Goal: Task Accomplishment & Management: Manage account settings

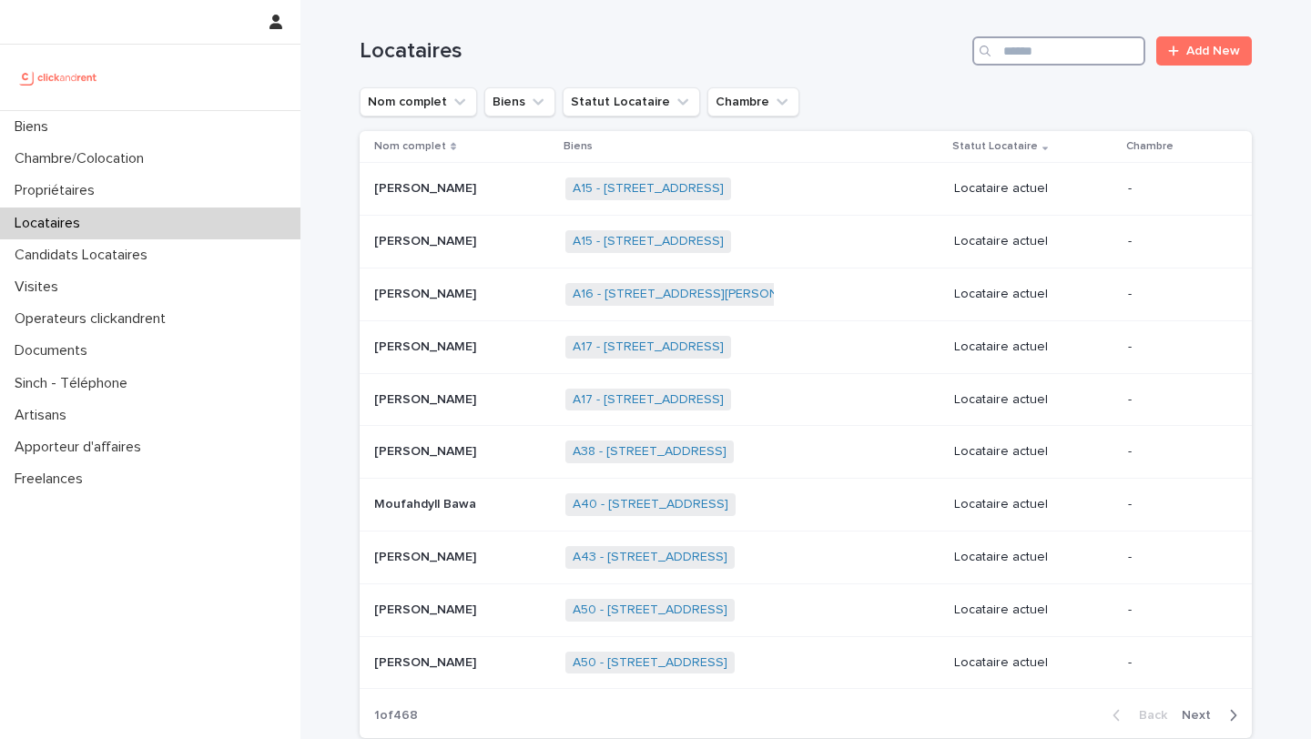
click at [1015, 46] on input "Search" at bounding box center [1058, 50] width 173 height 29
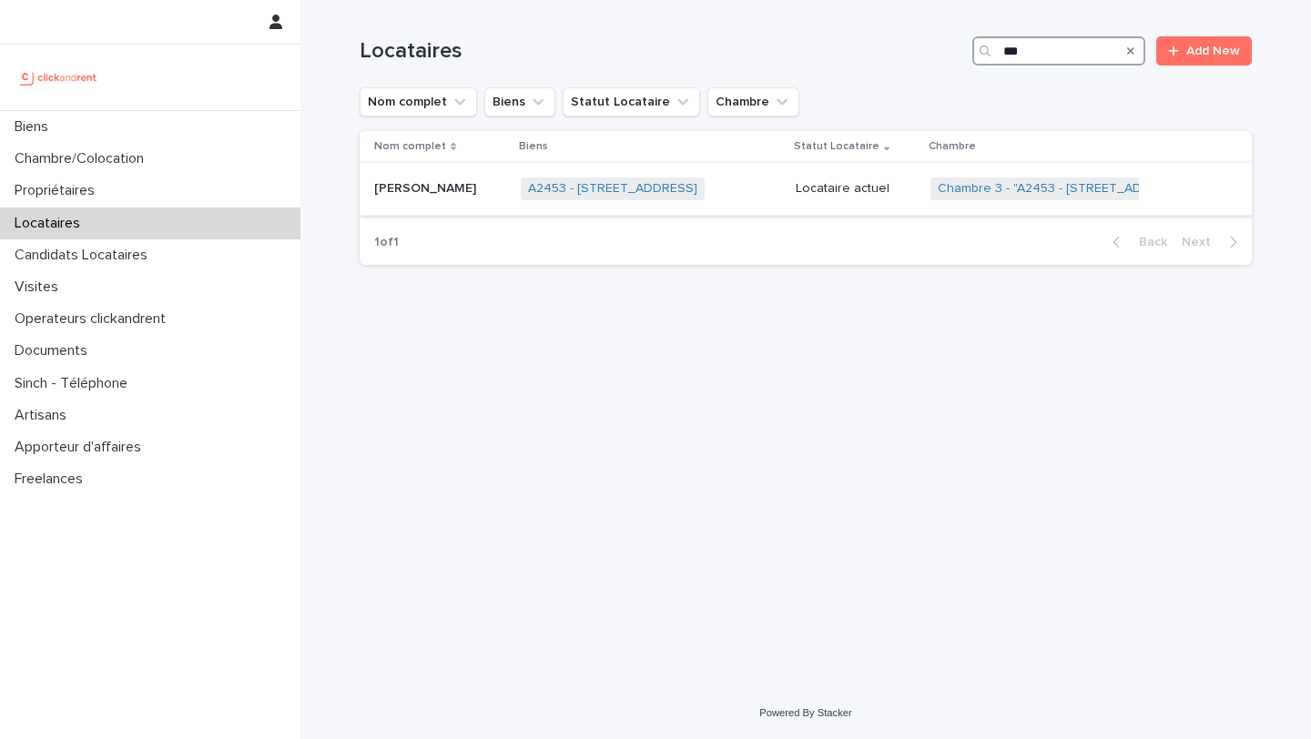
type input "***"
click at [412, 188] on p "[PERSON_NAME]" at bounding box center [427, 186] width 106 height 19
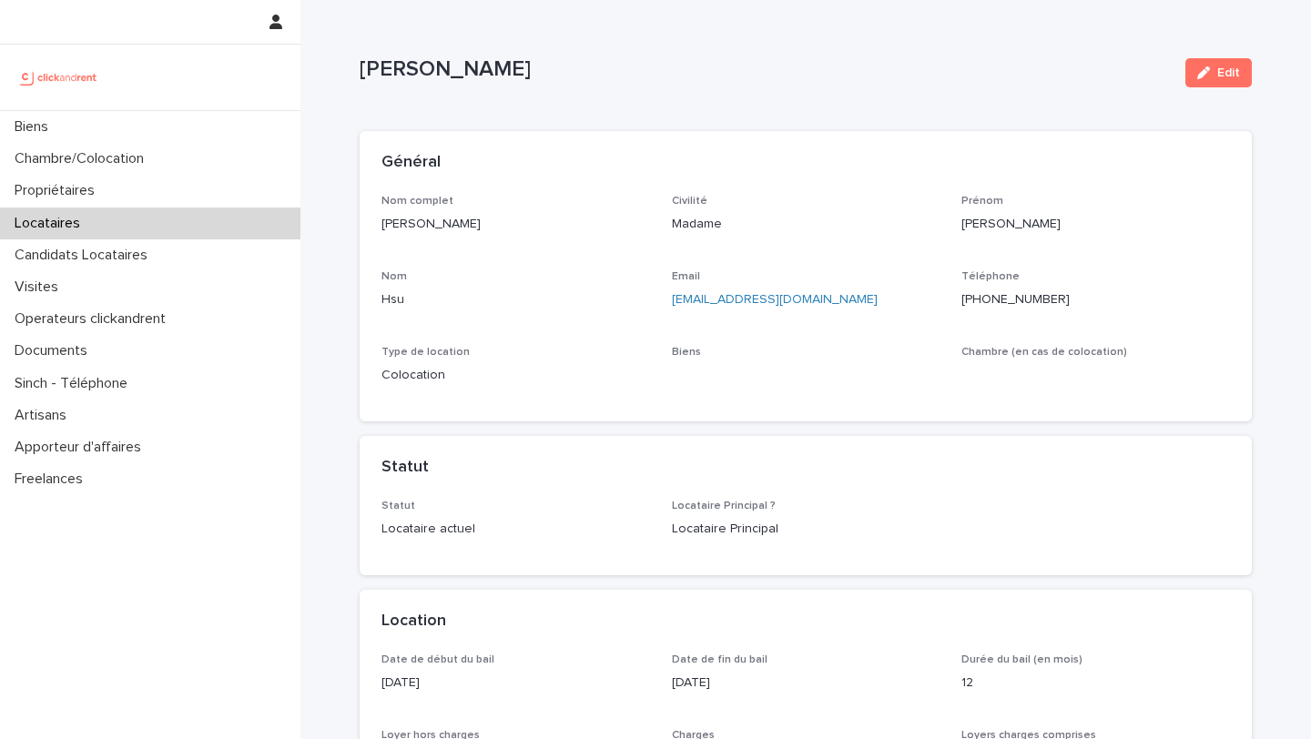
click at [1007, 299] on ringoverc2c-number-84e06f14122c "[PHONE_NUMBER]" at bounding box center [1015, 299] width 108 height 13
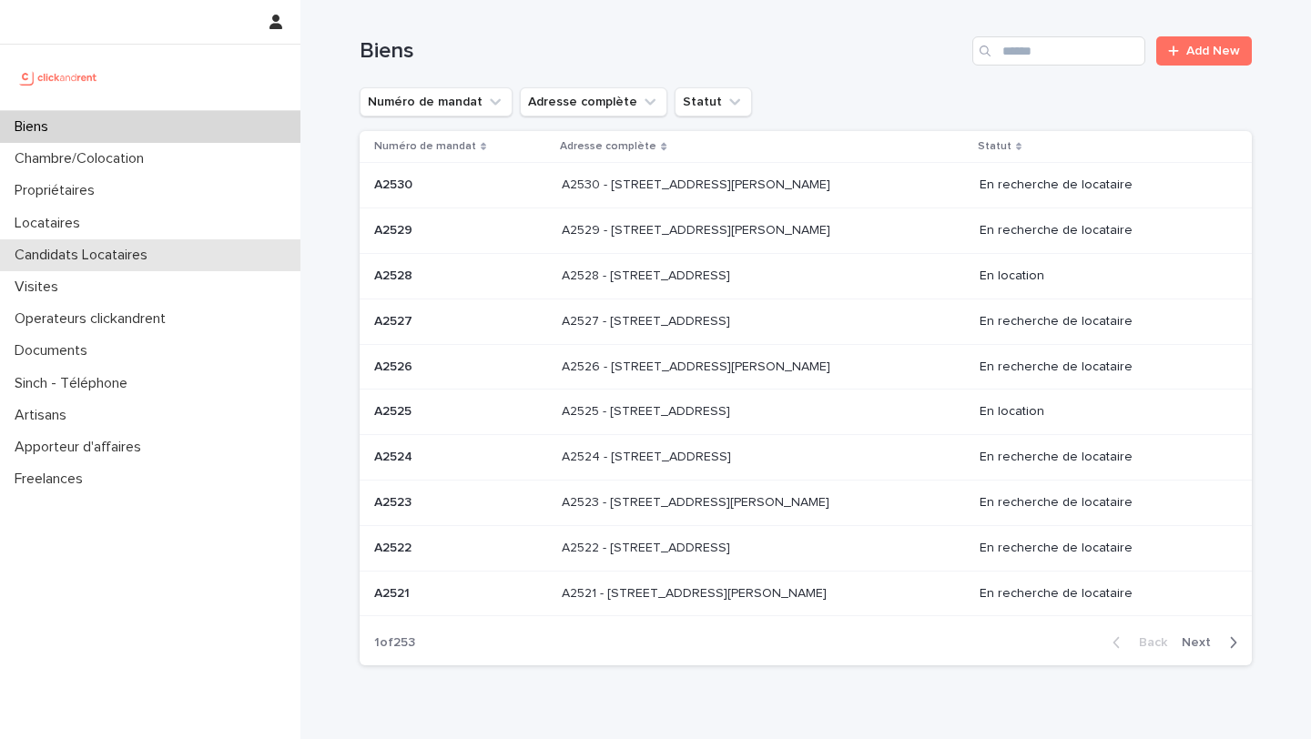
click at [92, 249] on p "Candidats Locataires" at bounding box center [84, 255] width 155 height 17
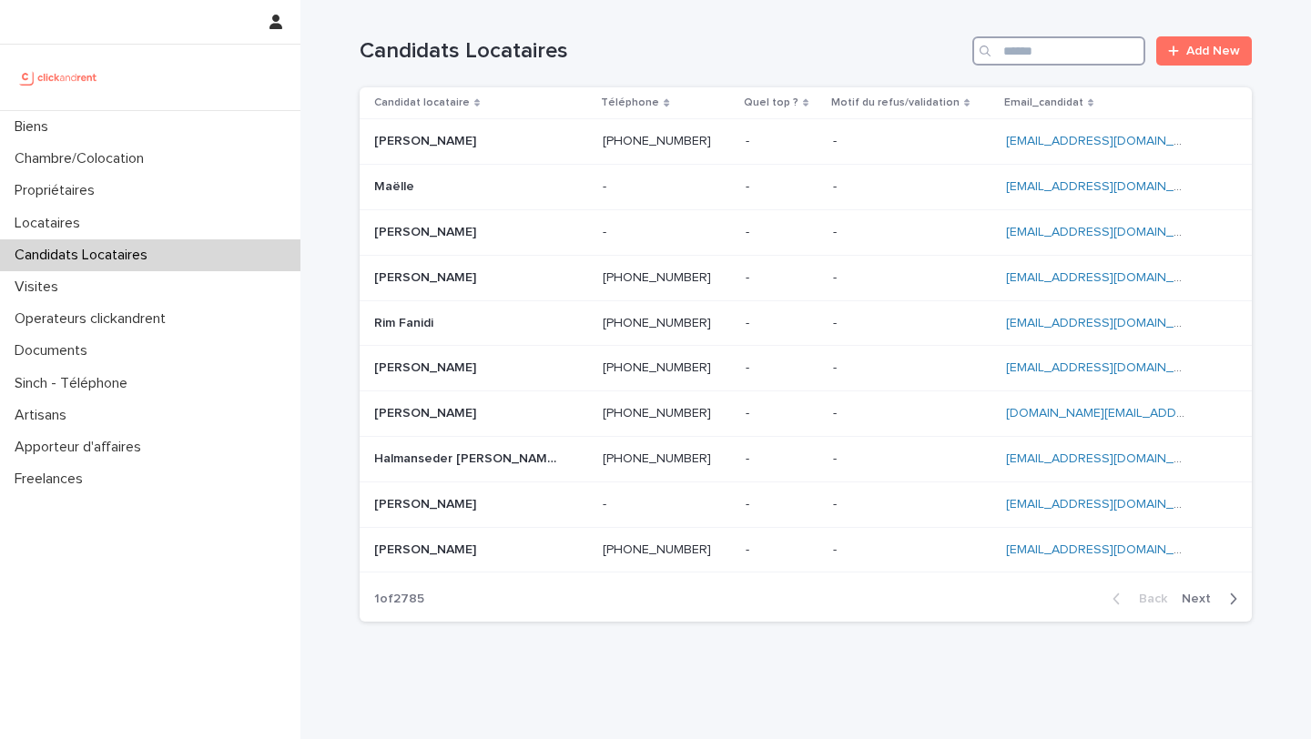
click at [1021, 57] on input "Search" at bounding box center [1058, 50] width 173 height 29
paste input "**********"
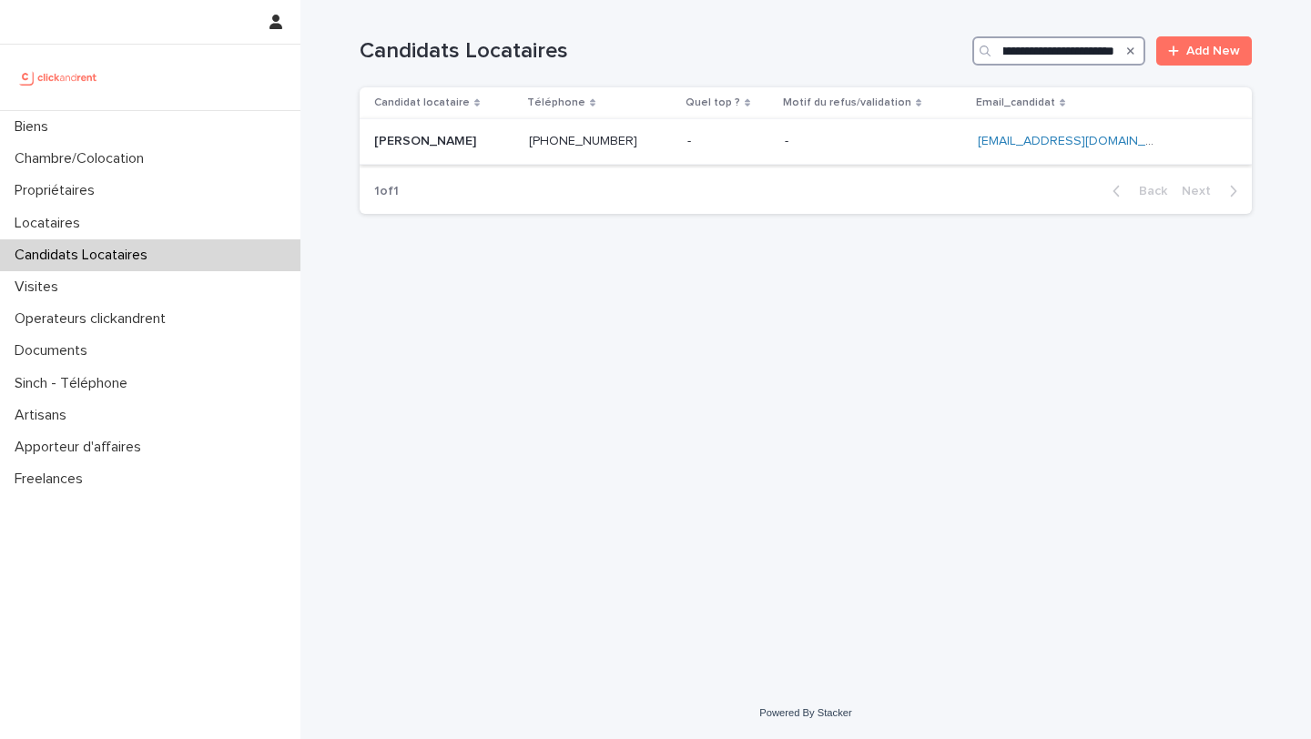
type input "**********"
click at [431, 151] on div "Onitiana Andriamanjato Onitiana Andriamanjato" at bounding box center [444, 142] width 140 height 30
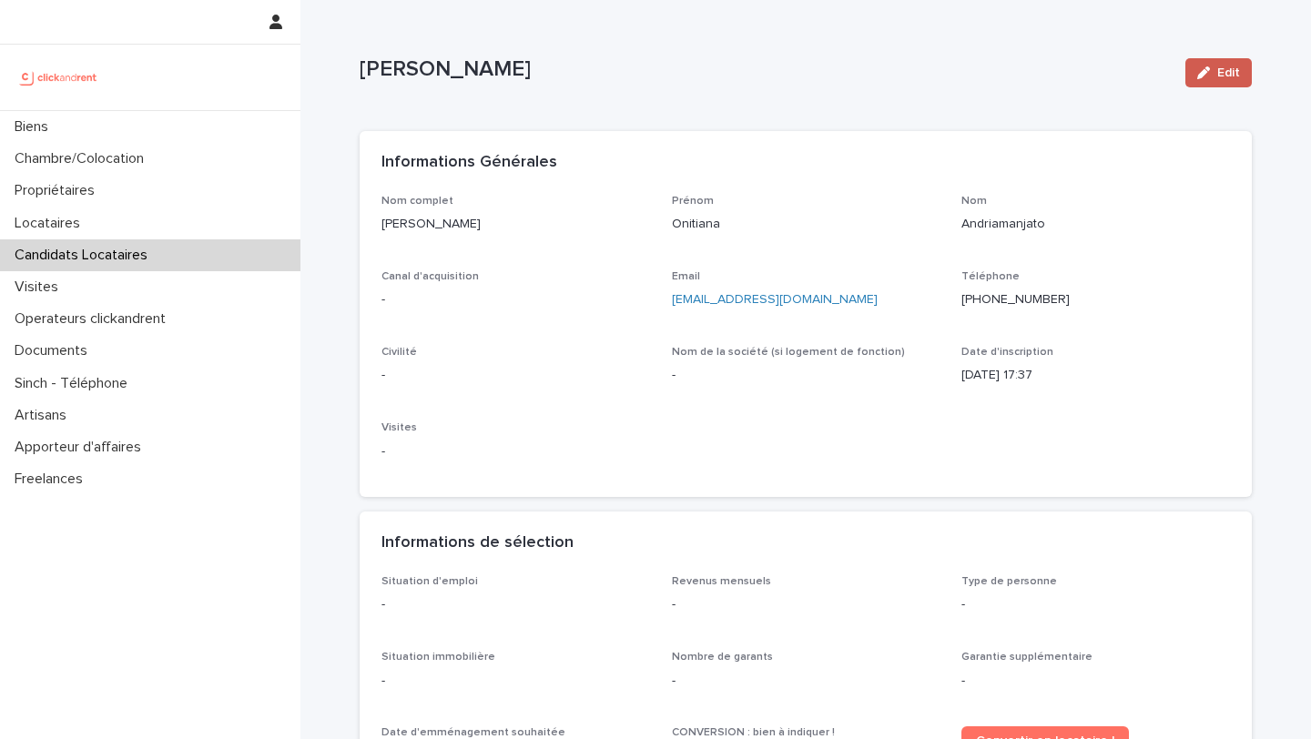
click at [1204, 82] on button "Edit" at bounding box center [1218, 72] width 66 height 29
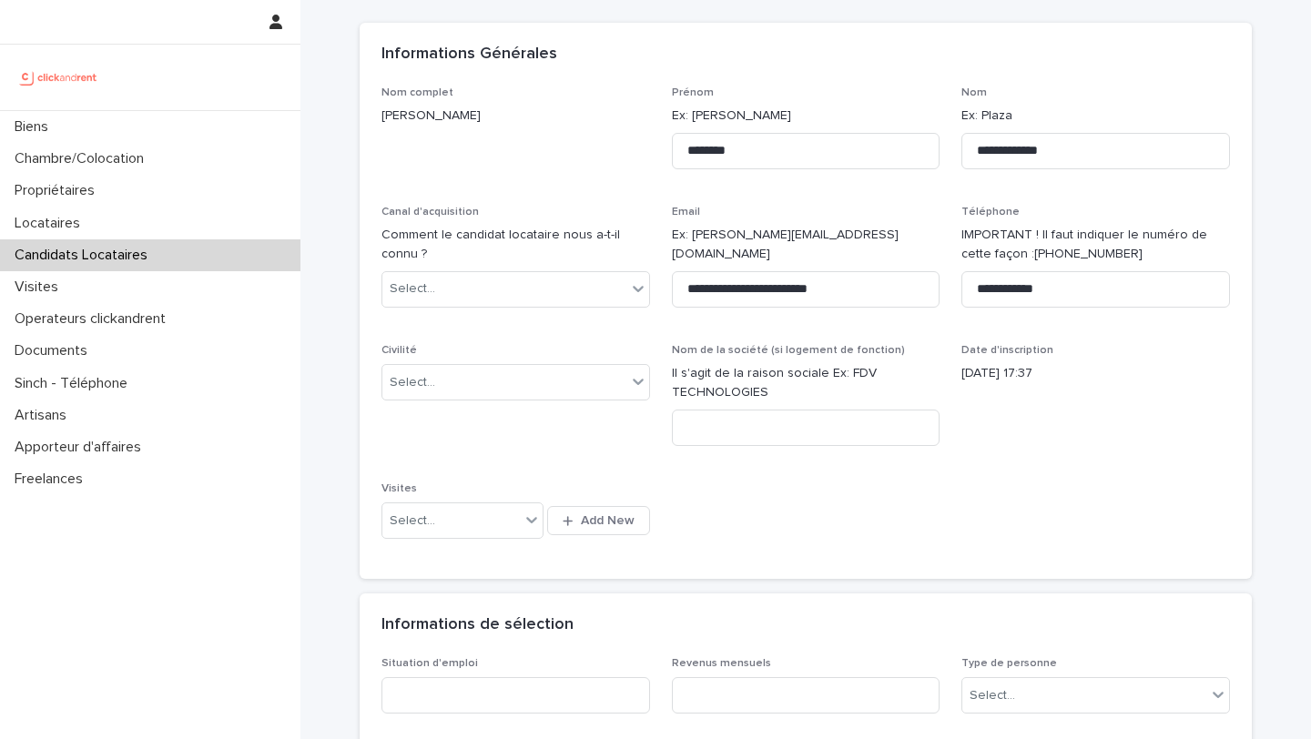
scroll to position [139, 0]
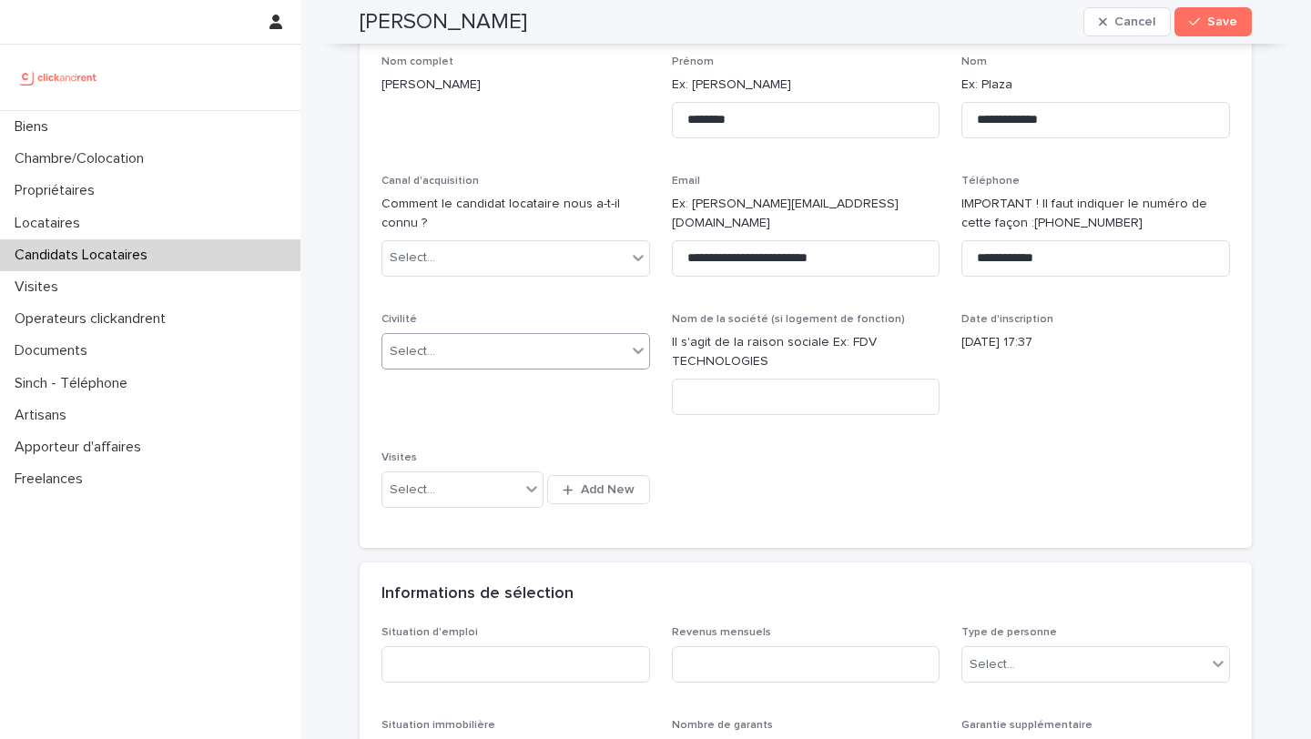
click at [462, 358] on div "Select..." at bounding box center [504, 352] width 244 height 30
click at [451, 387] on div "Madame" at bounding box center [515, 386] width 267 height 32
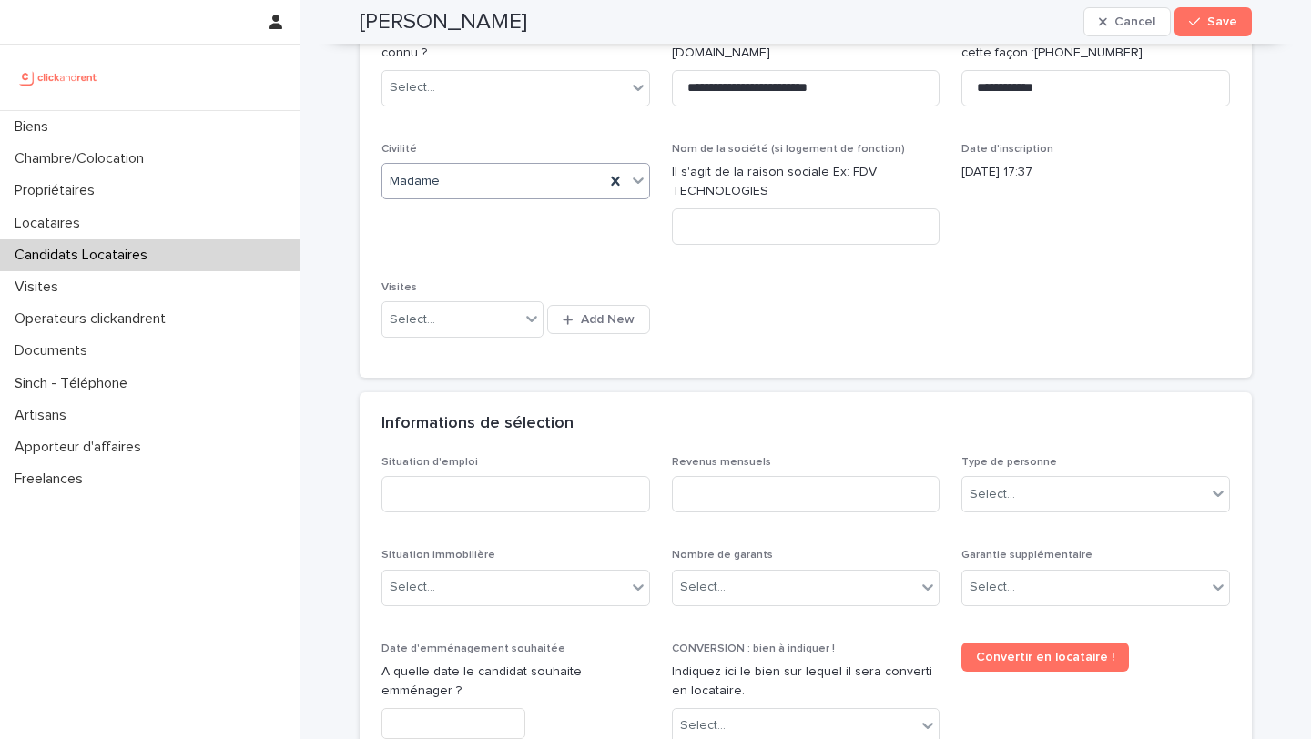
scroll to position [327, 0]
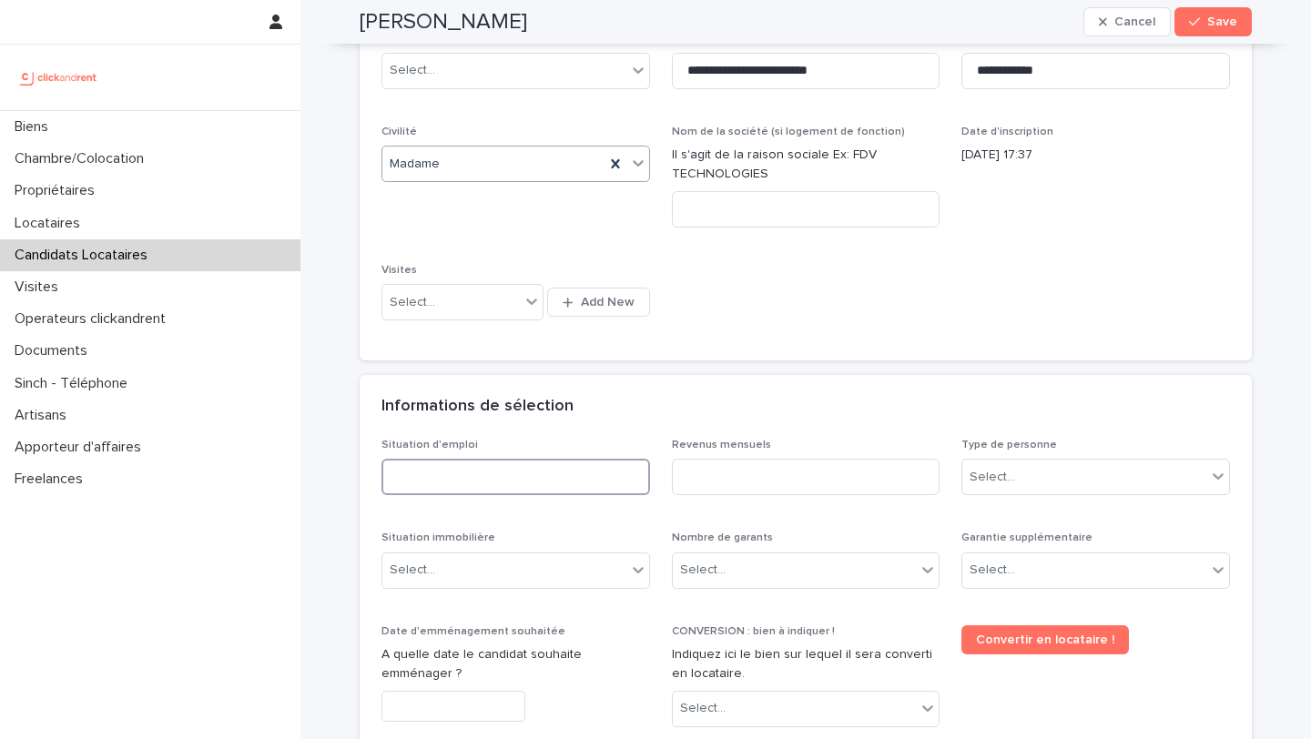
click at [448, 471] on input at bounding box center [515, 477] width 268 height 36
type input "*********"
click at [699, 489] on input at bounding box center [806, 477] width 268 height 36
type input "*"
click at [1027, 477] on div "Select..." at bounding box center [1084, 477] width 244 height 30
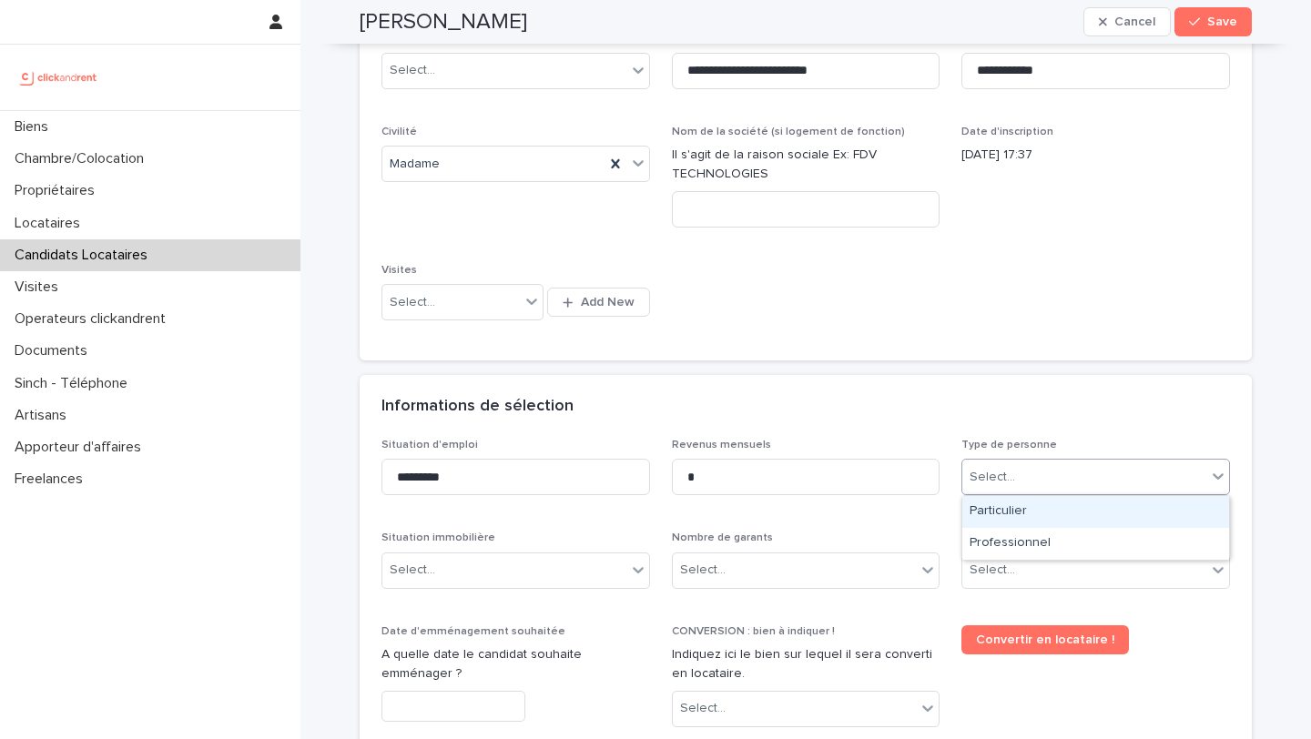
click at [1014, 521] on div "Particulier" at bounding box center [1095, 512] width 267 height 32
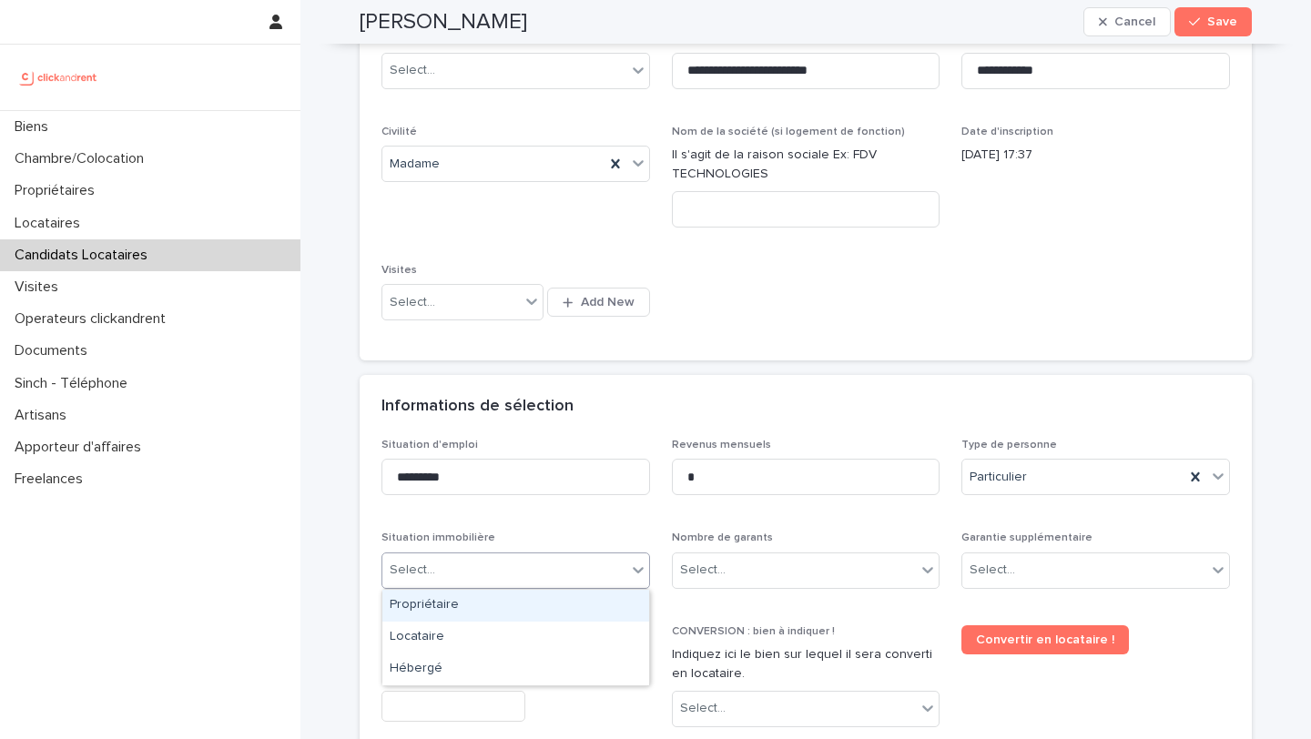
click at [524, 561] on div "Select..." at bounding box center [504, 570] width 244 height 30
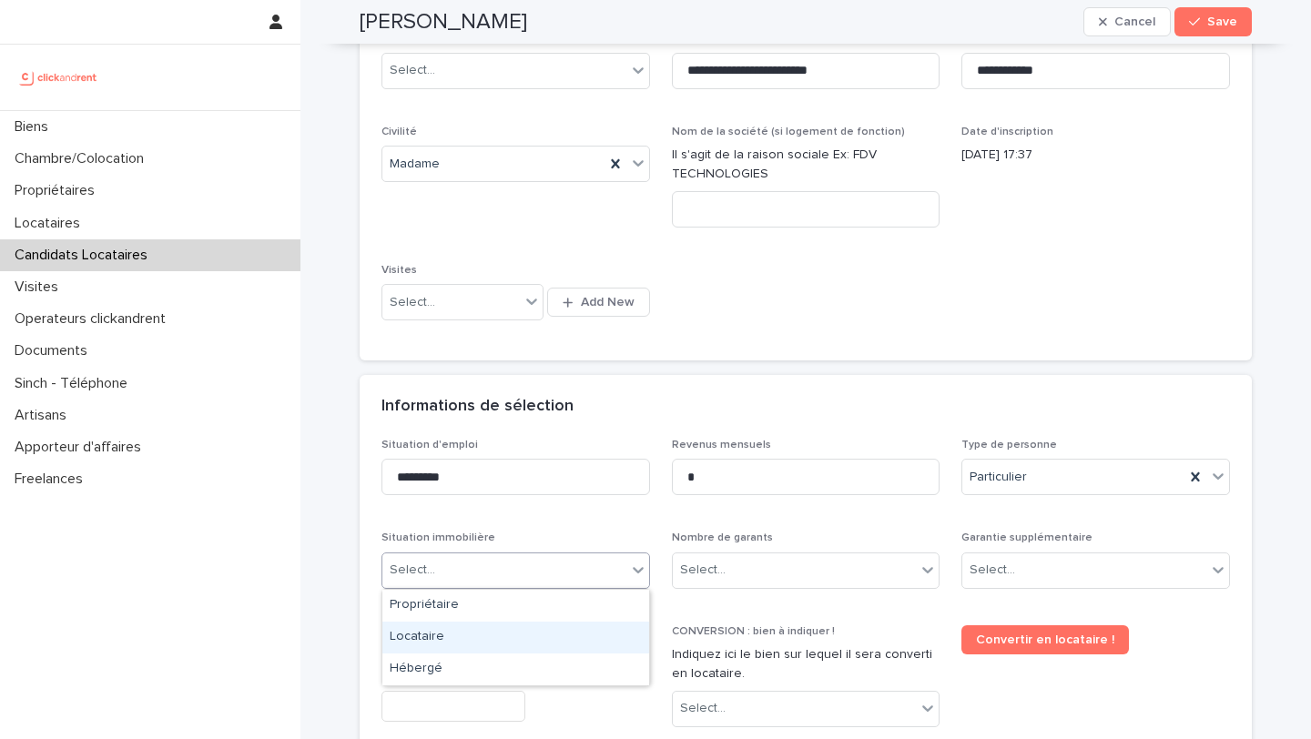
click at [441, 633] on div "Locataire" at bounding box center [515, 638] width 267 height 32
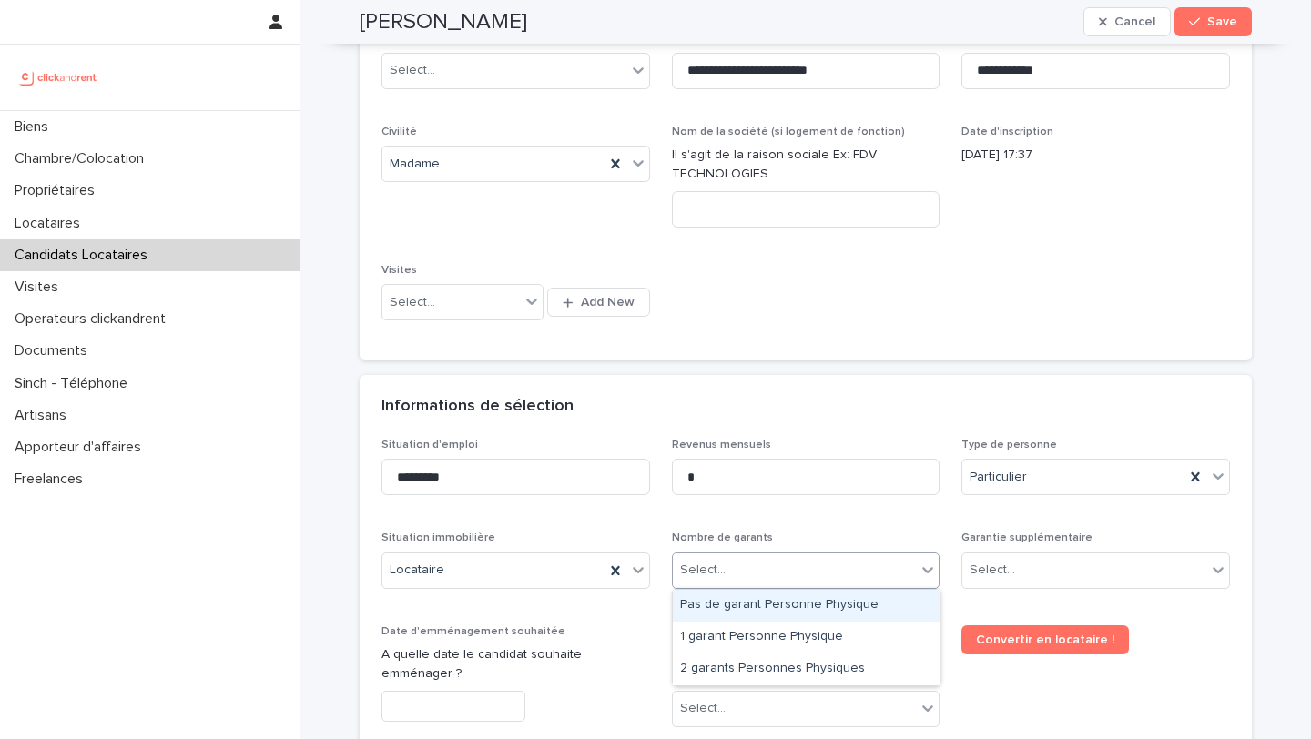
click at [713, 581] on div "Select..." at bounding box center [795, 570] width 244 height 30
click at [727, 610] on div "Pas de garant Personne Physique" at bounding box center [806, 606] width 267 height 32
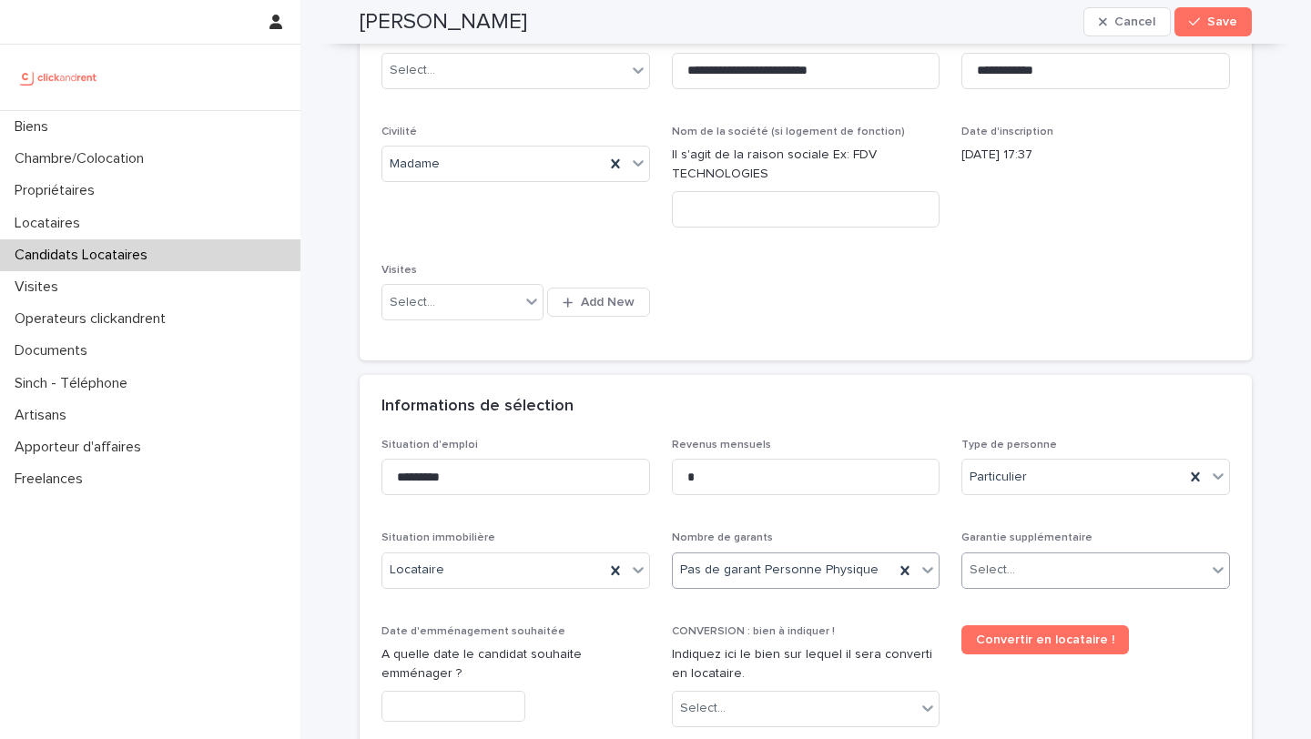
click at [1050, 565] on div "Select..." at bounding box center [1084, 570] width 244 height 30
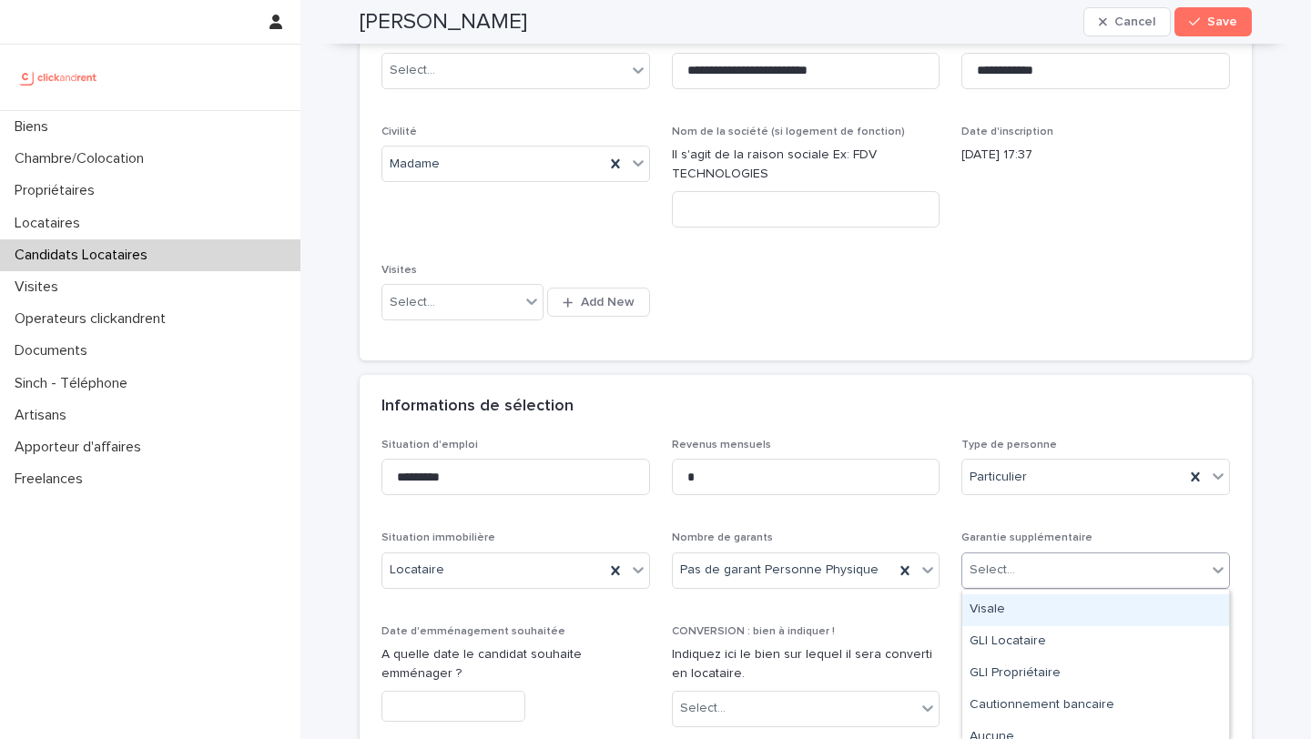
scroll to position [40, 0]
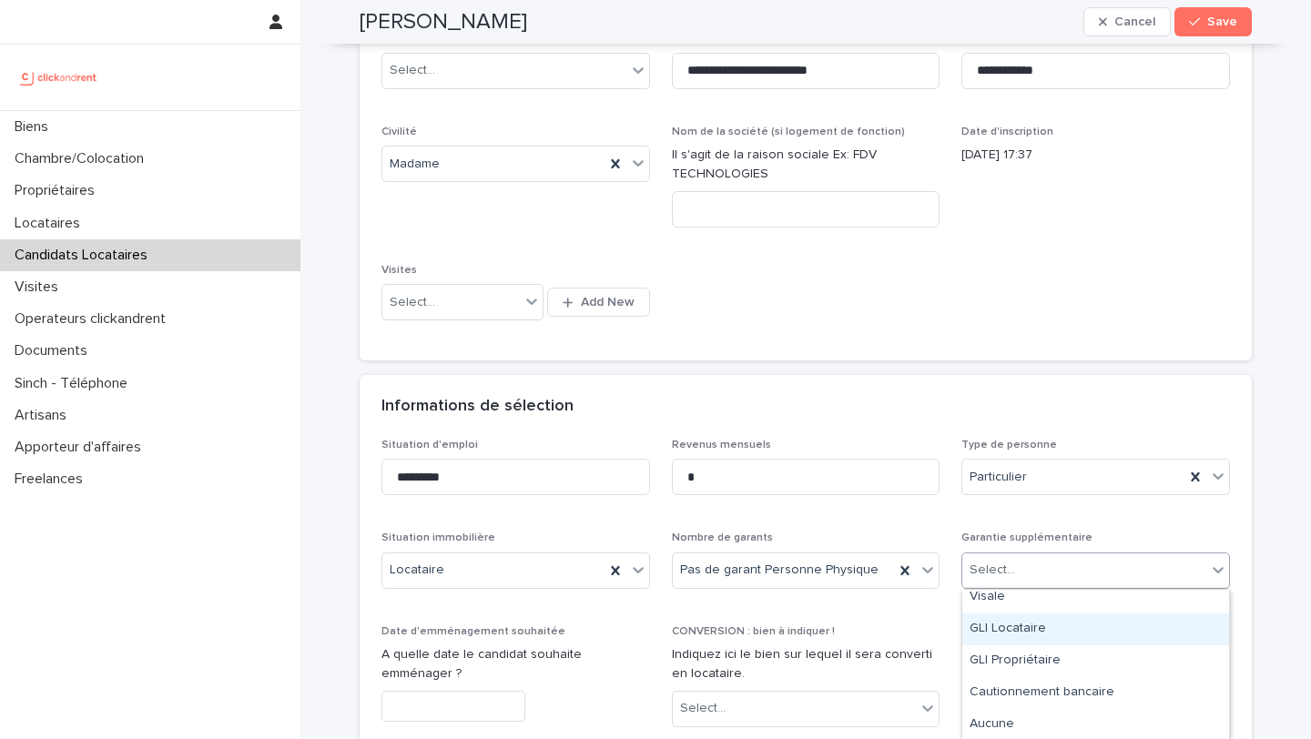
click at [1018, 623] on div "GLI Locataire" at bounding box center [1095, 629] width 267 height 32
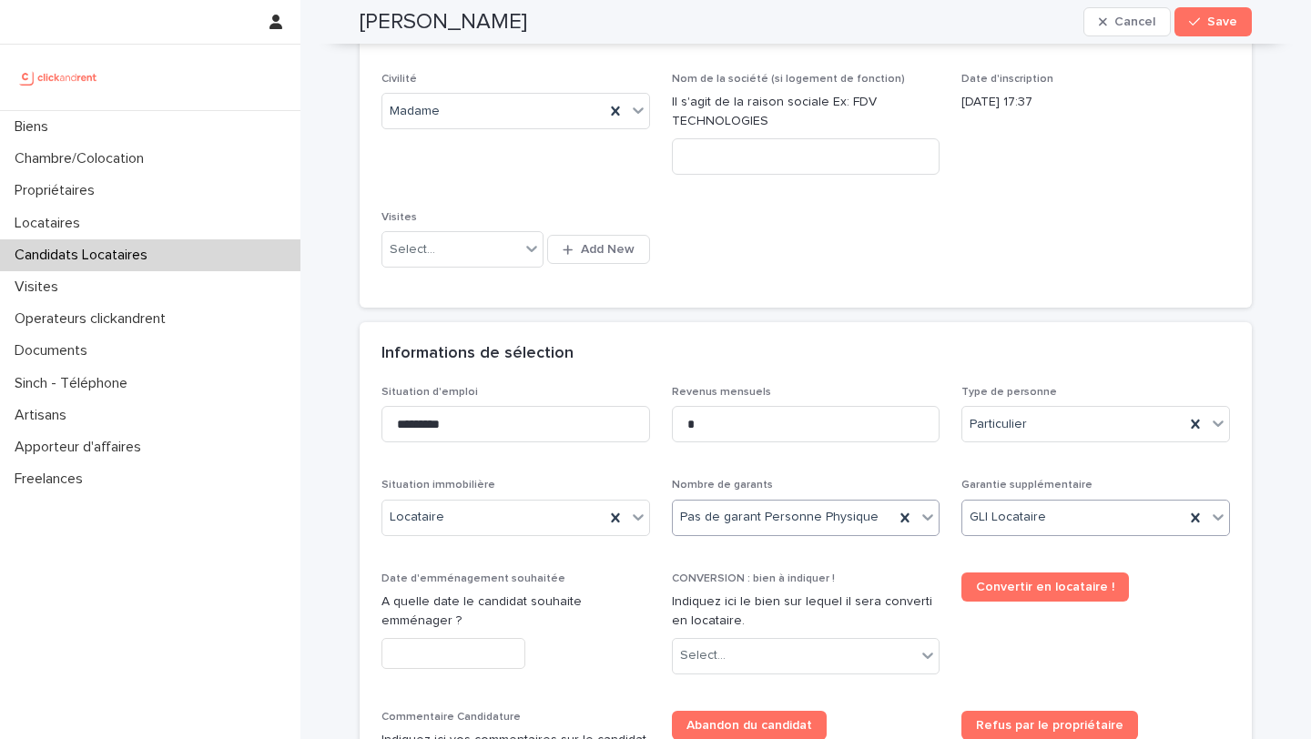
scroll to position [387, 0]
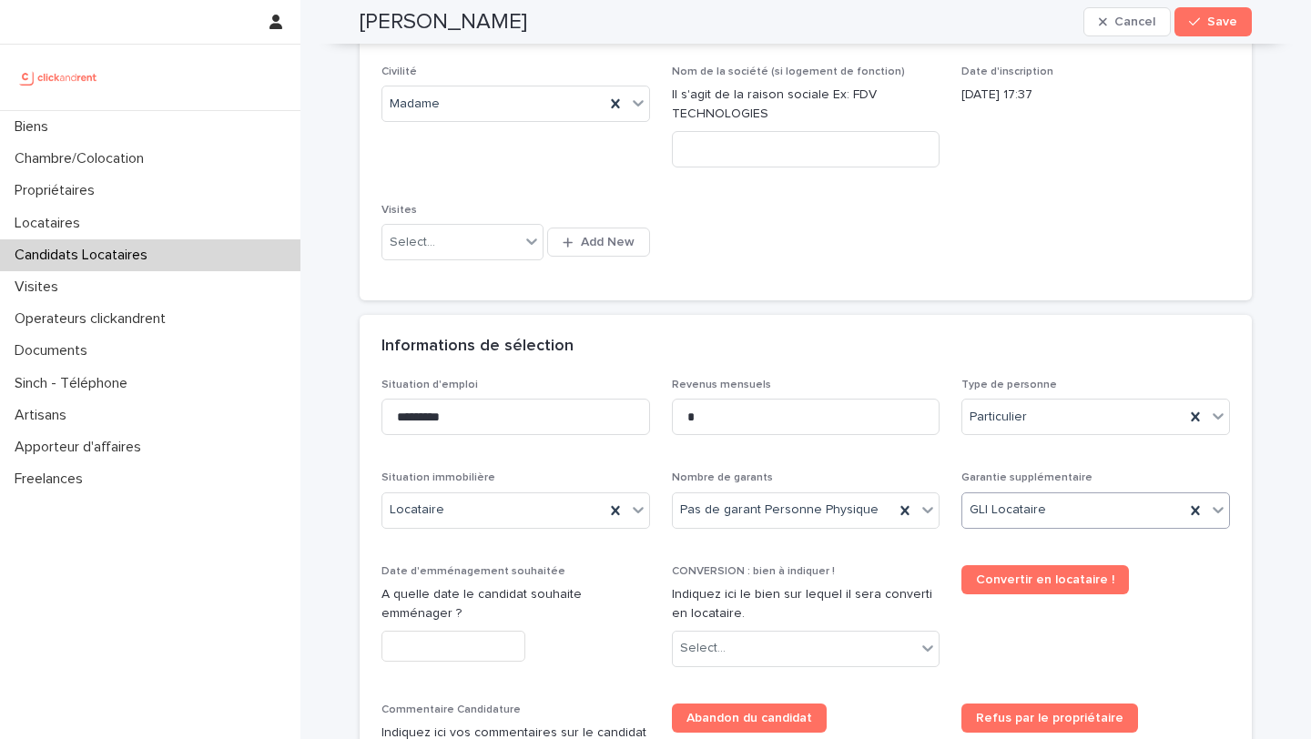
click at [469, 644] on input "text" at bounding box center [453, 647] width 144 height 32
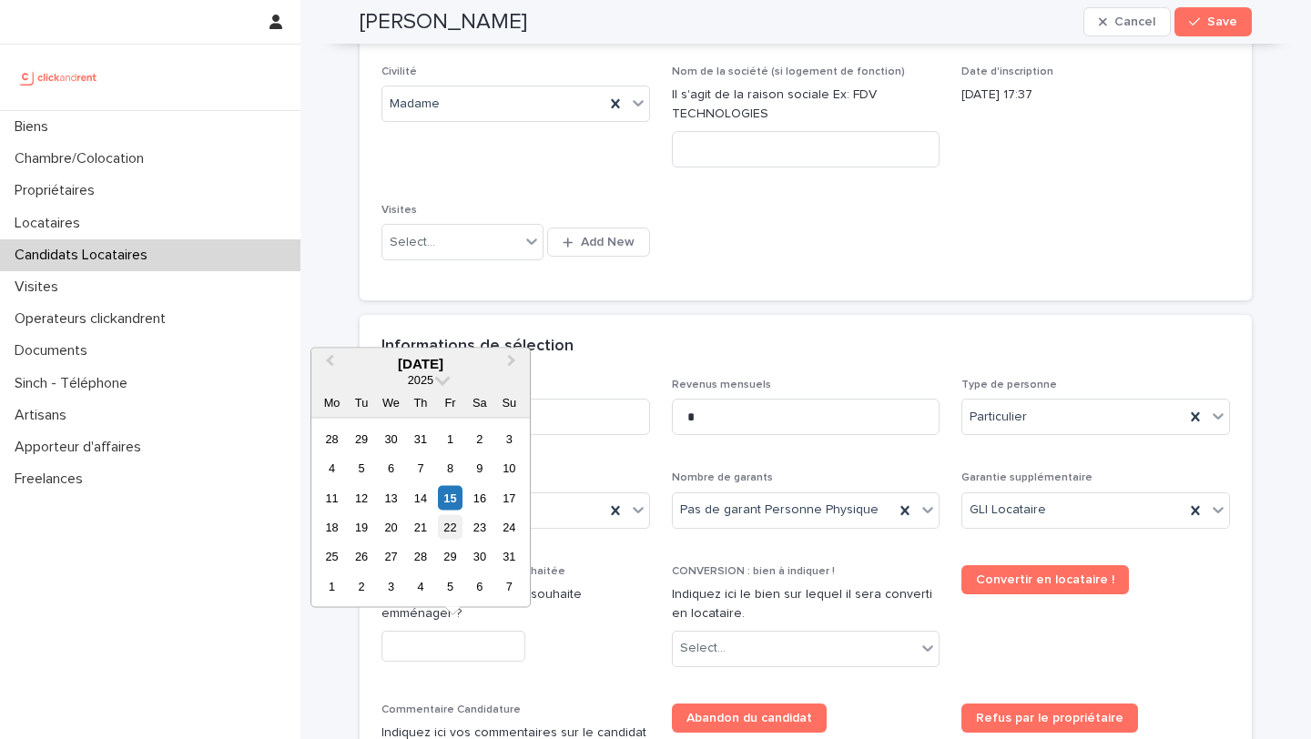
click at [456, 531] on div "22" at bounding box center [450, 527] width 25 height 25
type input "*********"
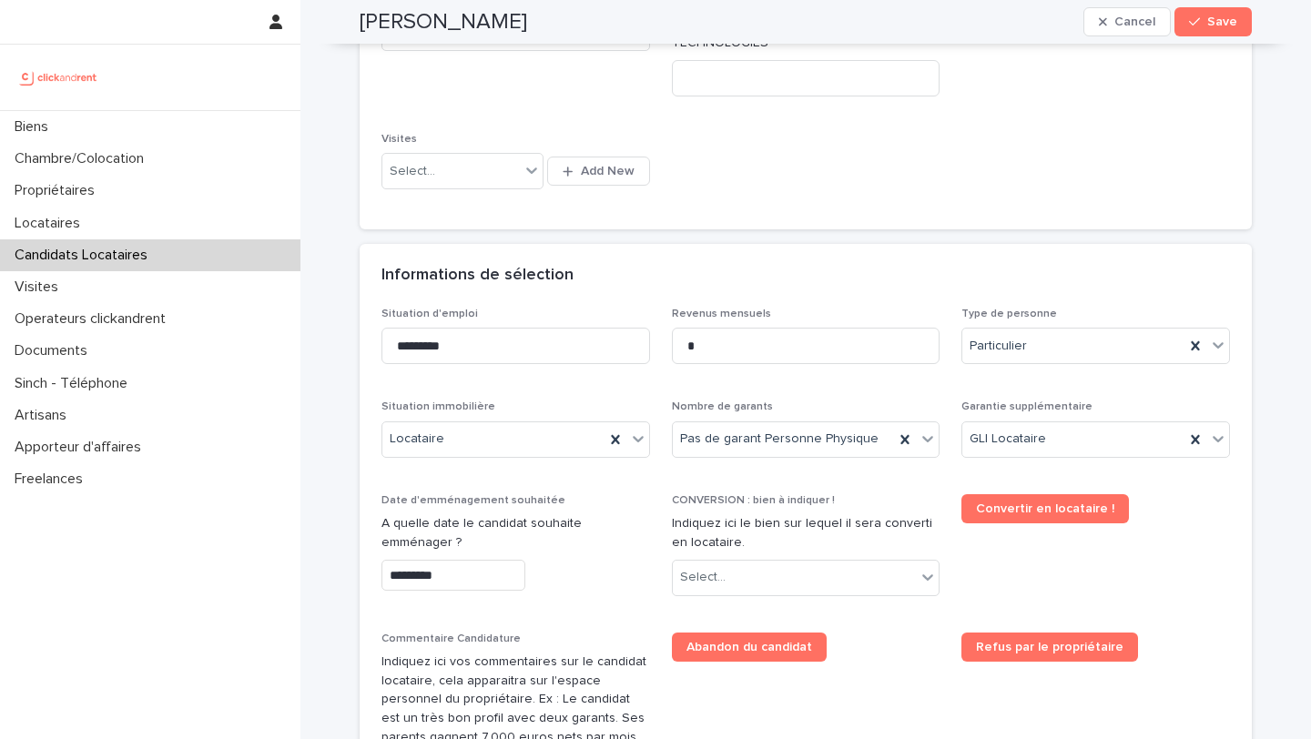
scroll to position [475, 0]
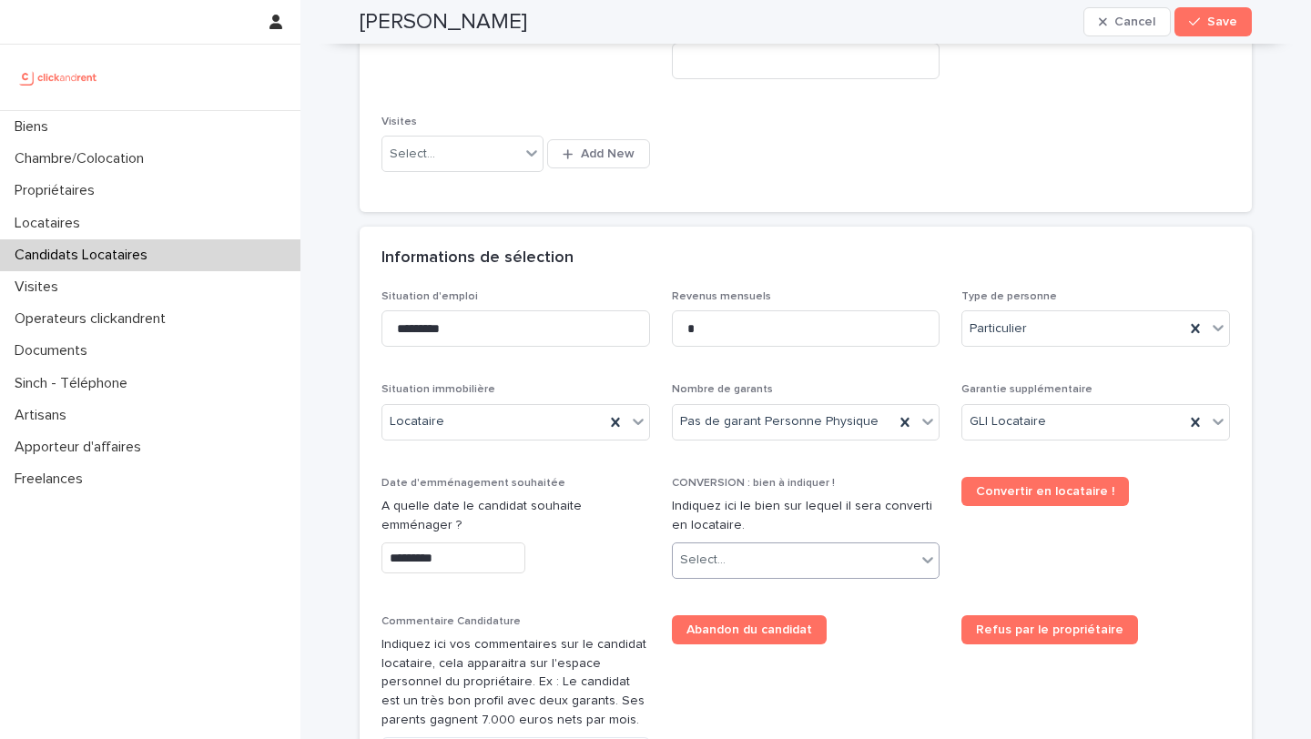
click at [740, 577] on div "Select..." at bounding box center [806, 560] width 268 height 36
click at [774, 563] on div "Select..." at bounding box center [795, 560] width 244 height 30
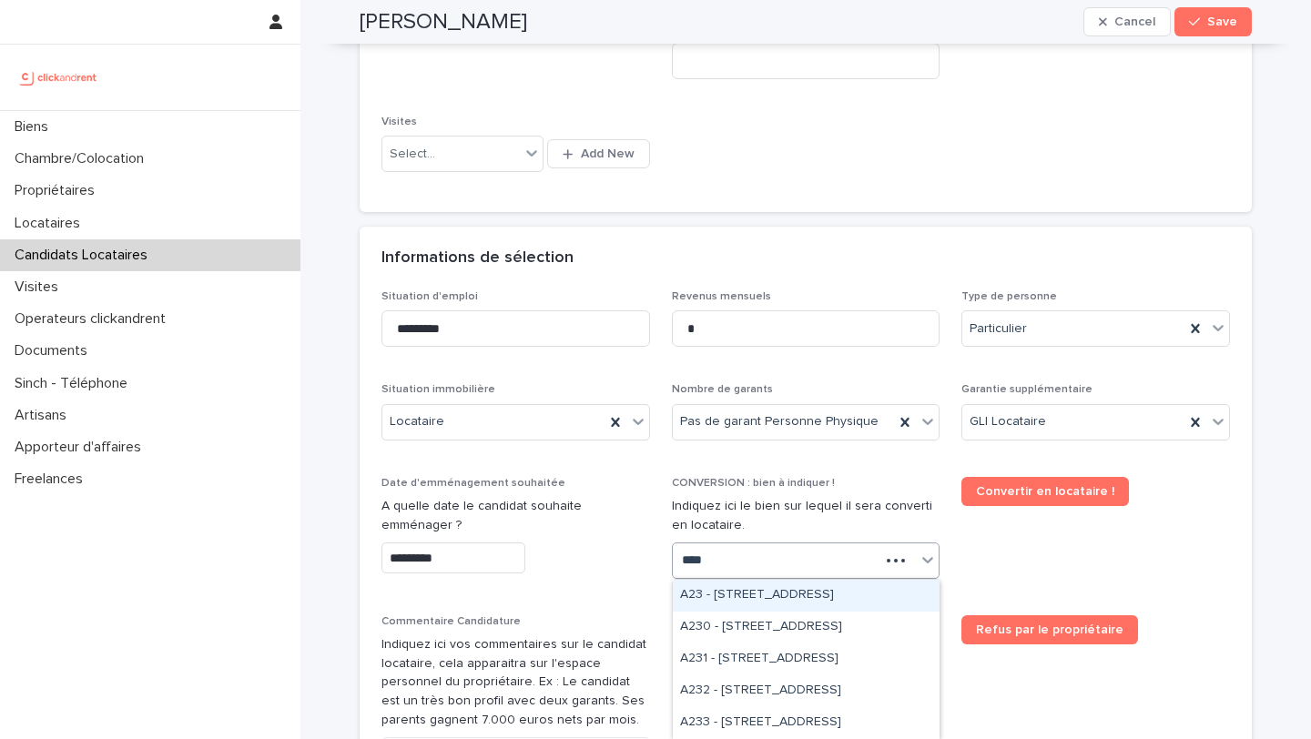
type input "*****"
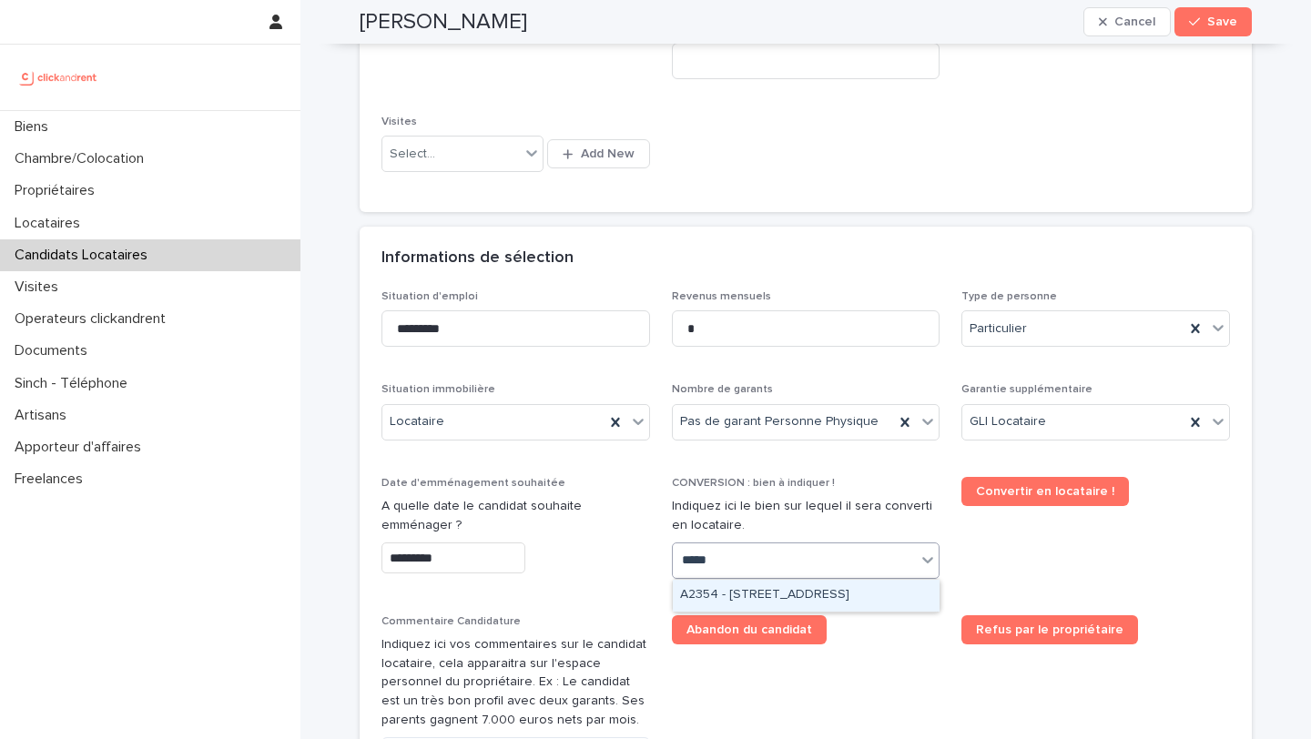
click at [803, 595] on div "A2354 - 2 place d'Allemagne, Massy 91300" at bounding box center [806, 596] width 267 height 32
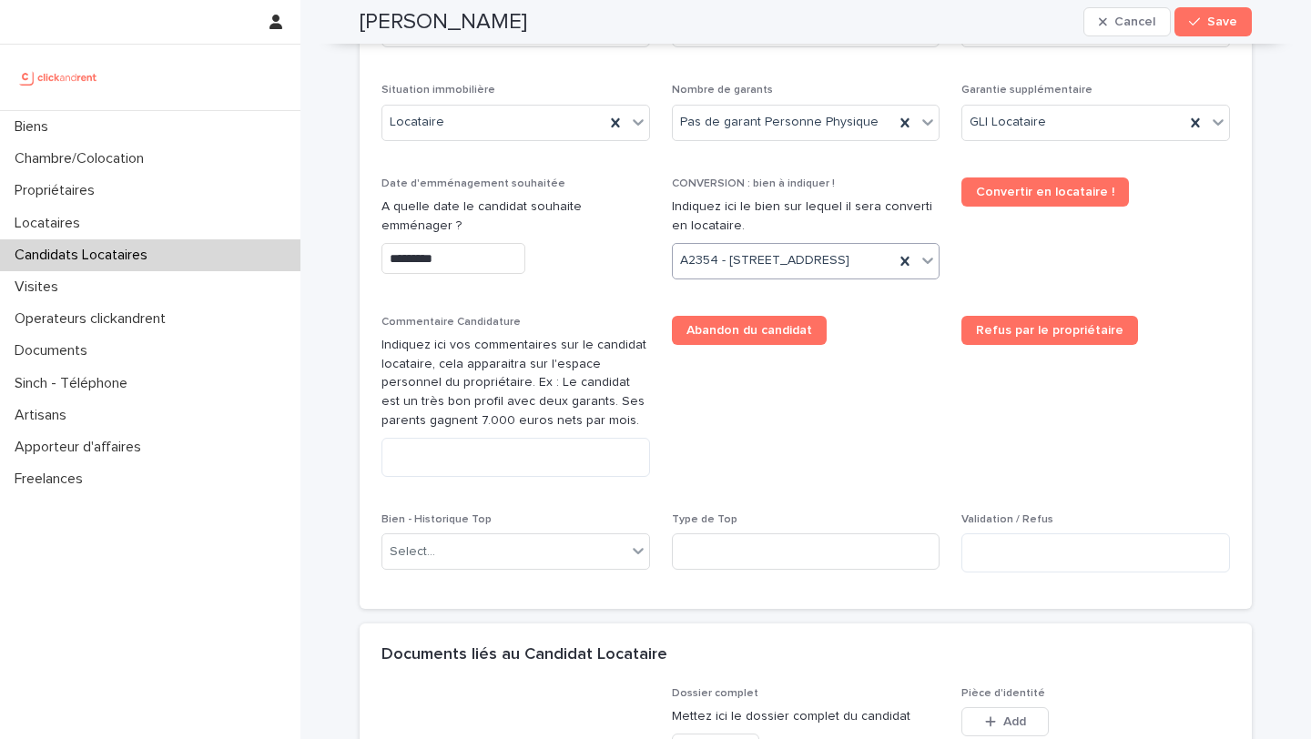
scroll to position [806, 0]
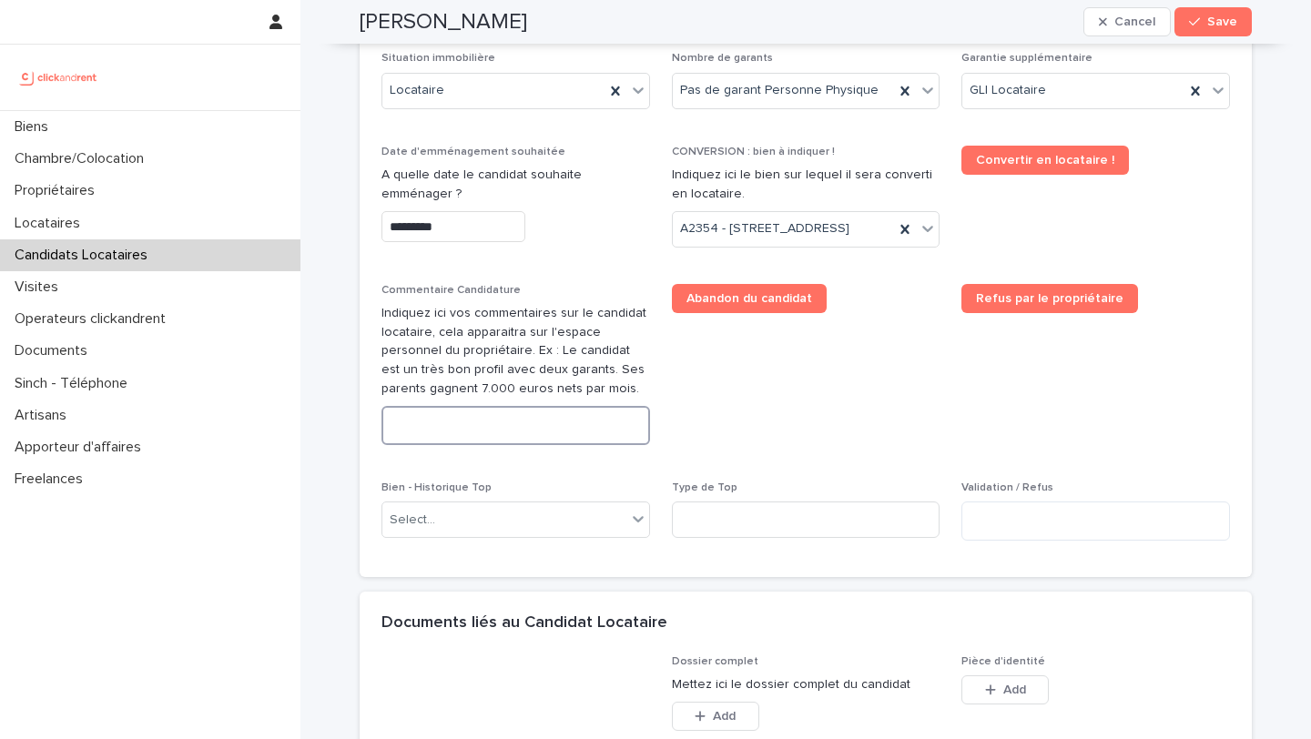
click at [522, 445] on textarea at bounding box center [515, 425] width 268 height 39
paste textarea "**********"
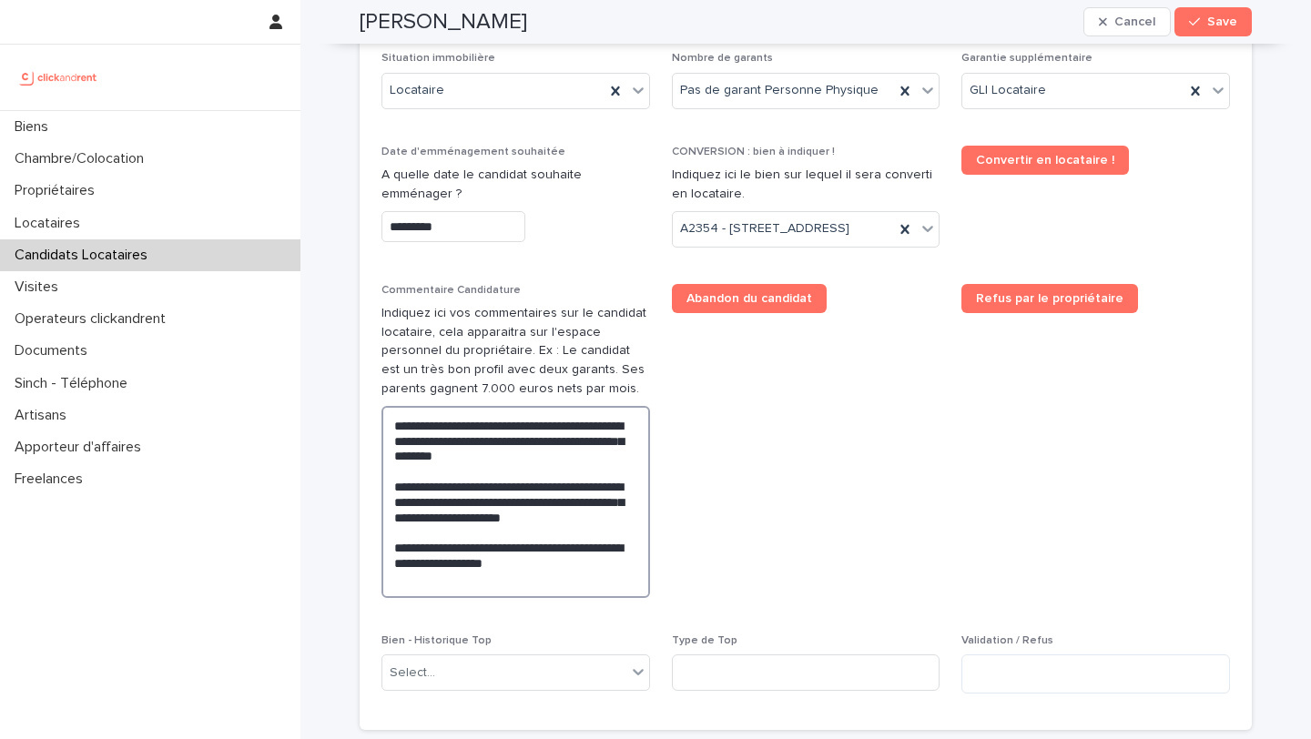
click at [408, 464] on textarea "**********" at bounding box center [515, 502] width 268 height 192
click at [406, 490] on textarea "**********" at bounding box center [515, 502] width 268 height 192
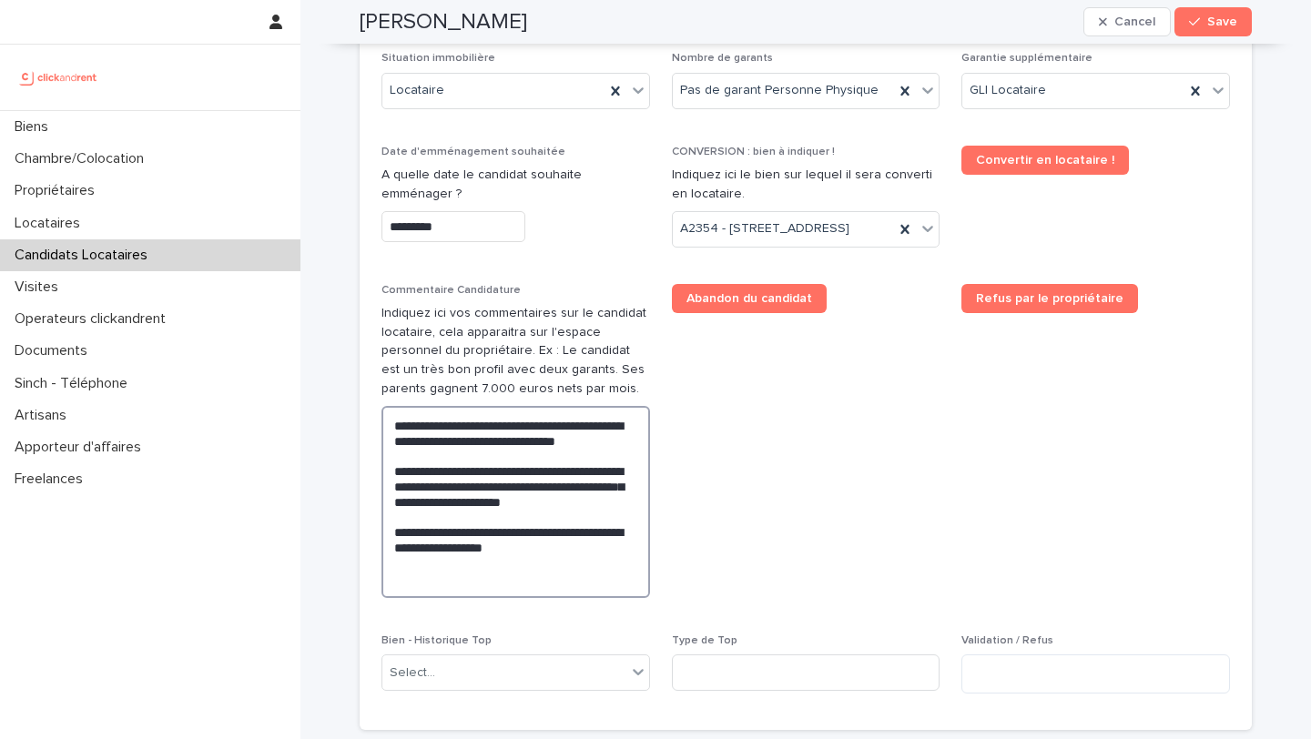
click at [393, 520] on textarea "**********" at bounding box center [515, 502] width 268 height 192
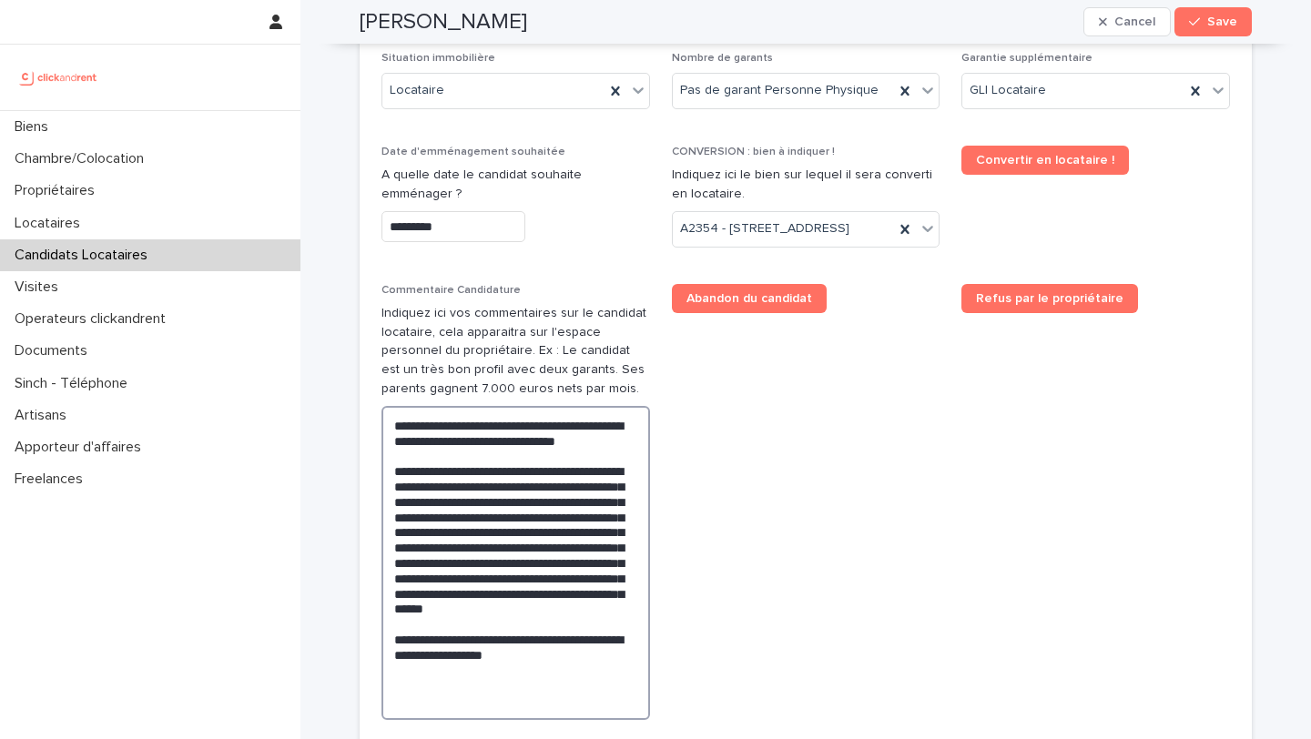
scroll to position [808, 0]
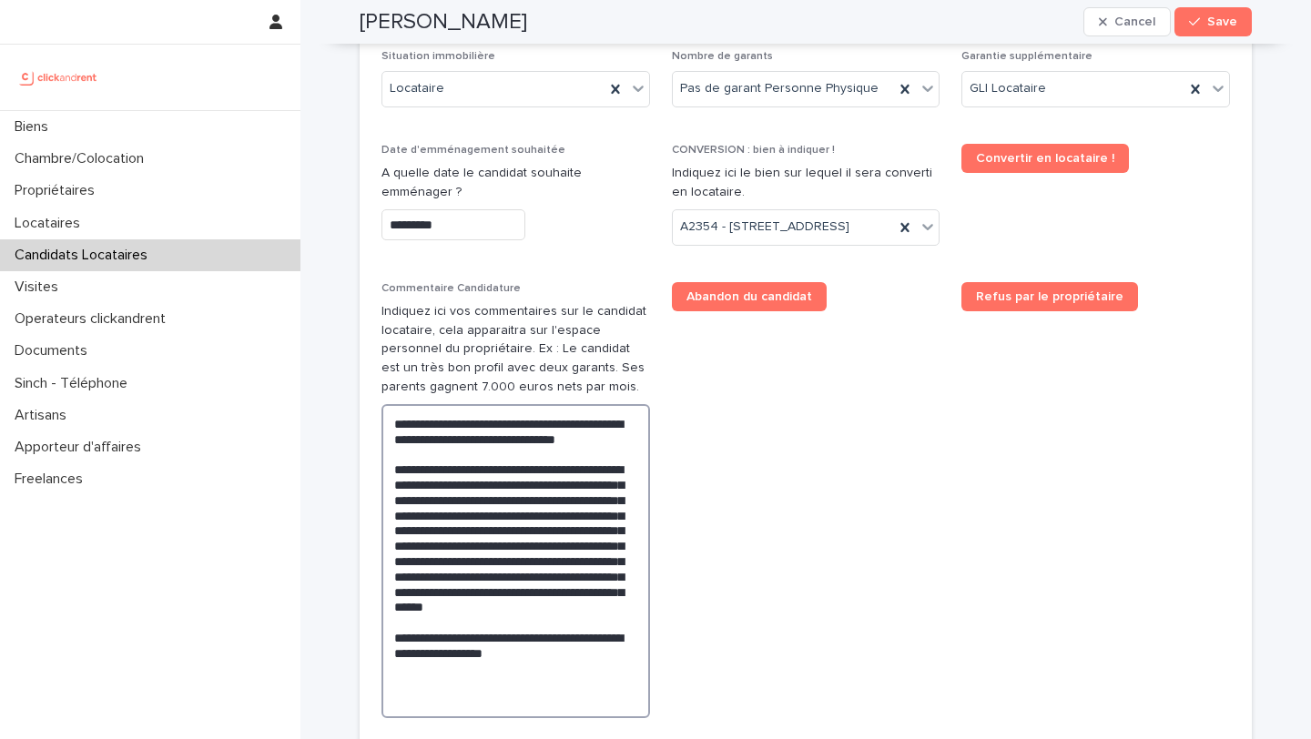
type textarea "**********"
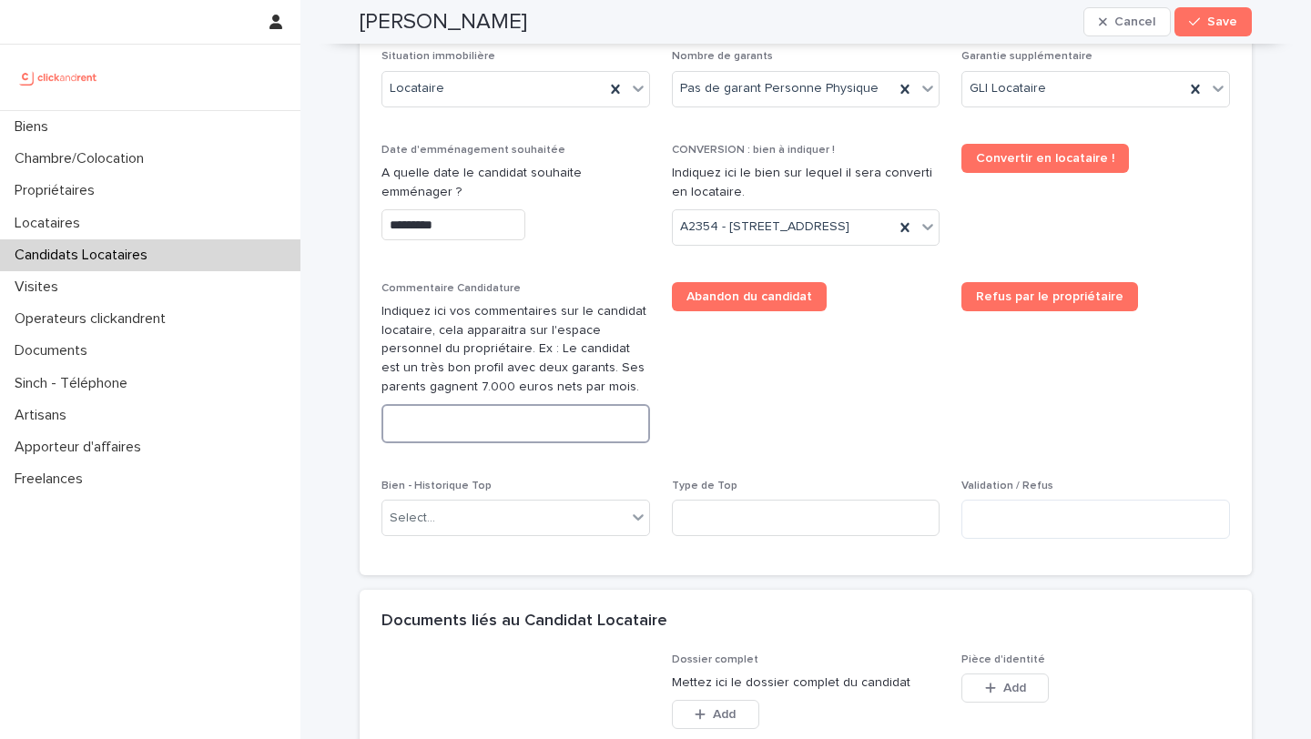
paste textarea "**********"
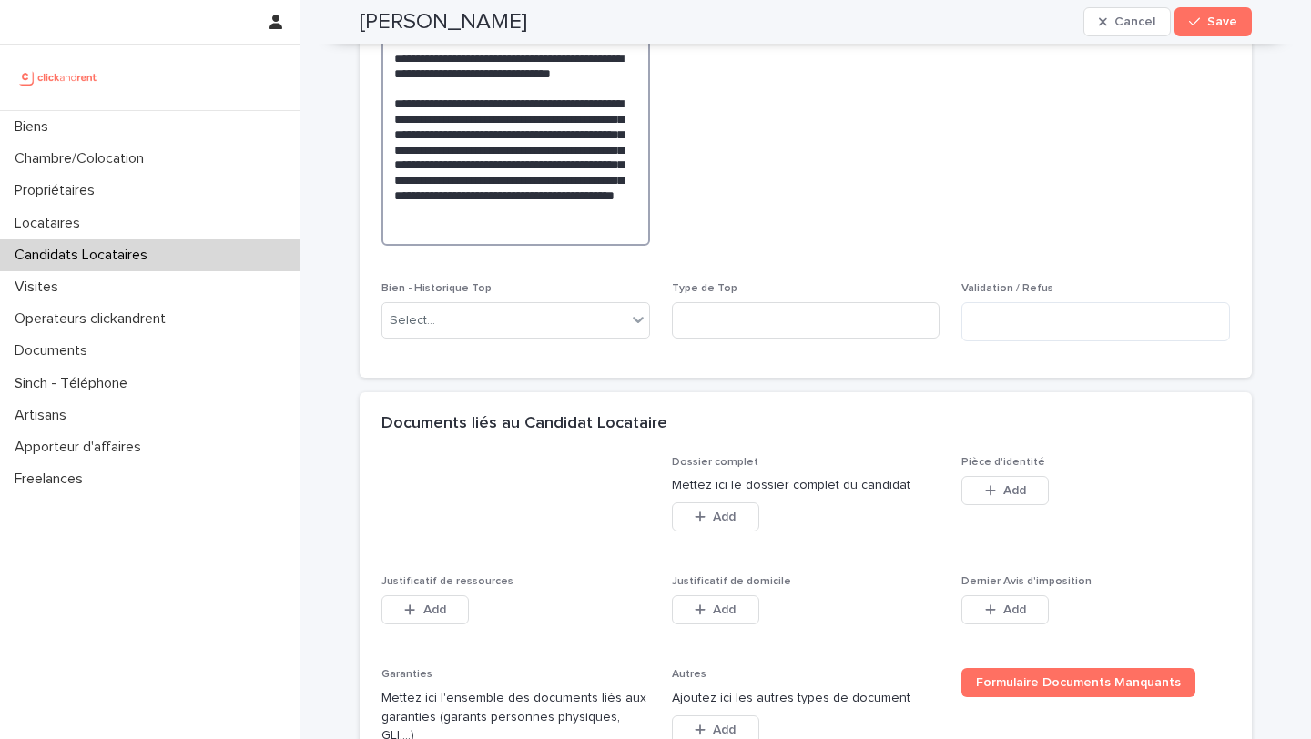
scroll to position [1208, 0]
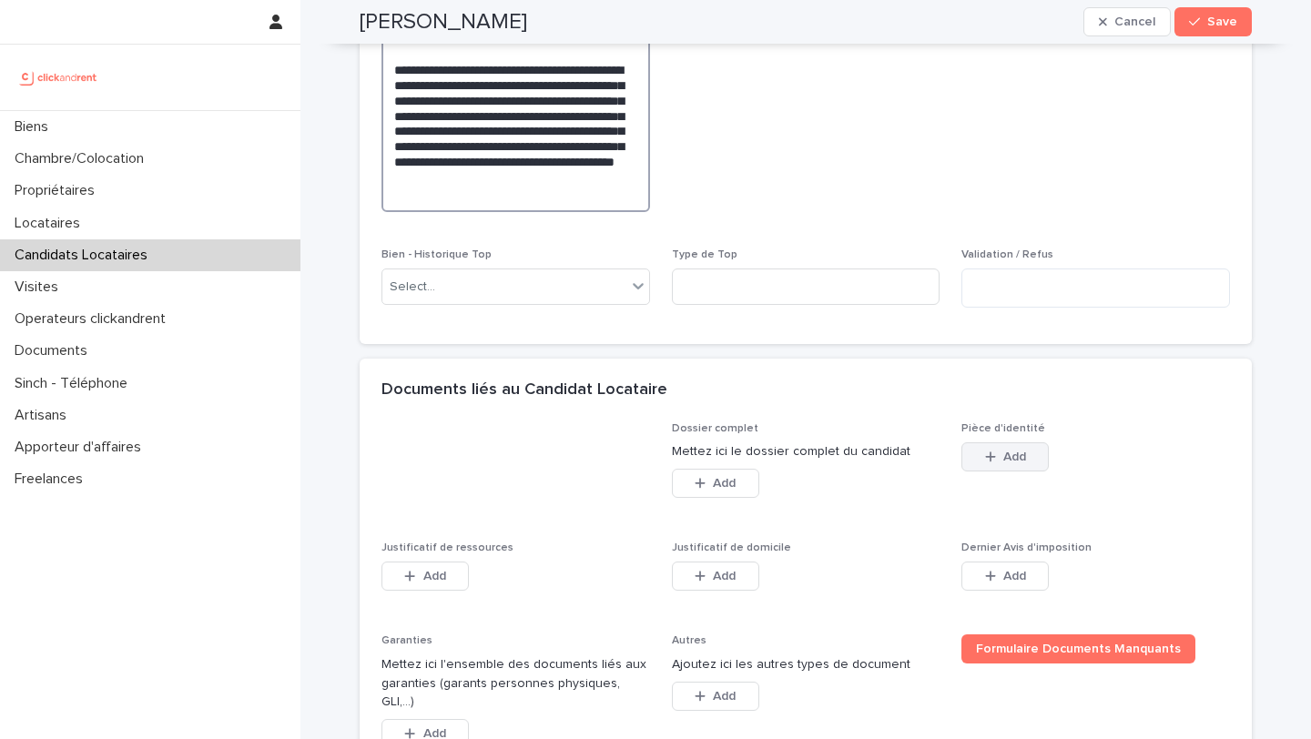
type textarea "**********"
click at [1025, 463] on span "Add" at bounding box center [1014, 457] width 23 height 13
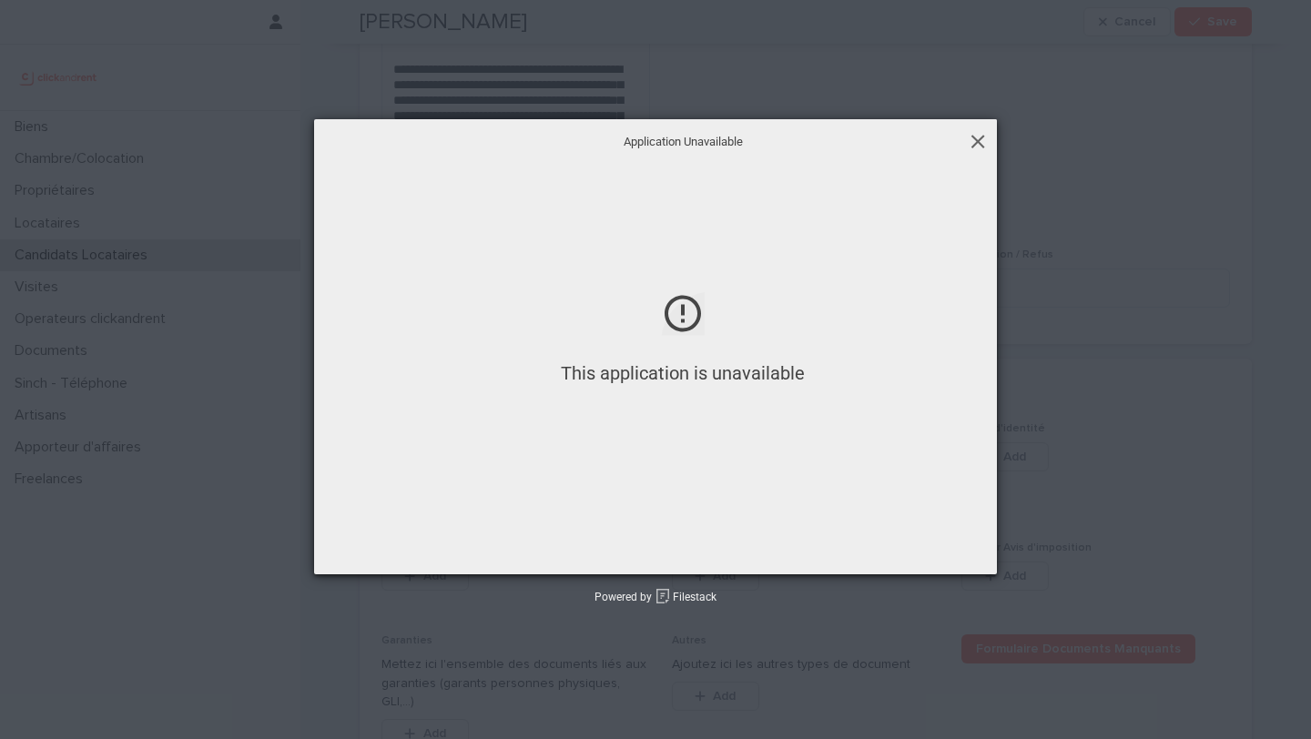
click at [978, 141] on span at bounding box center [977, 141] width 20 height 20
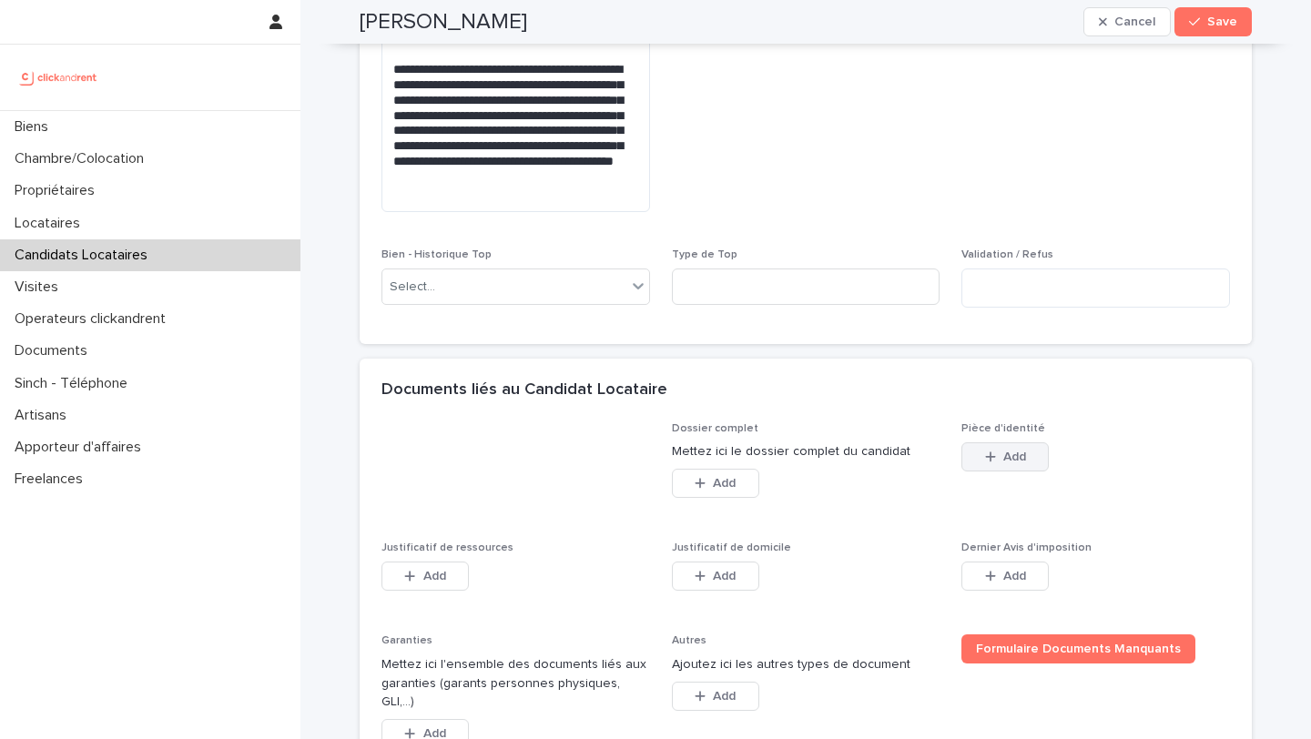
click at [996, 471] on button "Add" at bounding box center [1004, 456] width 87 height 29
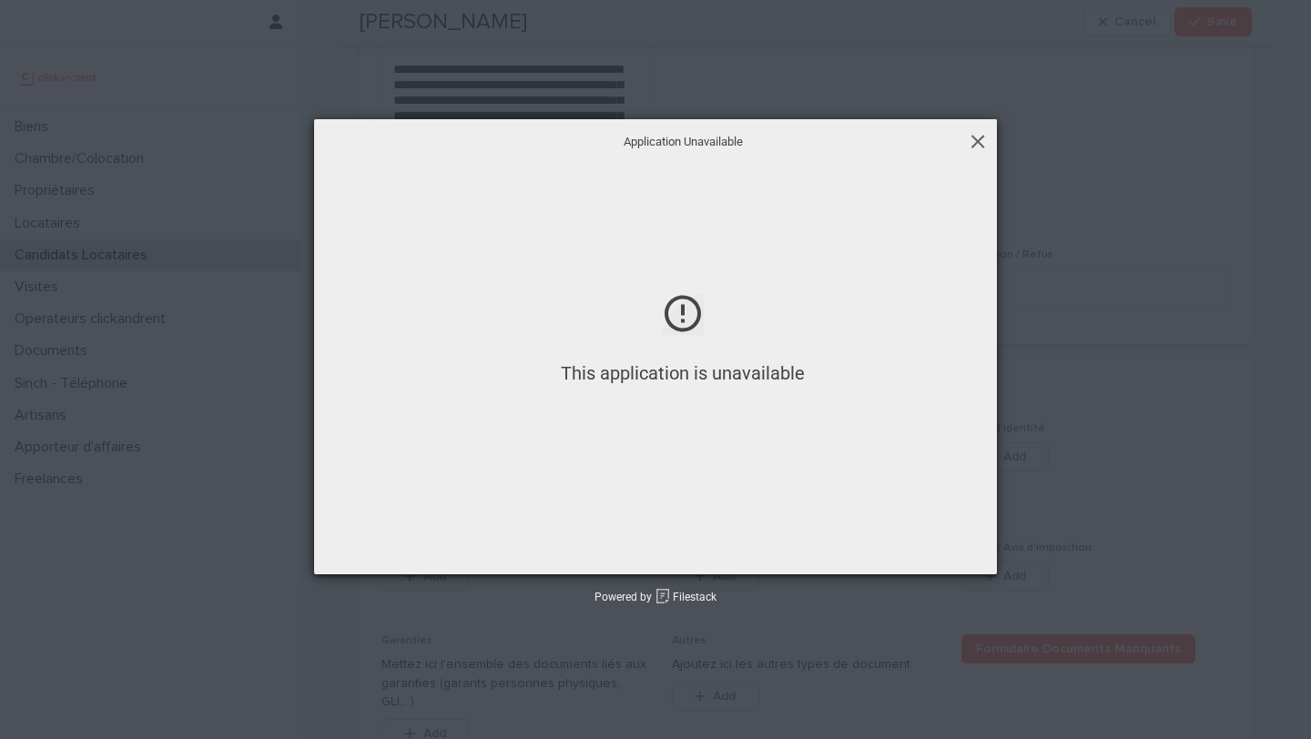
click at [971, 142] on span at bounding box center [977, 141] width 20 height 20
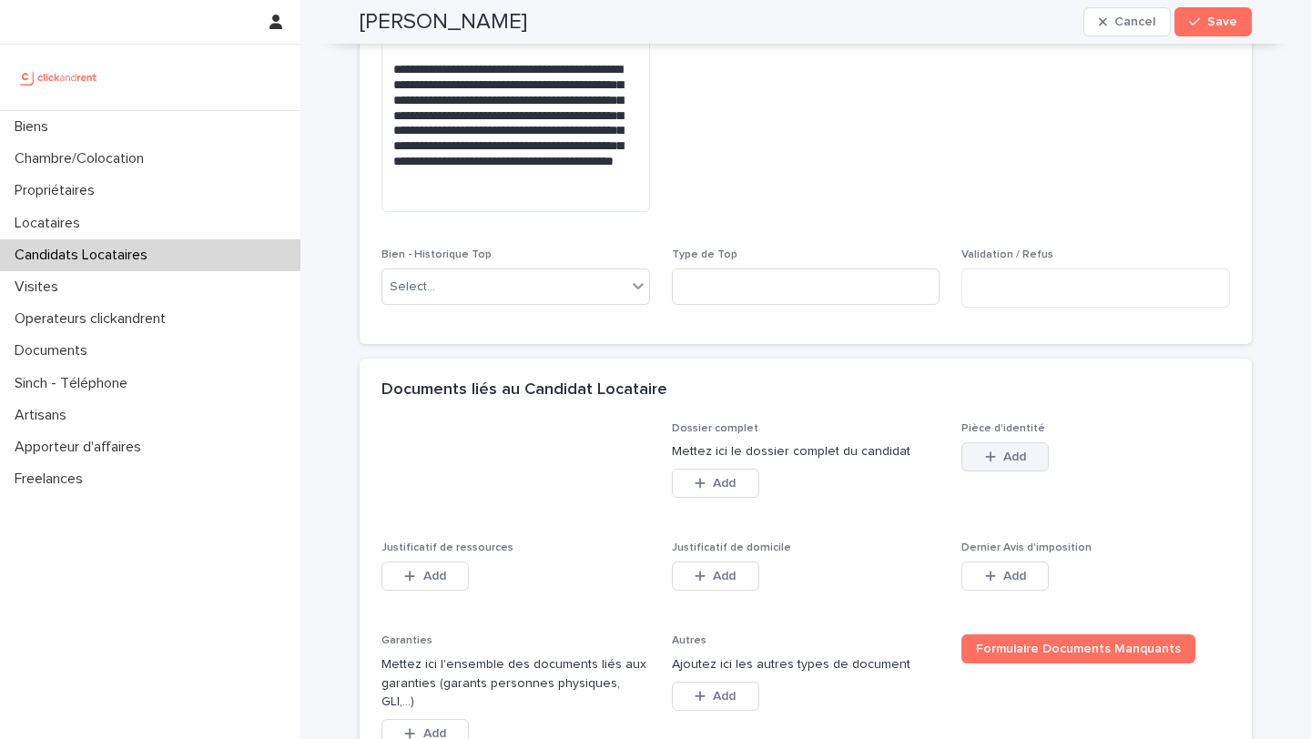
click at [978, 471] on button "Add" at bounding box center [1004, 456] width 87 height 29
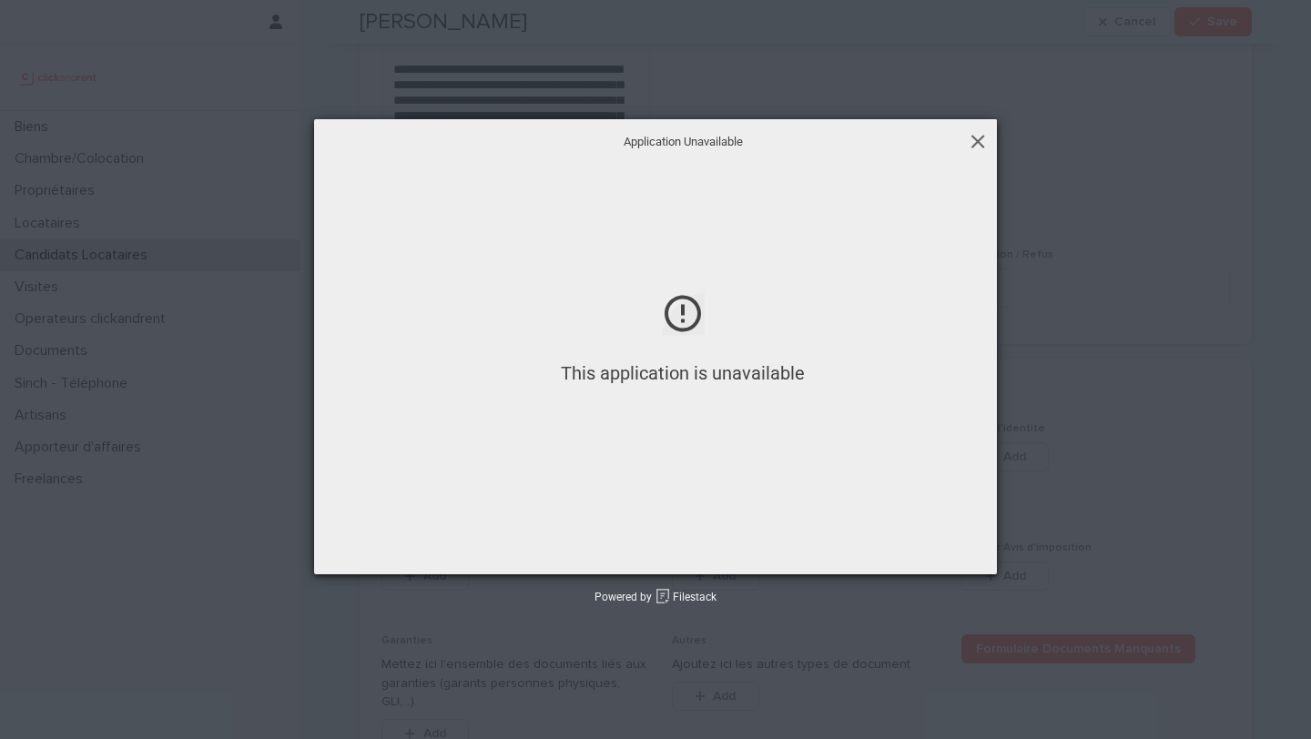
click at [973, 142] on span at bounding box center [977, 141] width 20 height 20
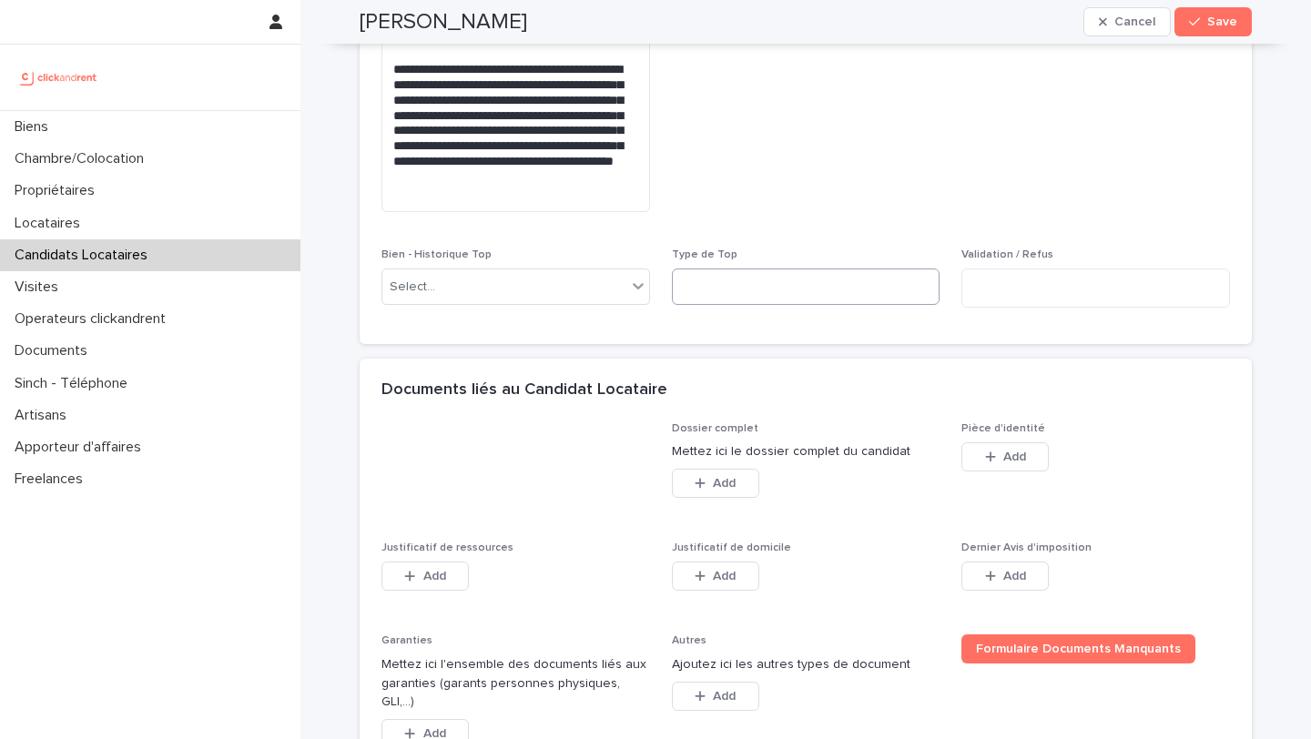
scroll to position [1432, 0]
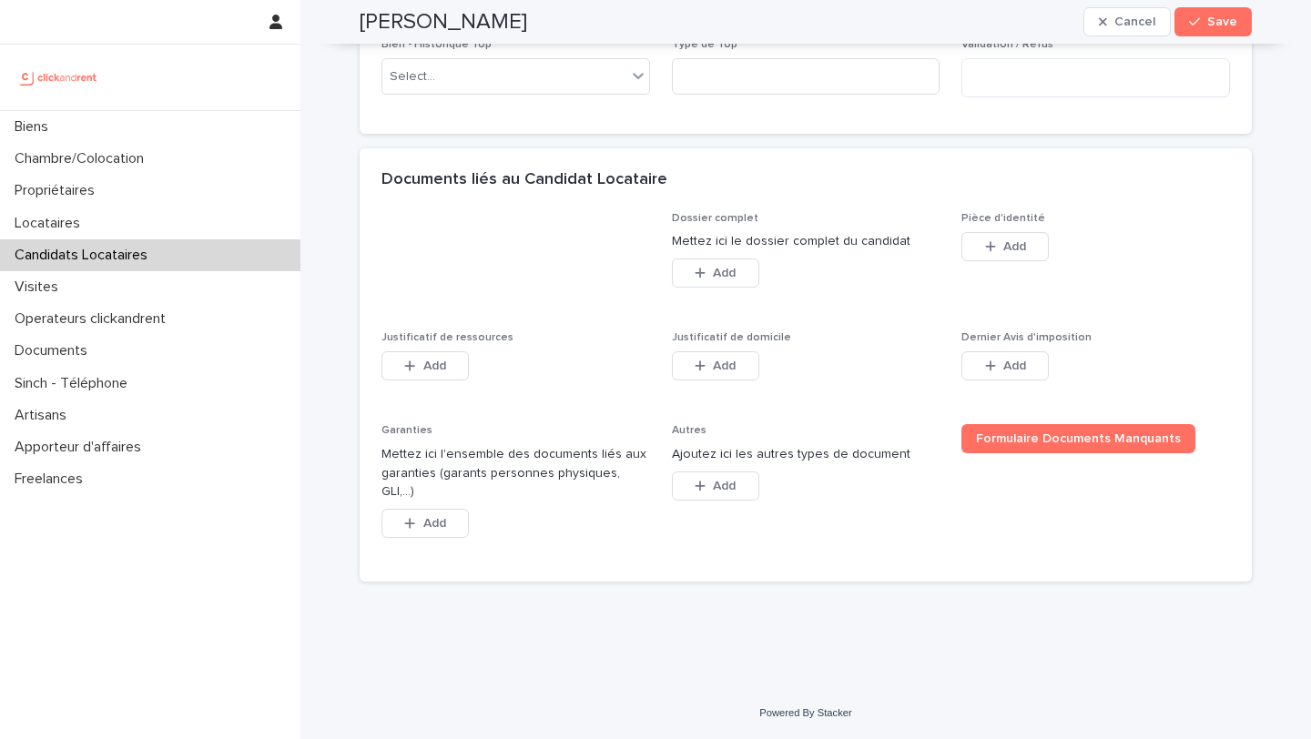
click at [1008, 268] on div "Add" at bounding box center [1004, 250] width 87 height 36
click at [1008, 261] on button "Add" at bounding box center [1004, 246] width 87 height 29
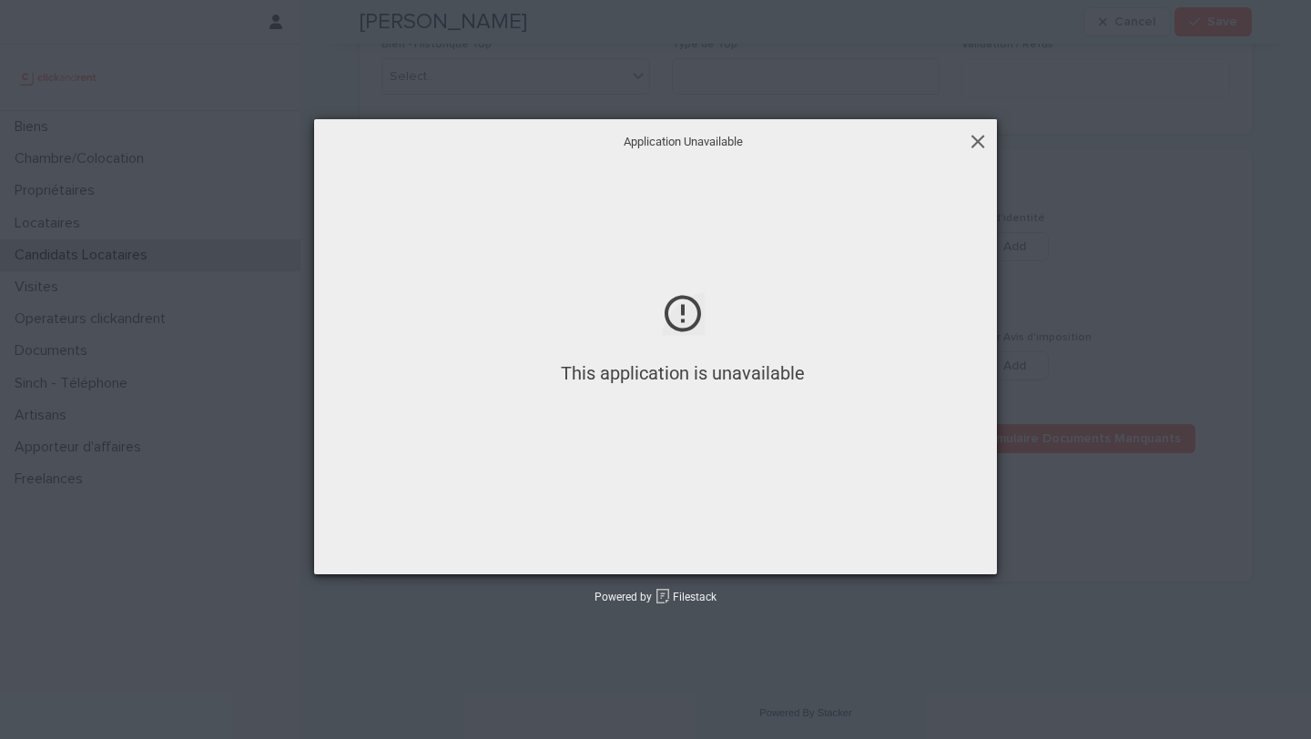
click at [979, 144] on span at bounding box center [977, 141] width 20 height 20
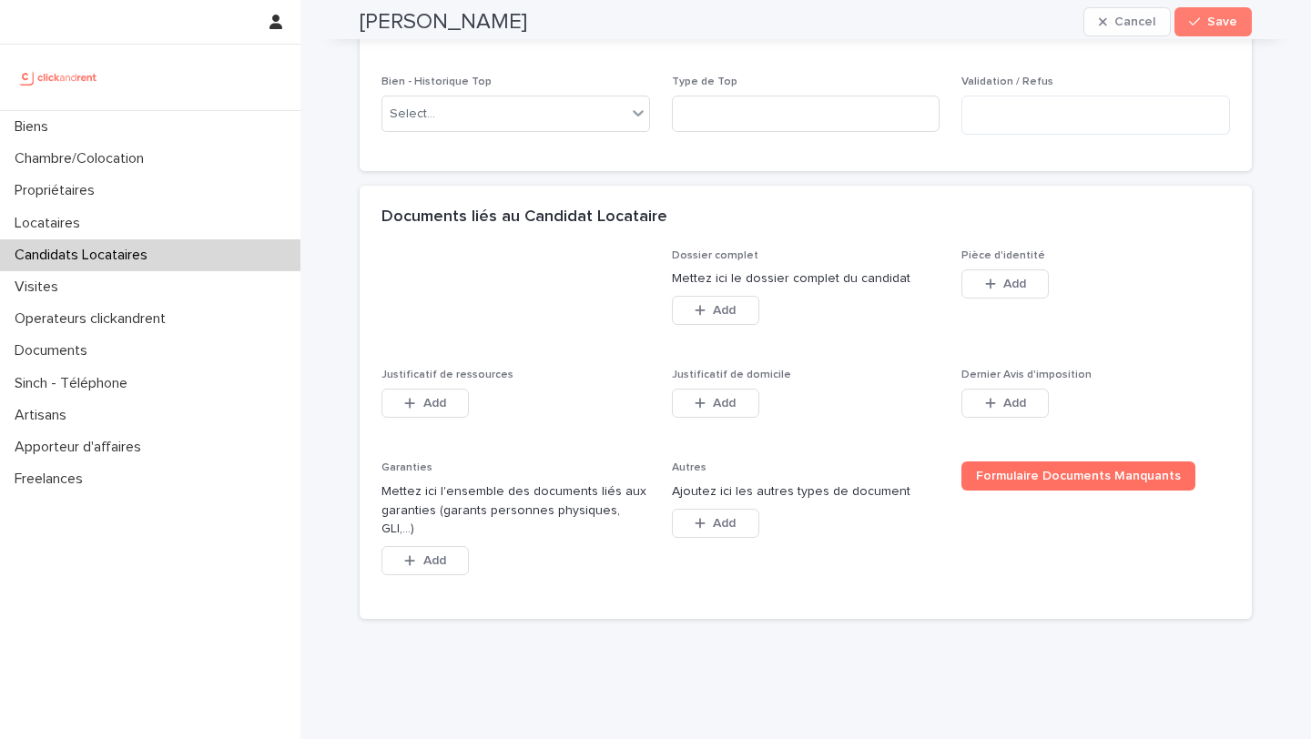
scroll to position [1406, 0]
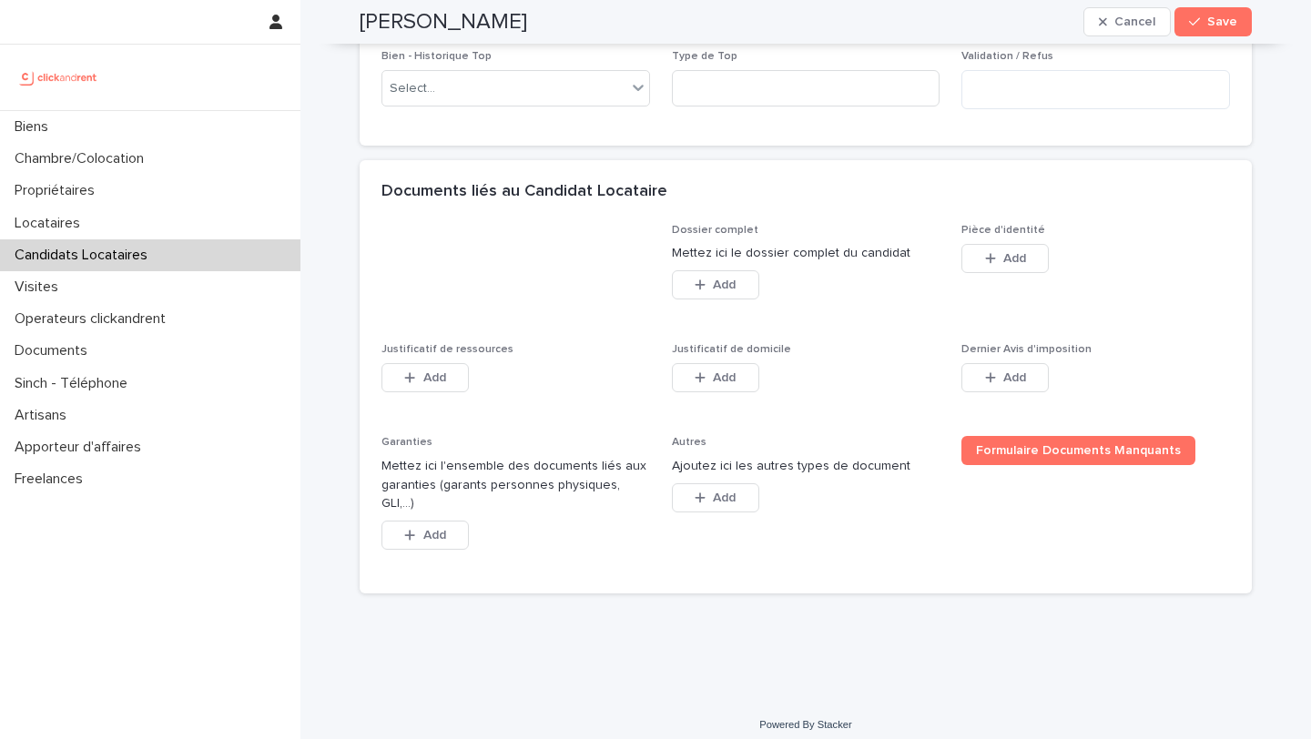
click at [1004, 280] on div "Add" at bounding box center [1004, 262] width 87 height 36
click at [997, 265] on div "button" at bounding box center [994, 258] width 18 height 13
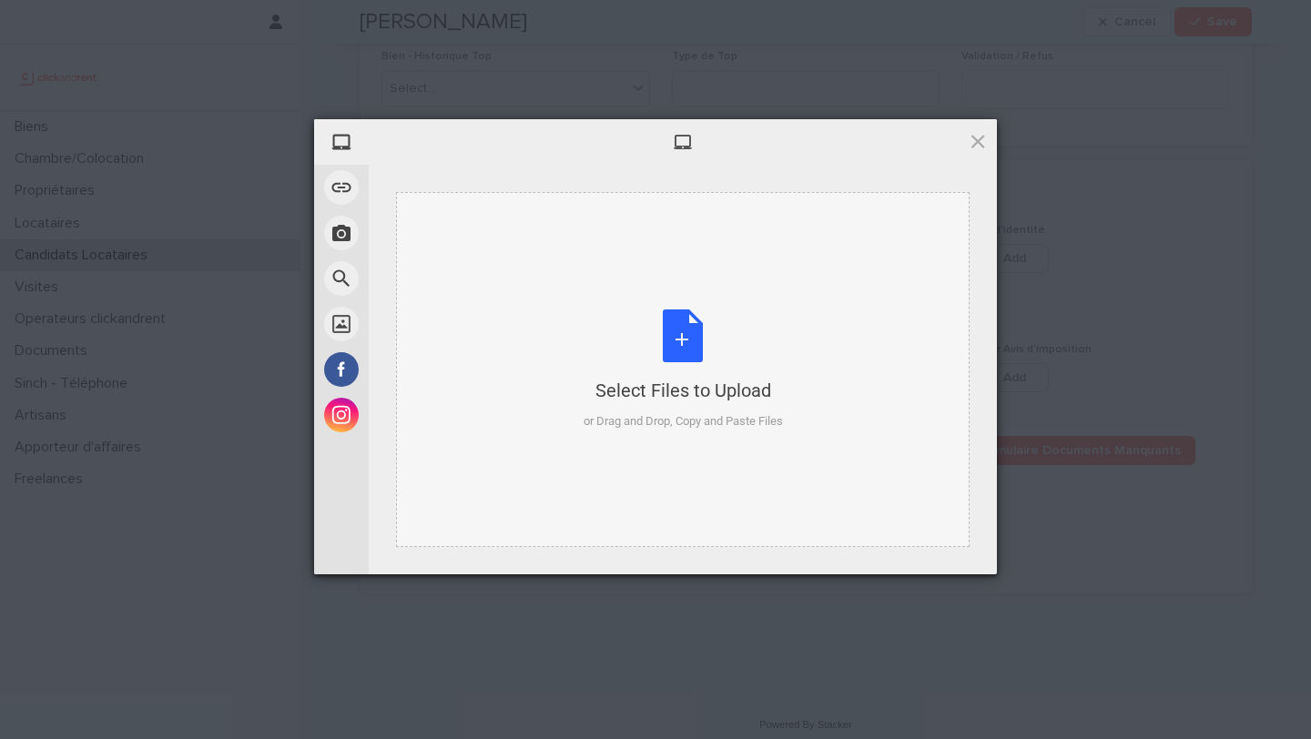
click at [690, 338] on div "Select Files to Upload or Drag and Drop, Copy and Paste Files" at bounding box center [682, 369] width 199 height 121
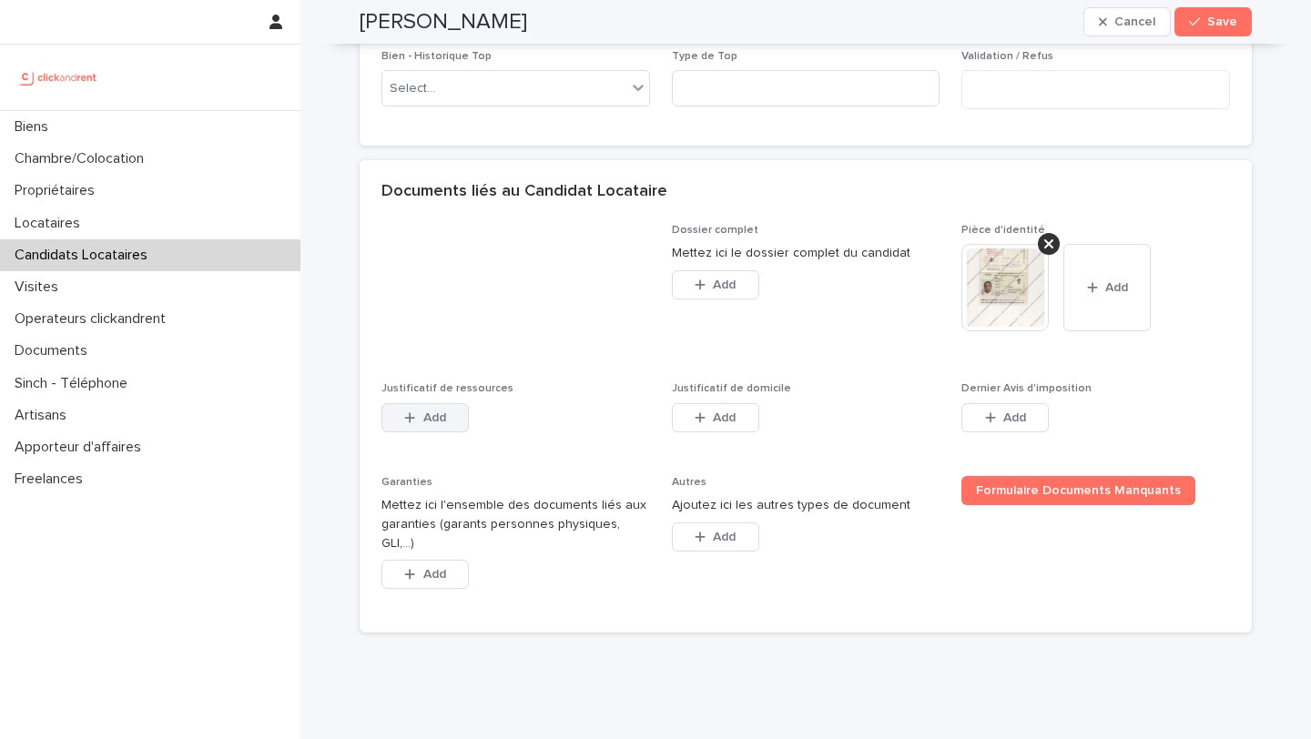
click at [436, 424] on span "Add" at bounding box center [434, 417] width 23 height 13
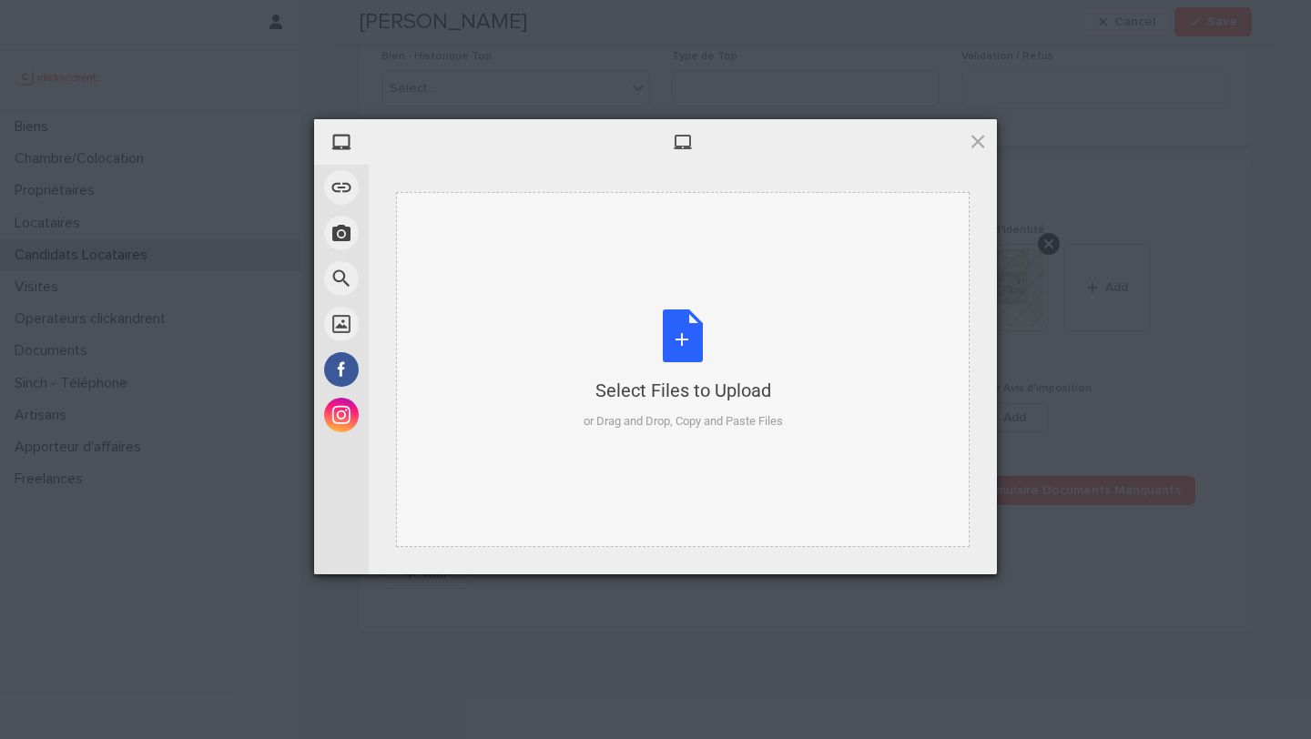
click at [684, 329] on div "Select Files to Upload or Drag and Drop, Copy and Paste Files" at bounding box center [682, 369] width 199 height 121
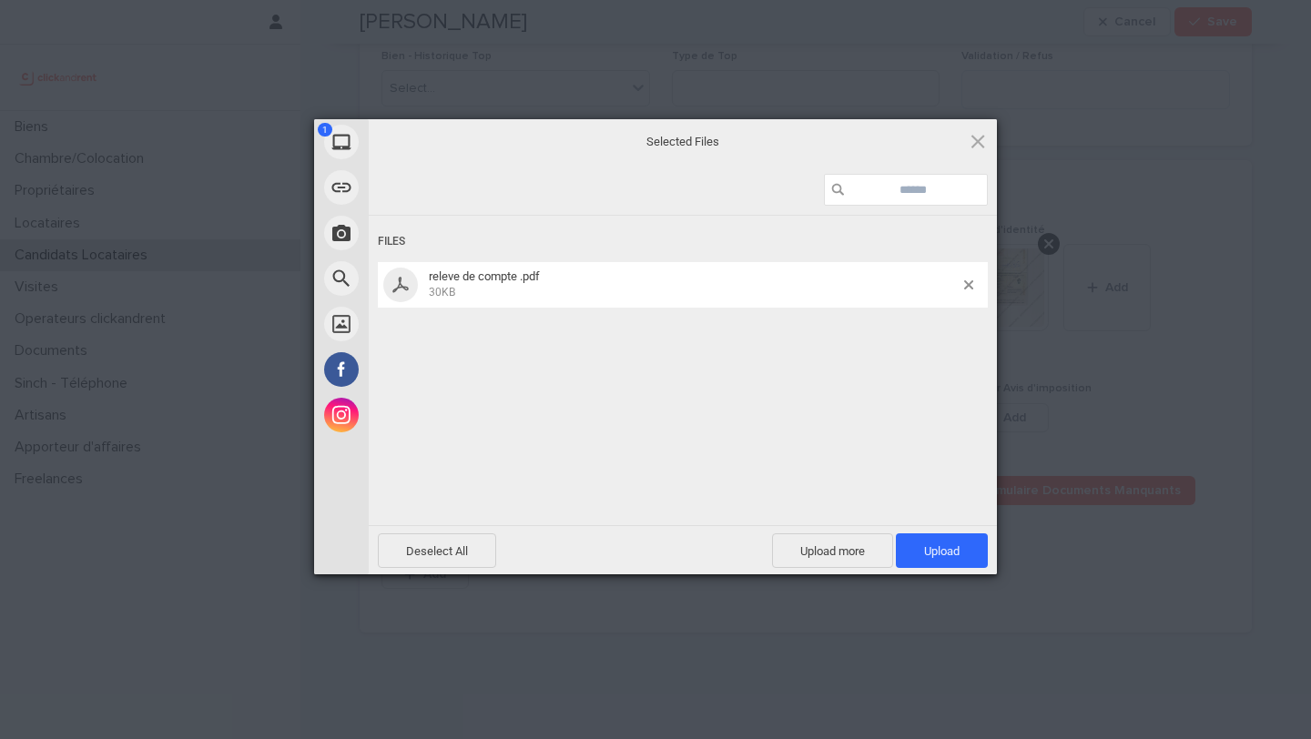
click at [947, 548] on span "Upload 1" at bounding box center [941, 551] width 35 height 14
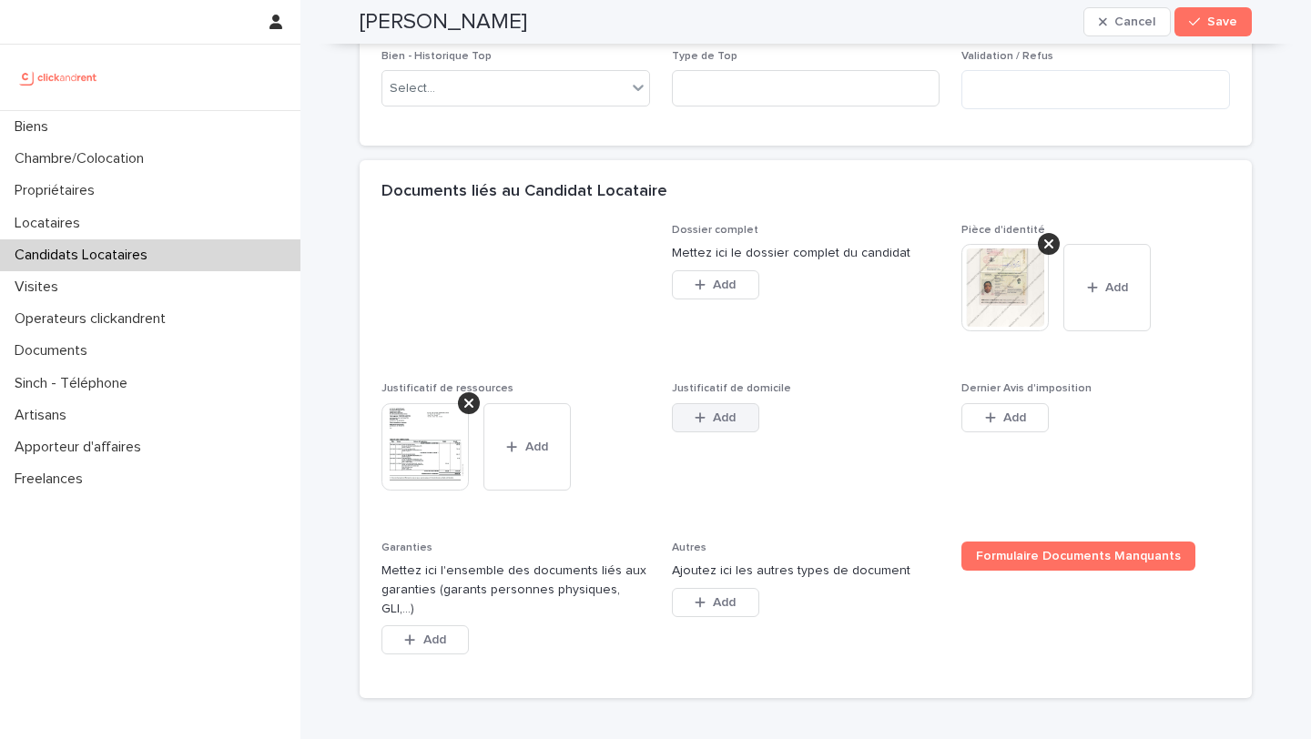
click at [748, 432] on button "Add" at bounding box center [715, 417] width 87 height 29
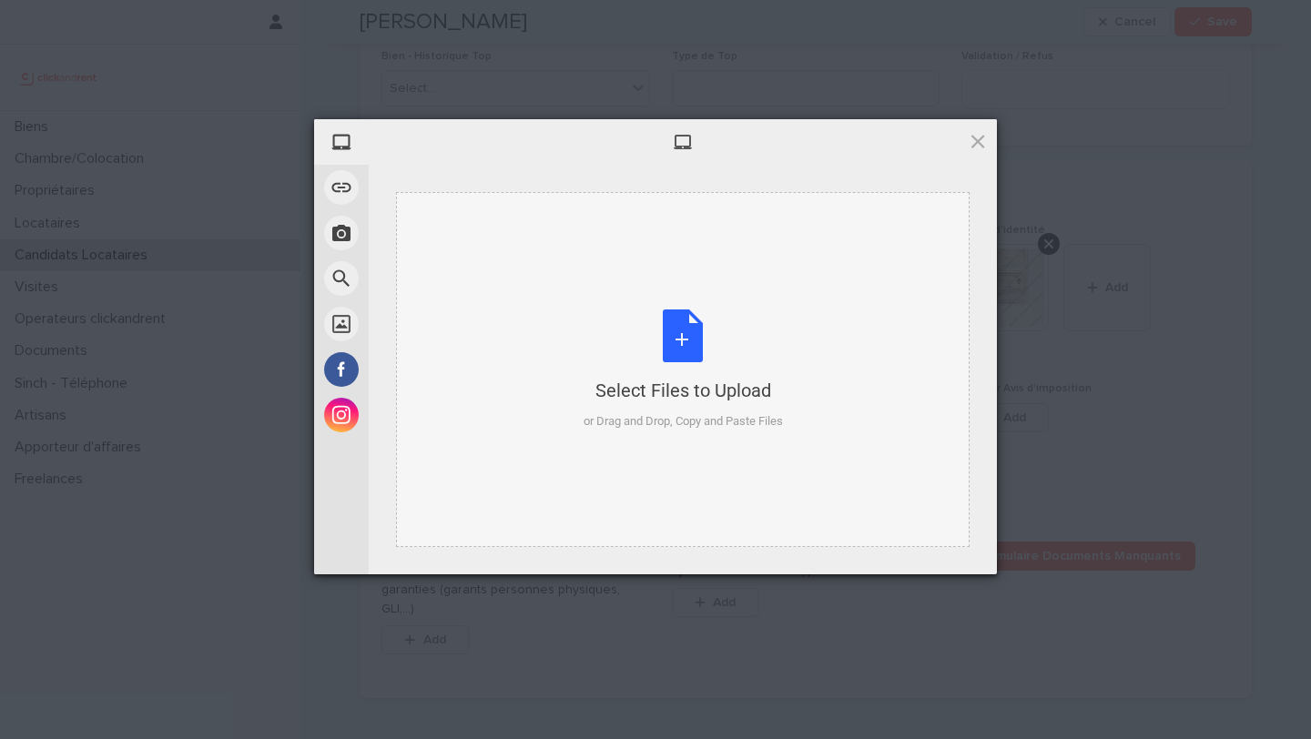
click at [674, 349] on div "Select Files to Upload or Drag and Drop, Copy and Paste Files" at bounding box center [682, 369] width 199 height 121
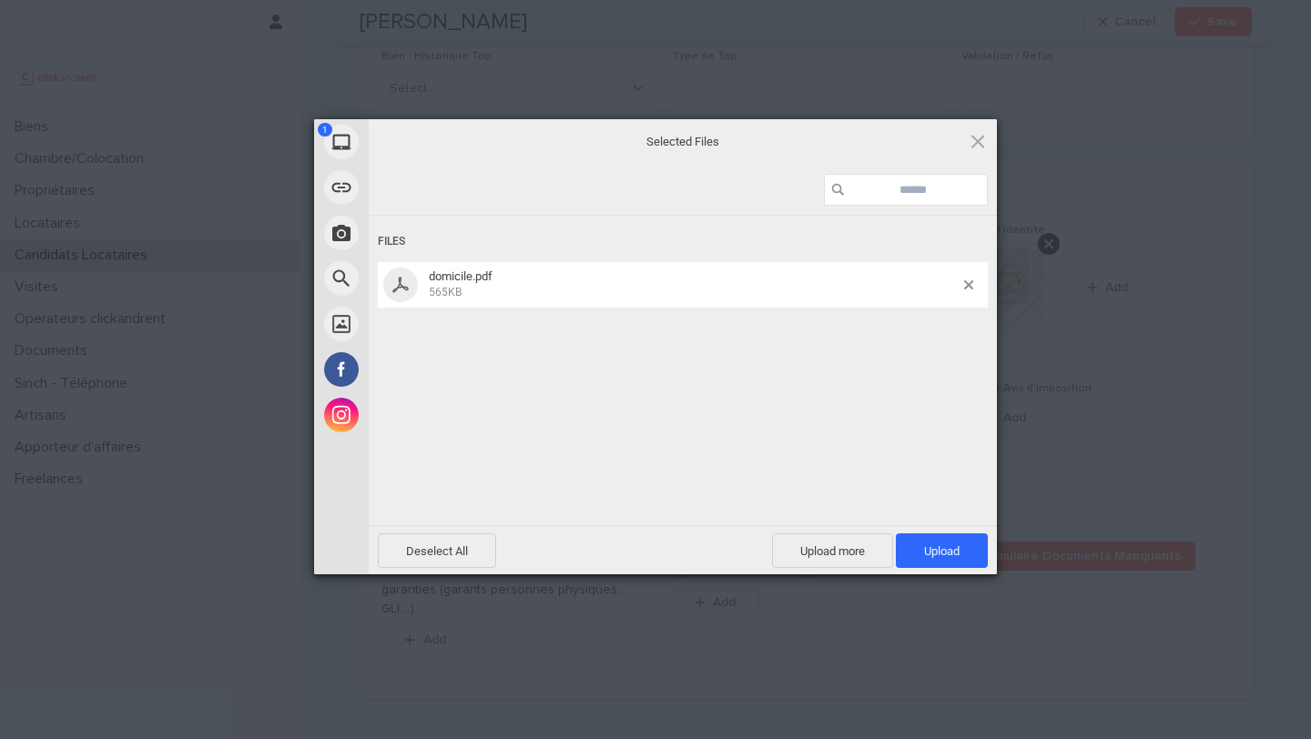
click at [949, 559] on span "Upload 1" at bounding box center [942, 550] width 92 height 35
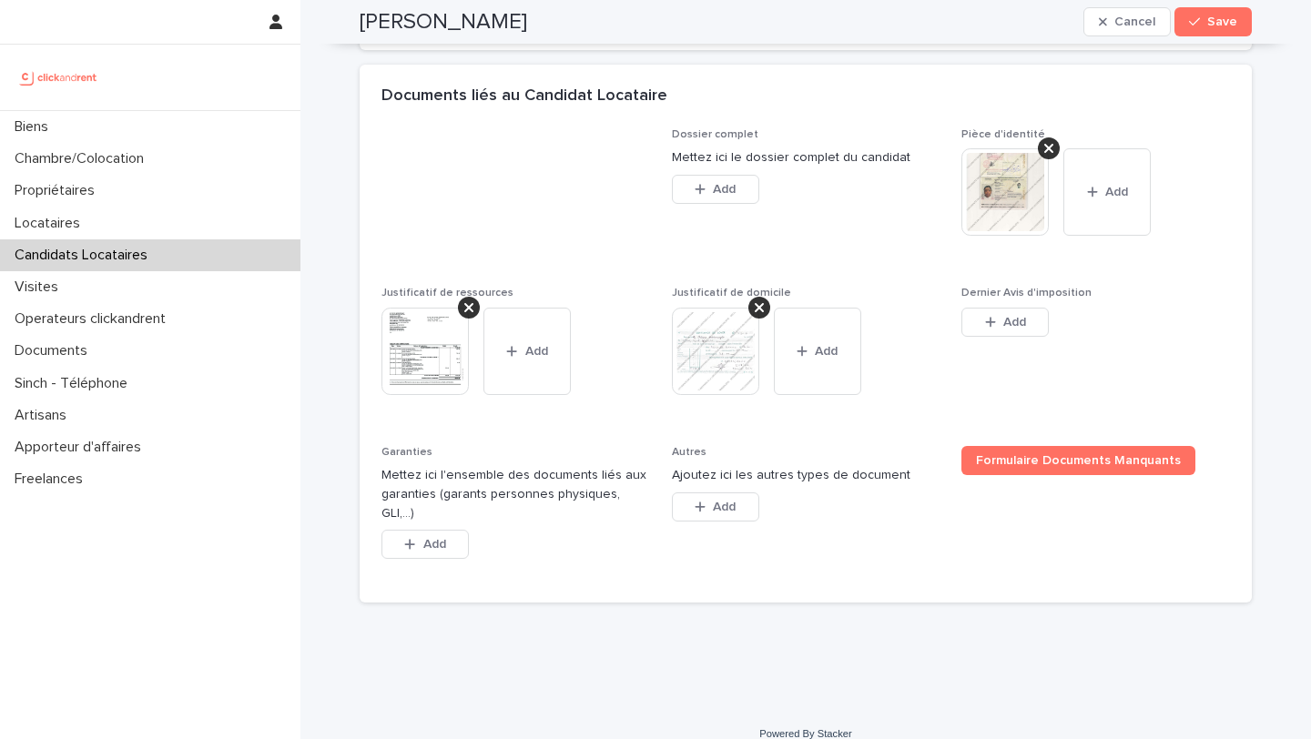
scroll to position [1510, 0]
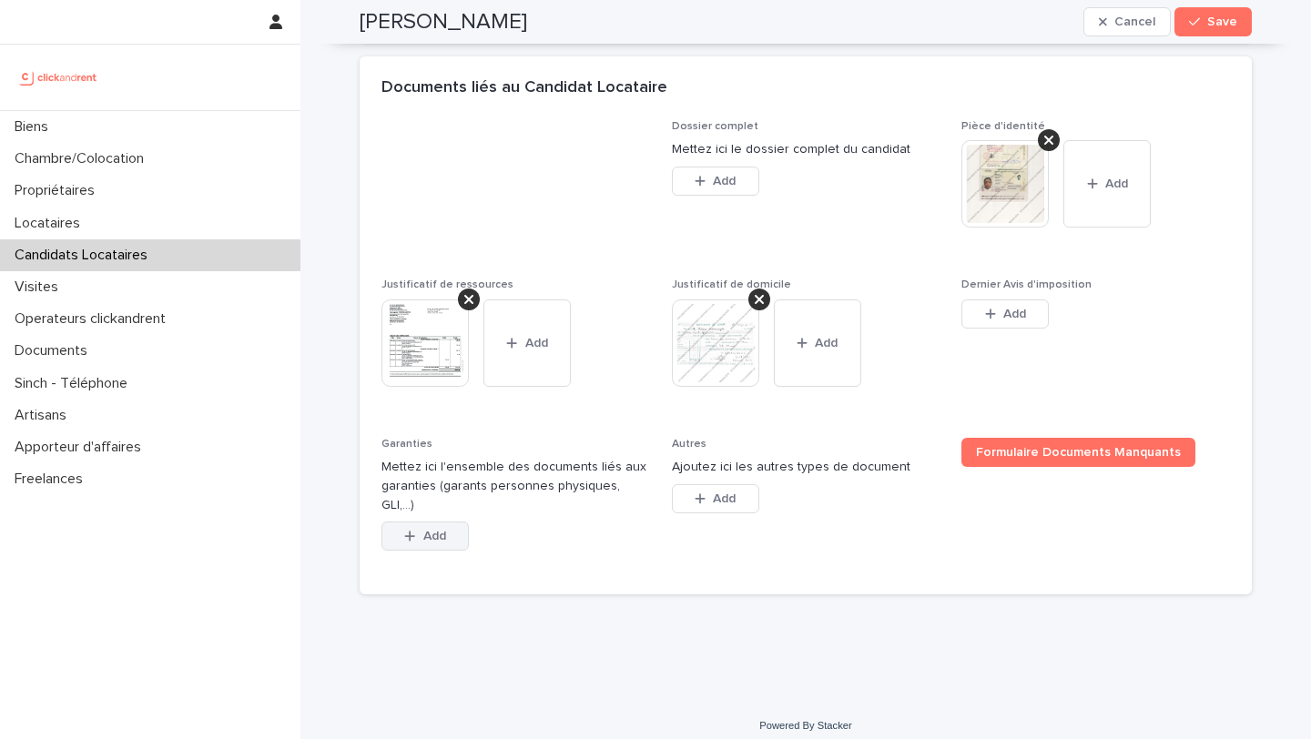
click at [404, 542] on icon "button" at bounding box center [409, 536] width 11 height 13
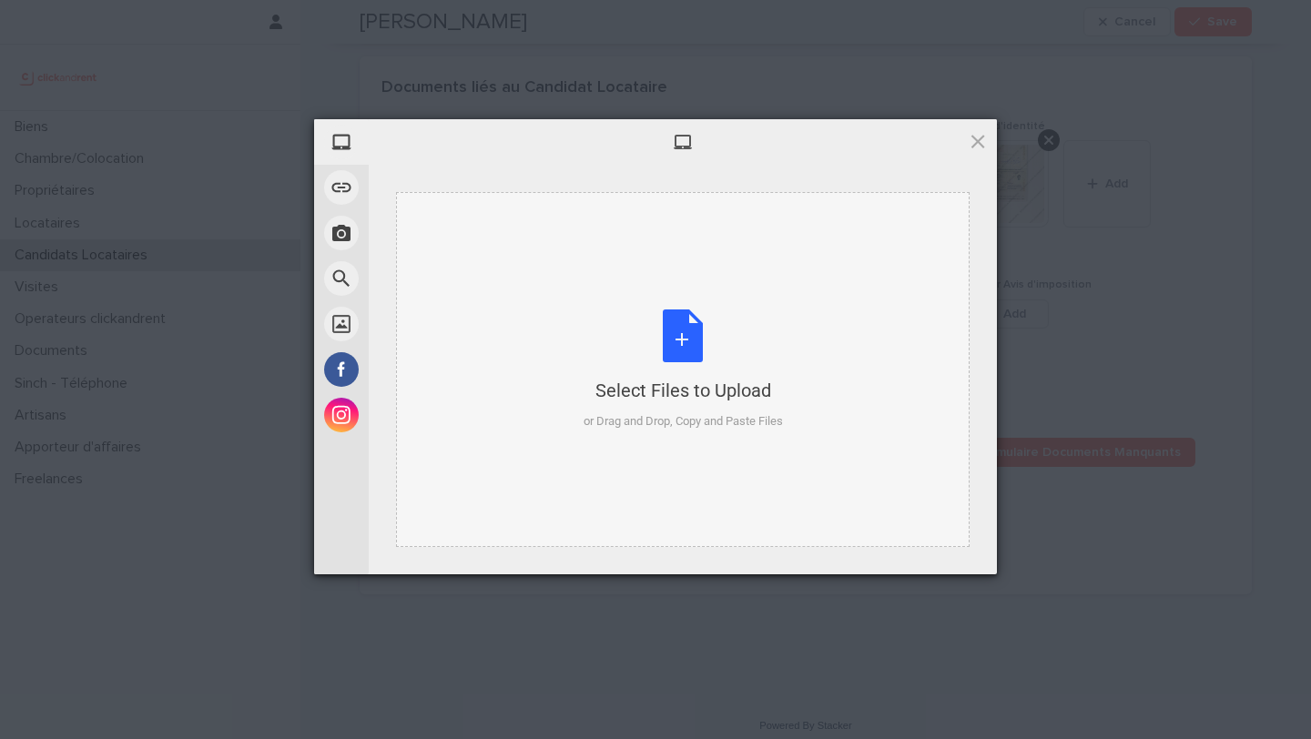
click at [678, 309] on div "Select Files to Upload or Drag and Drop, Copy and Paste Files" at bounding box center [682, 369] width 199 height 121
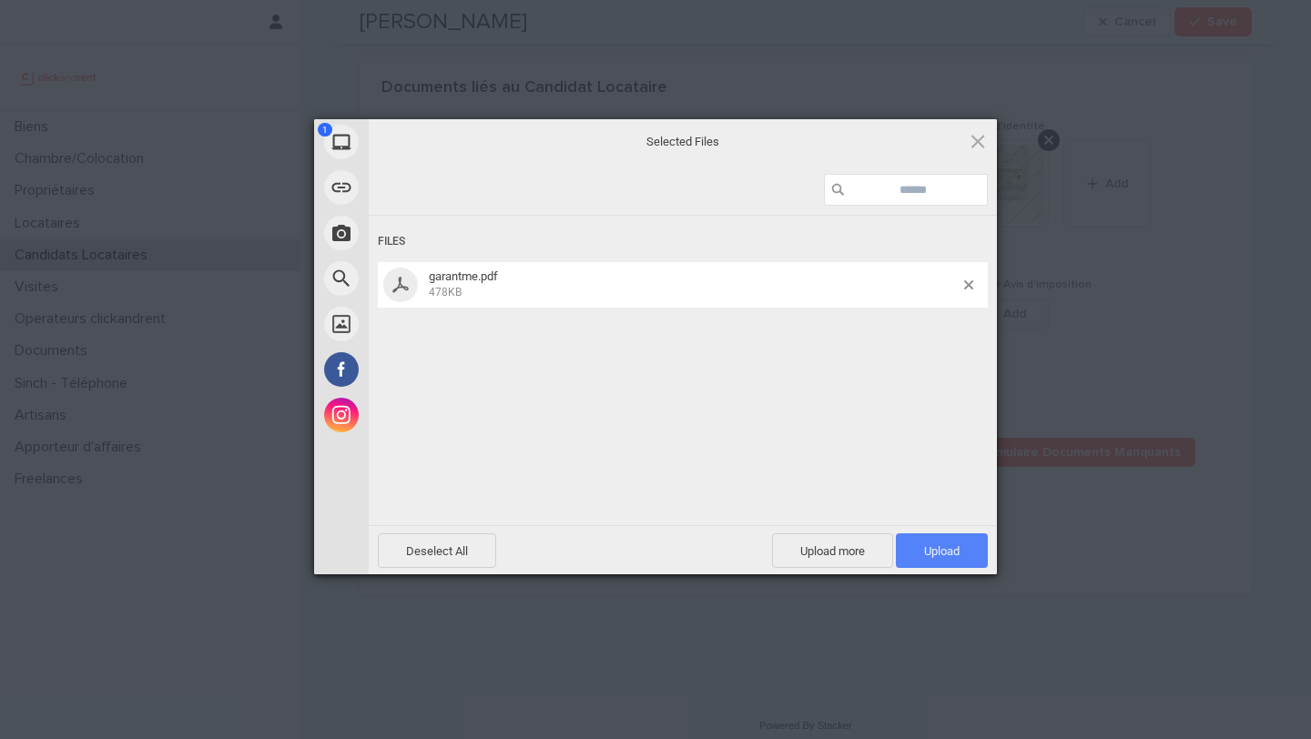
click at [943, 555] on span "Upload 1" at bounding box center [941, 551] width 35 height 14
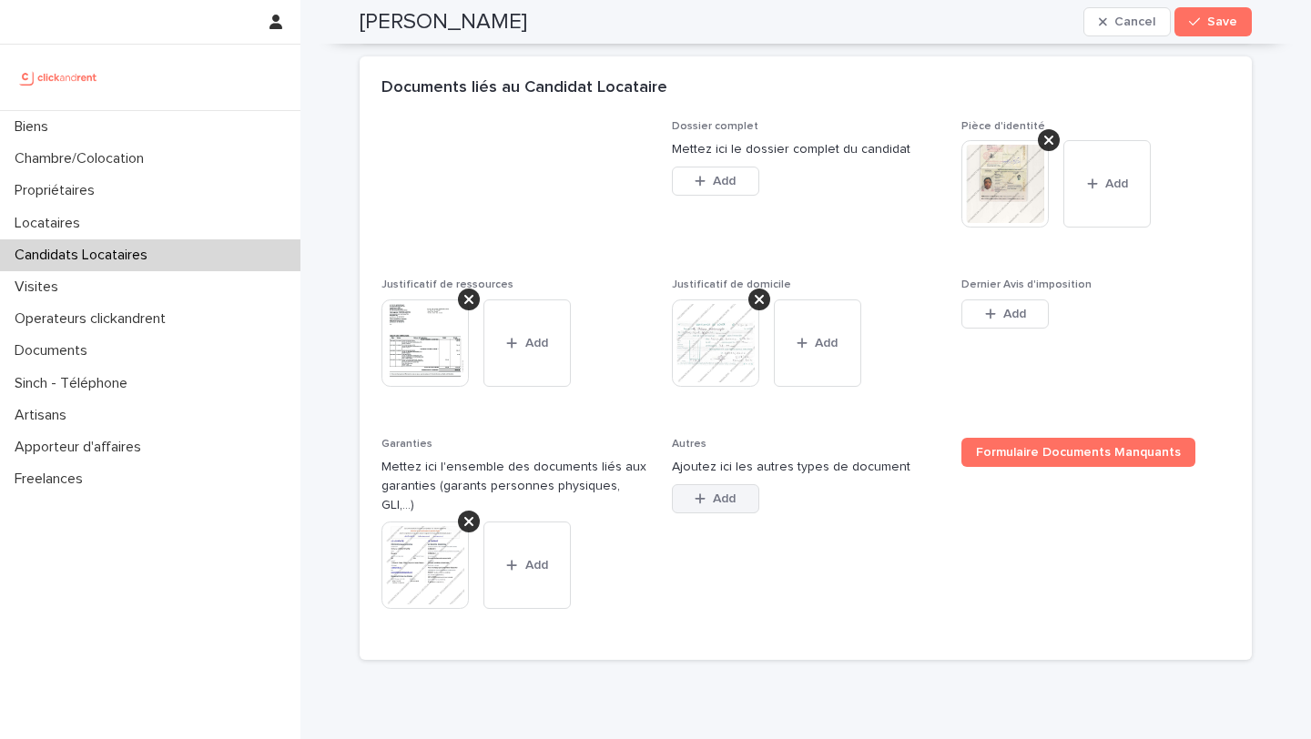
click at [712, 505] on div "button" at bounding box center [703, 498] width 18 height 13
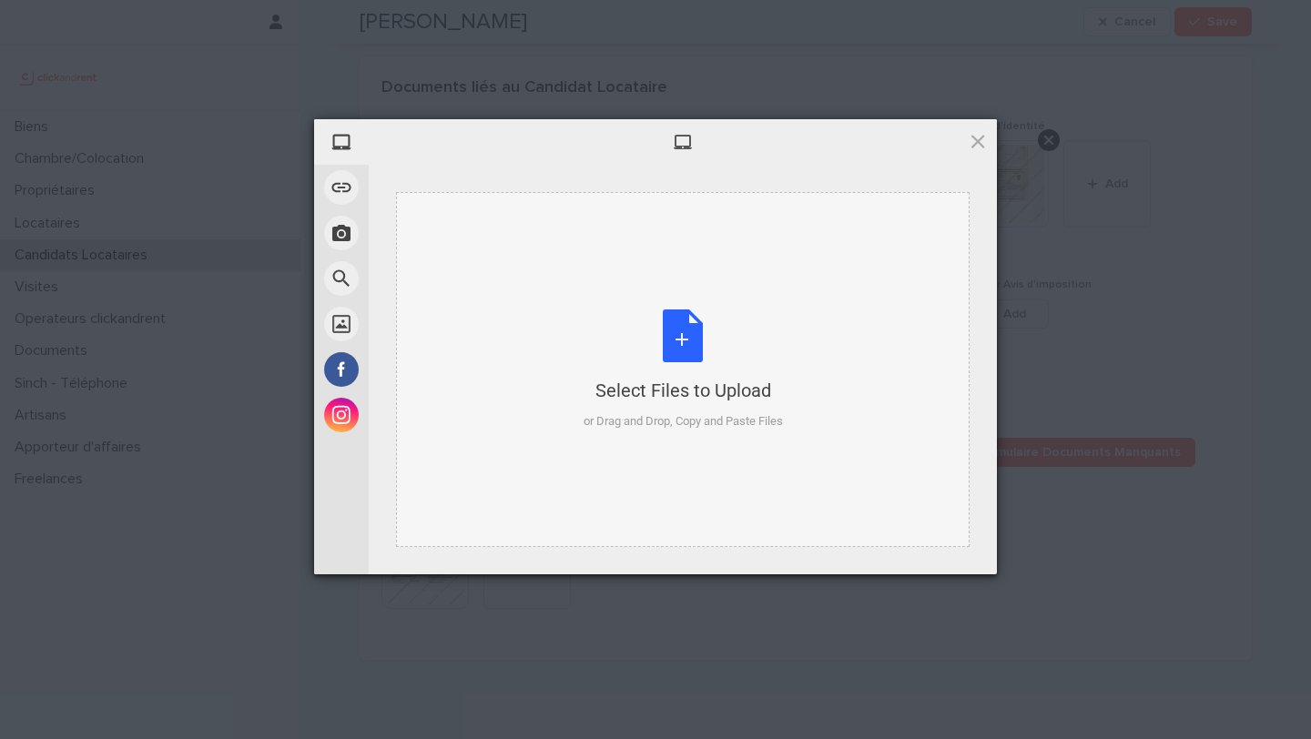
click at [676, 348] on div "Select Files to Upload or Drag and Drop, Copy and Paste Files" at bounding box center [682, 369] width 199 height 121
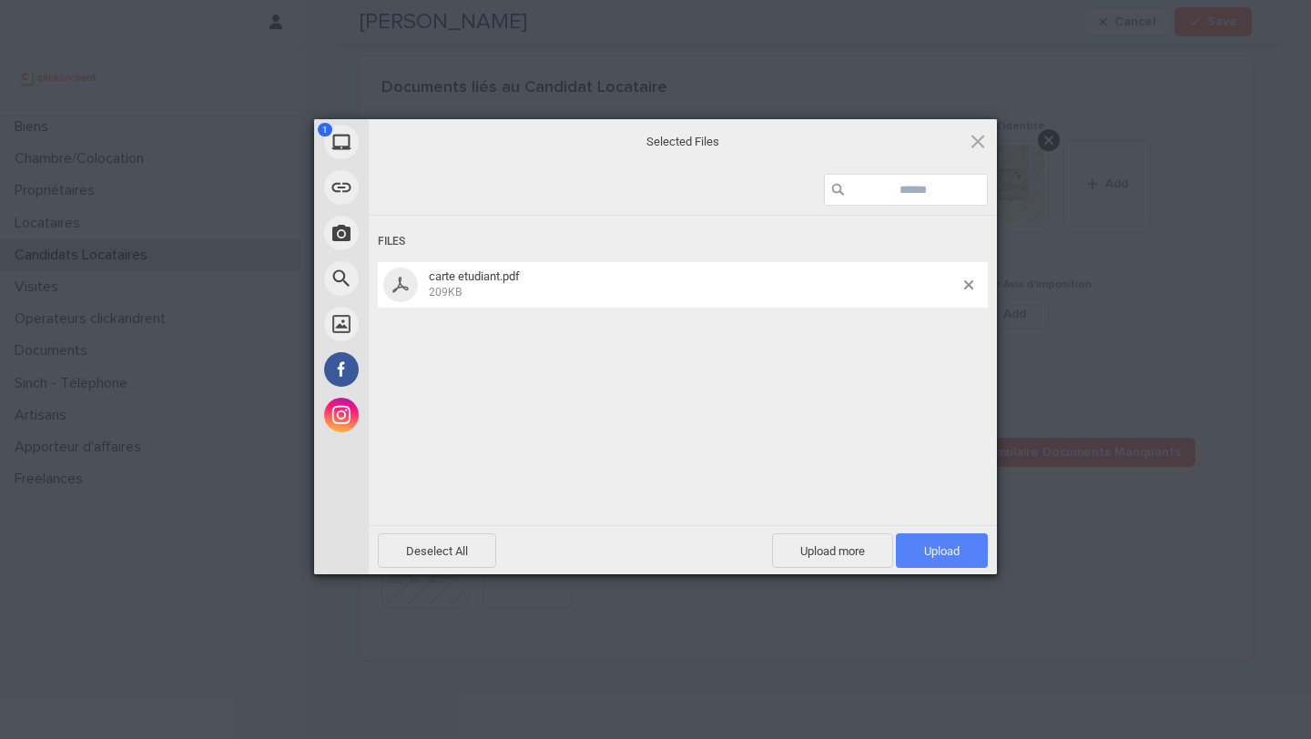
click at [940, 559] on span "Upload 1" at bounding box center [942, 550] width 92 height 35
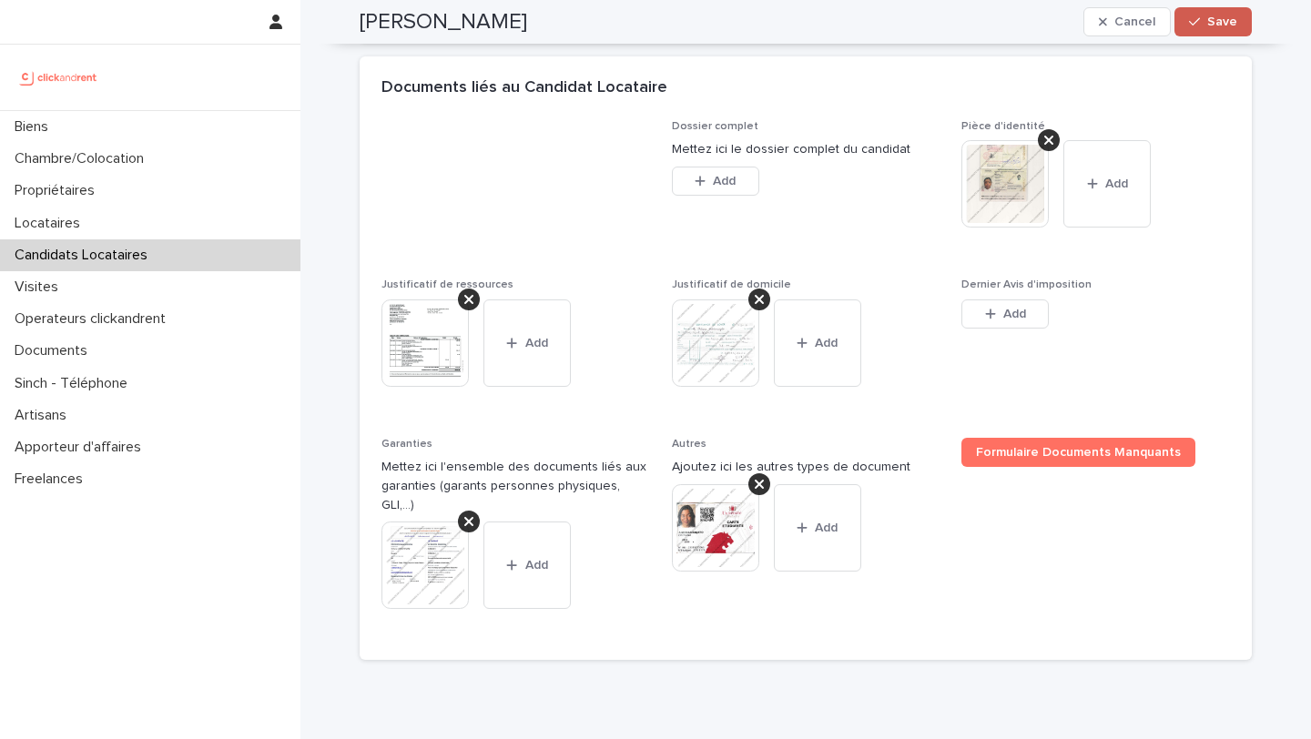
click at [1213, 28] on button "Save" at bounding box center [1212, 21] width 77 height 29
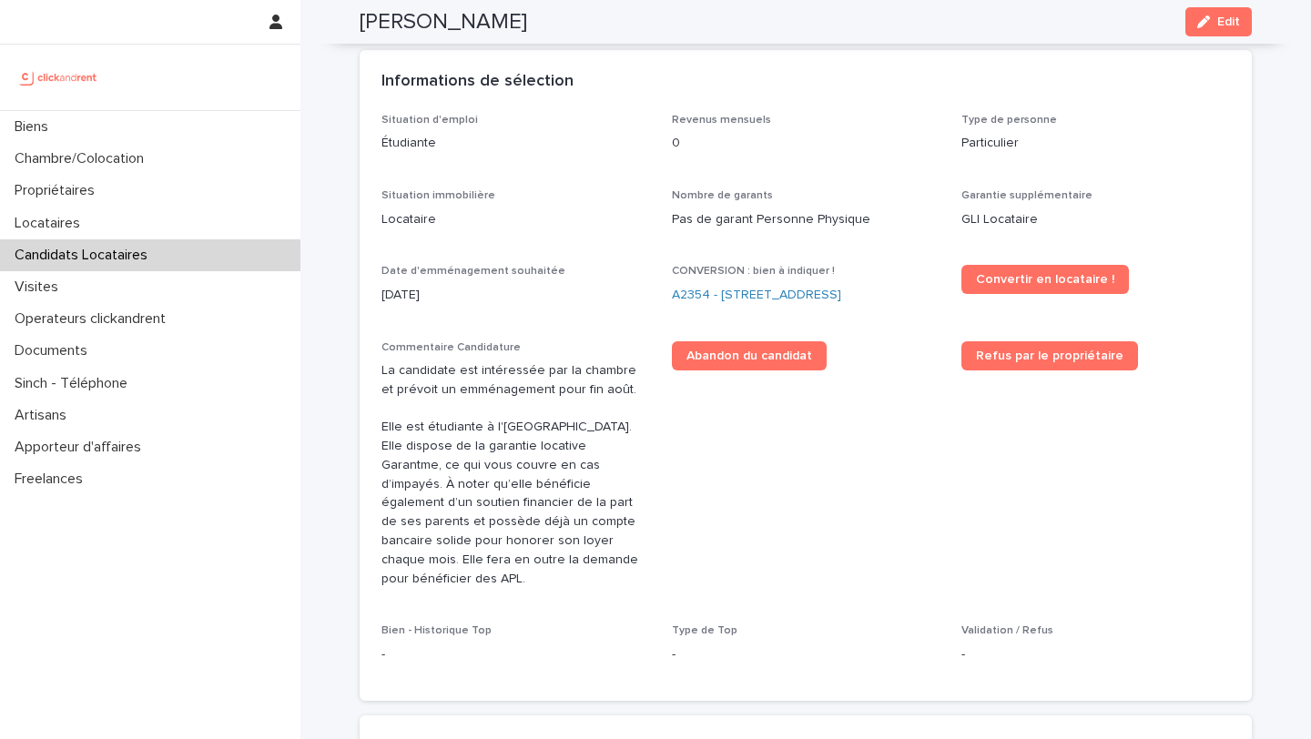
scroll to position [410, 0]
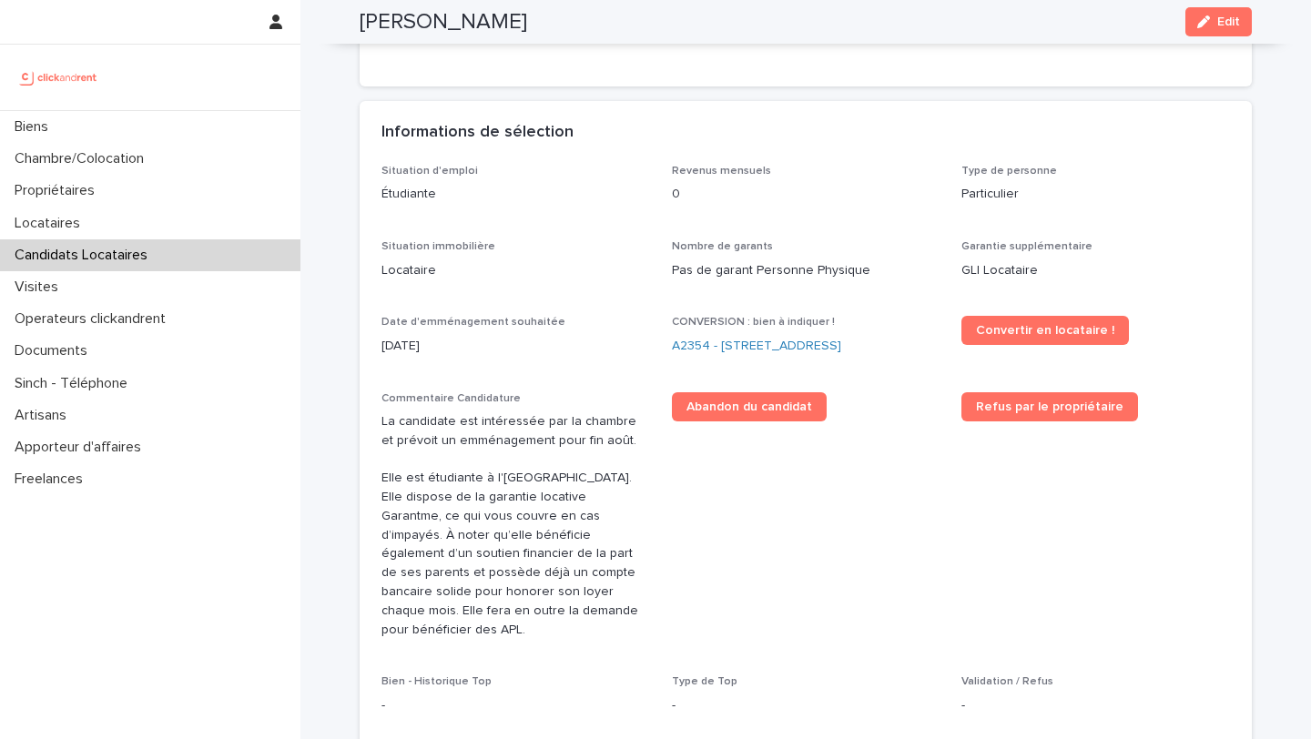
drag, startPoint x: 600, startPoint y: 30, endPoint x: 343, endPoint y: 29, distance: 256.7
click at [343, 29] on div "Onitiana Andriamanjato Edit" at bounding box center [805, 22] width 979 height 44
copy h2 "Onitiana Andriamanjato"
click at [725, 346] on link "A2354 - 2 place d'Allemagne, Massy 91300" at bounding box center [756, 346] width 169 height 19
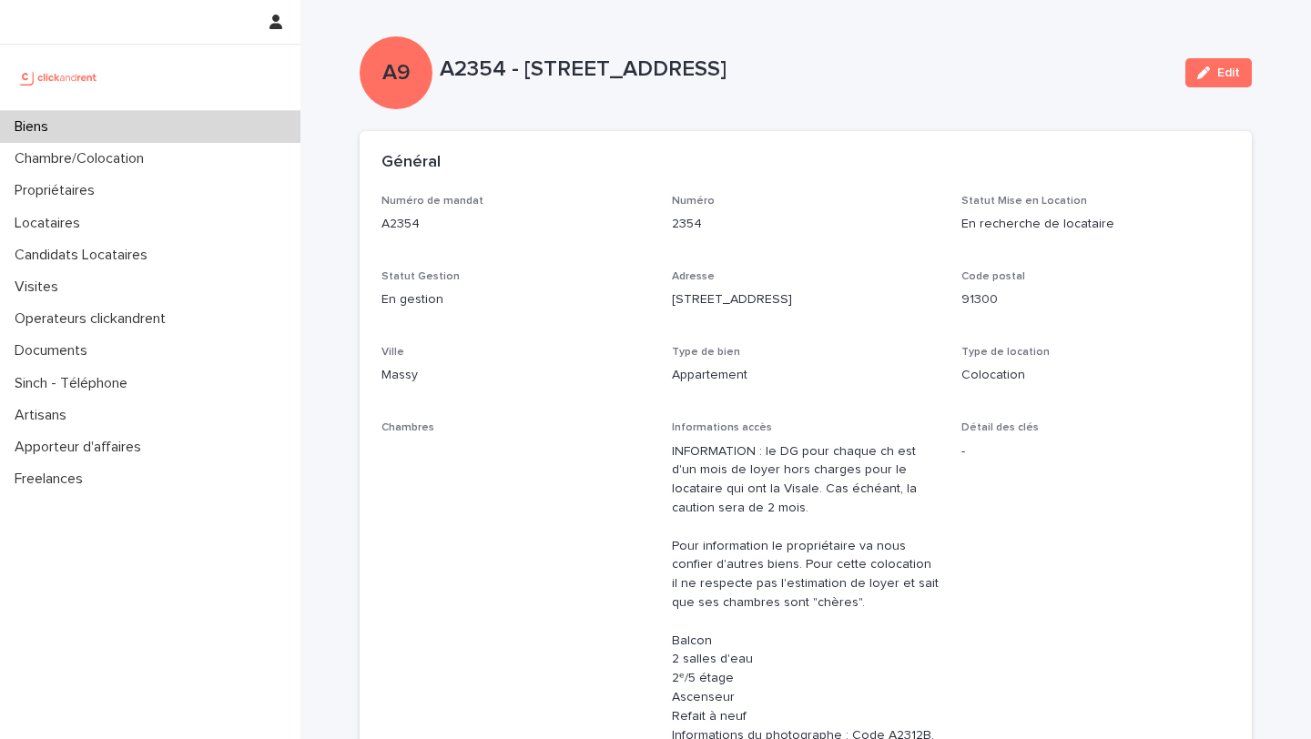
click at [1207, 82] on button "Edit" at bounding box center [1218, 72] width 66 height 29
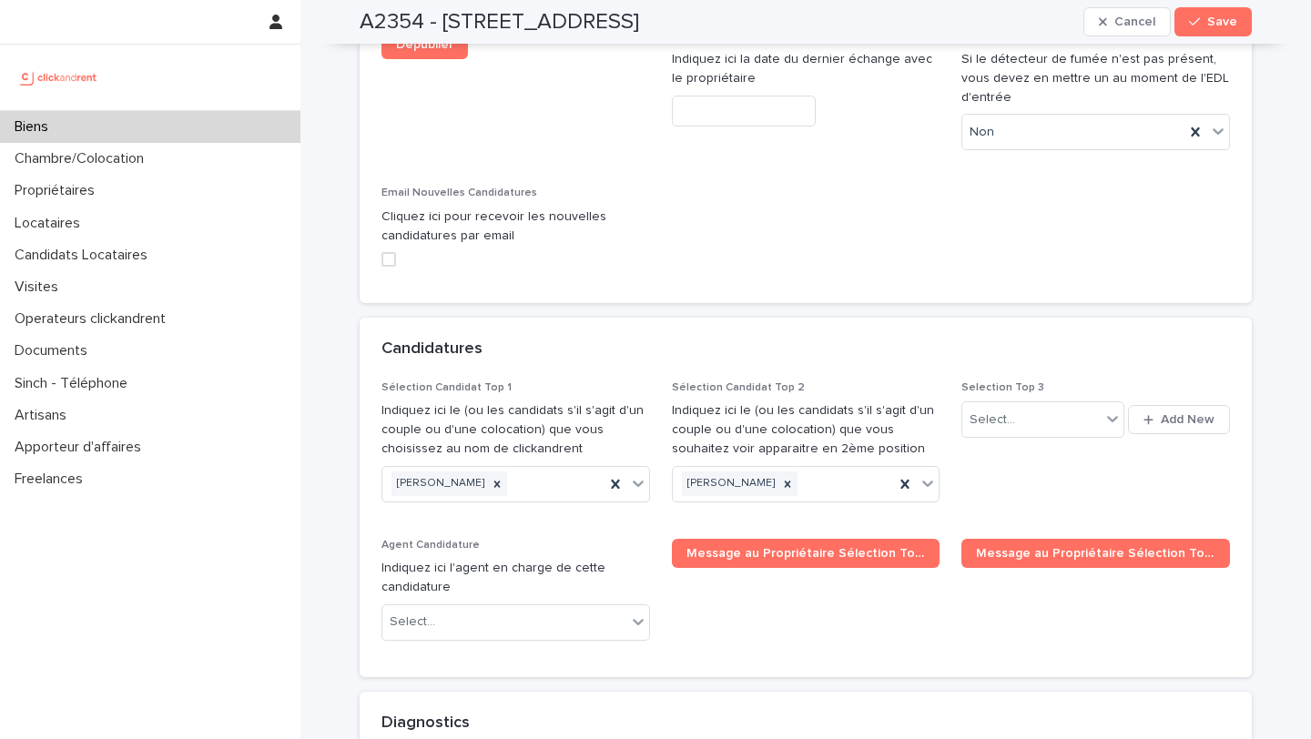
scroll to position [8187, 0]
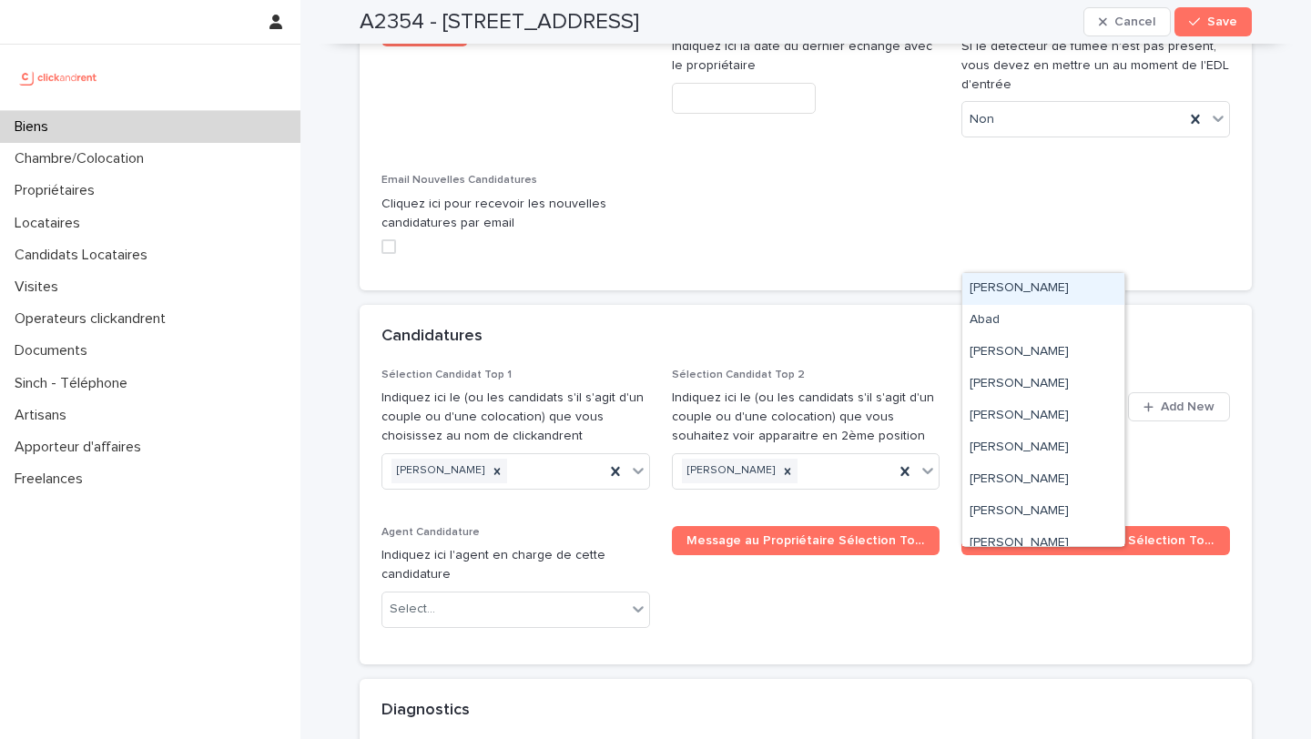
click at [1021, 392] on div "Select..." at bounding box center [1030, 407] width 137 height 30
type input "******"
click at [612, 462] on icon at bounding box center [615, 471] width 18 height 18
click at [1030, 392] on div "Select..." at bounding box center [1030, 407] width 137 height 30
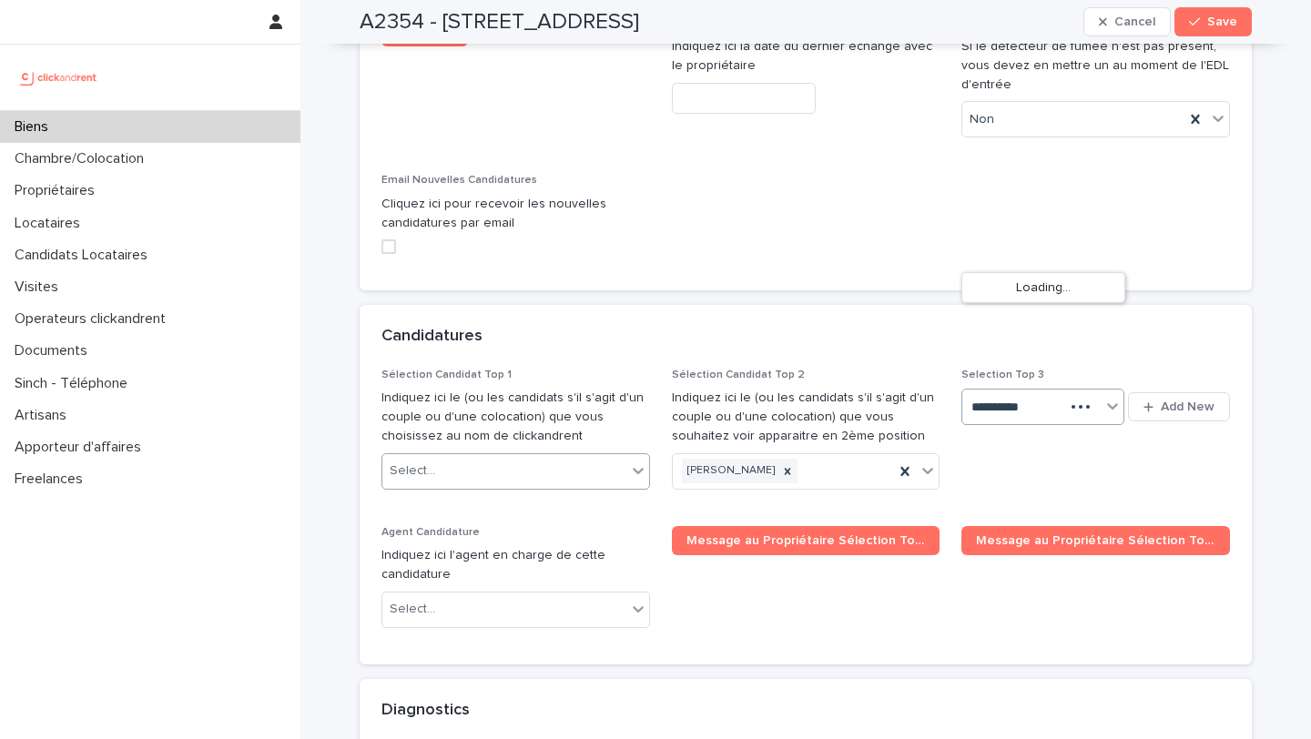
type input "*********"
click at [580, 456] on div "Select..." at bounding box center [504, 471] width 244 height 30
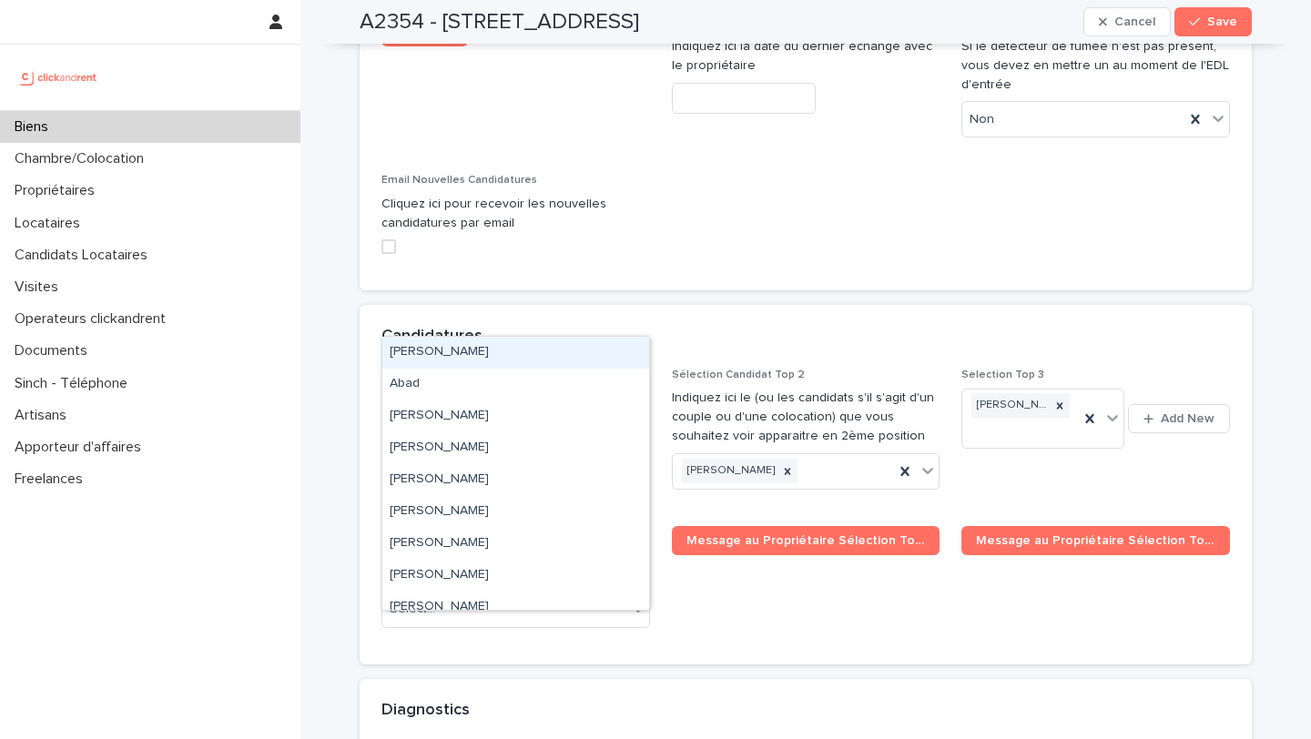
paste input "**********"
type input "**********"
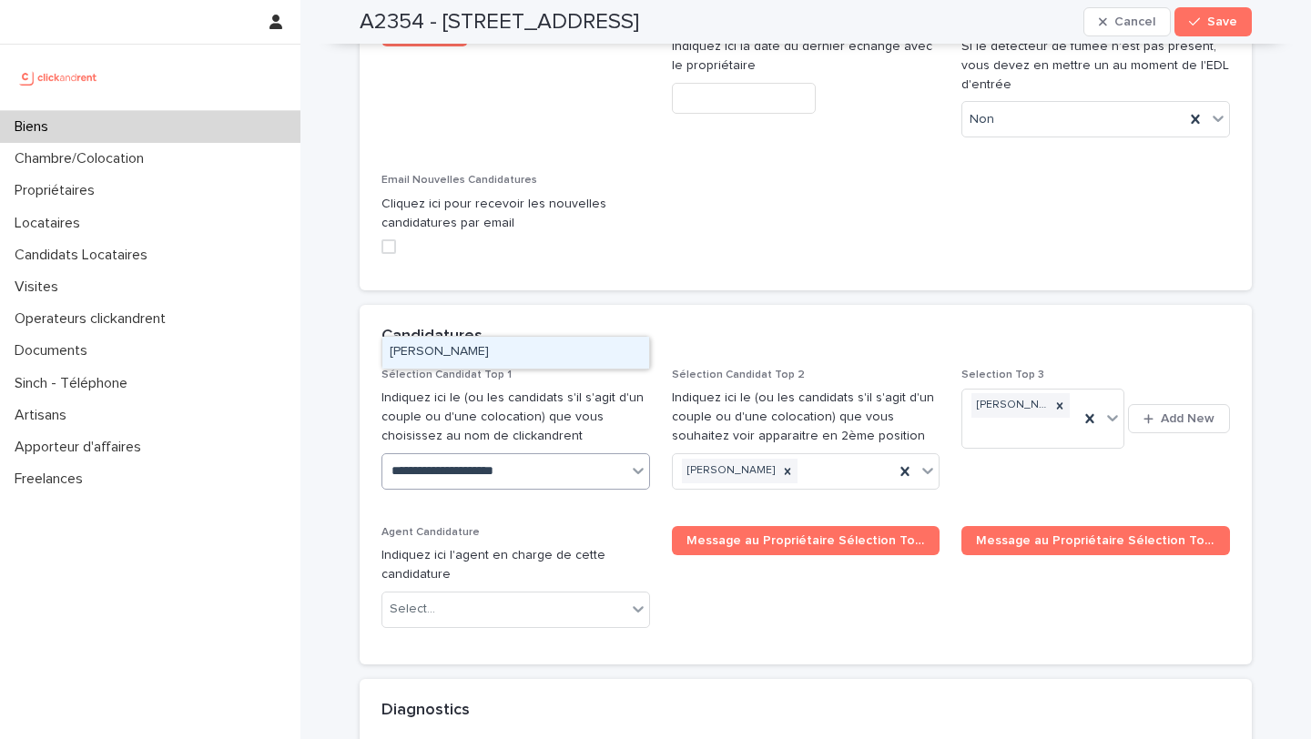
click at [501, 352] on div "Onitiana Andriamanjato" at bounding box center [515, 353] width 267 height 32
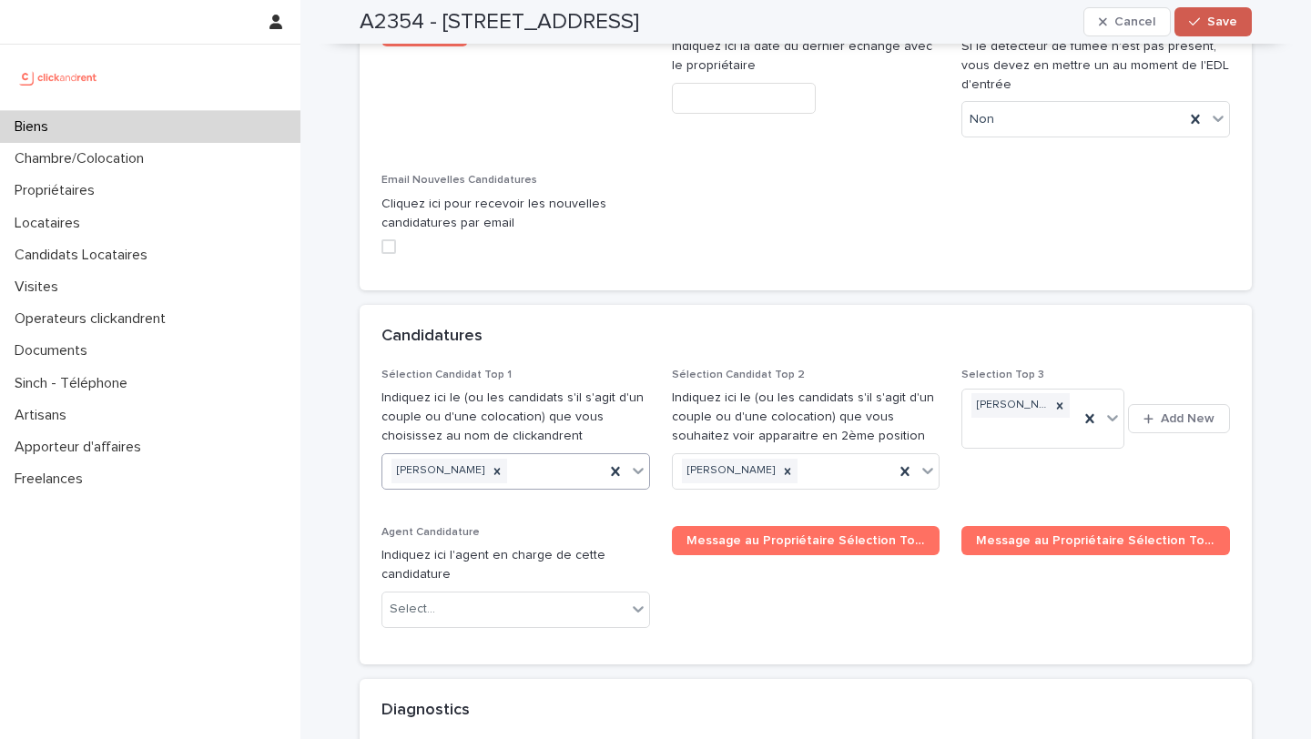
click at [1230, 32] on button "Save" at bounding box center [1212, 21] width 77 height 29
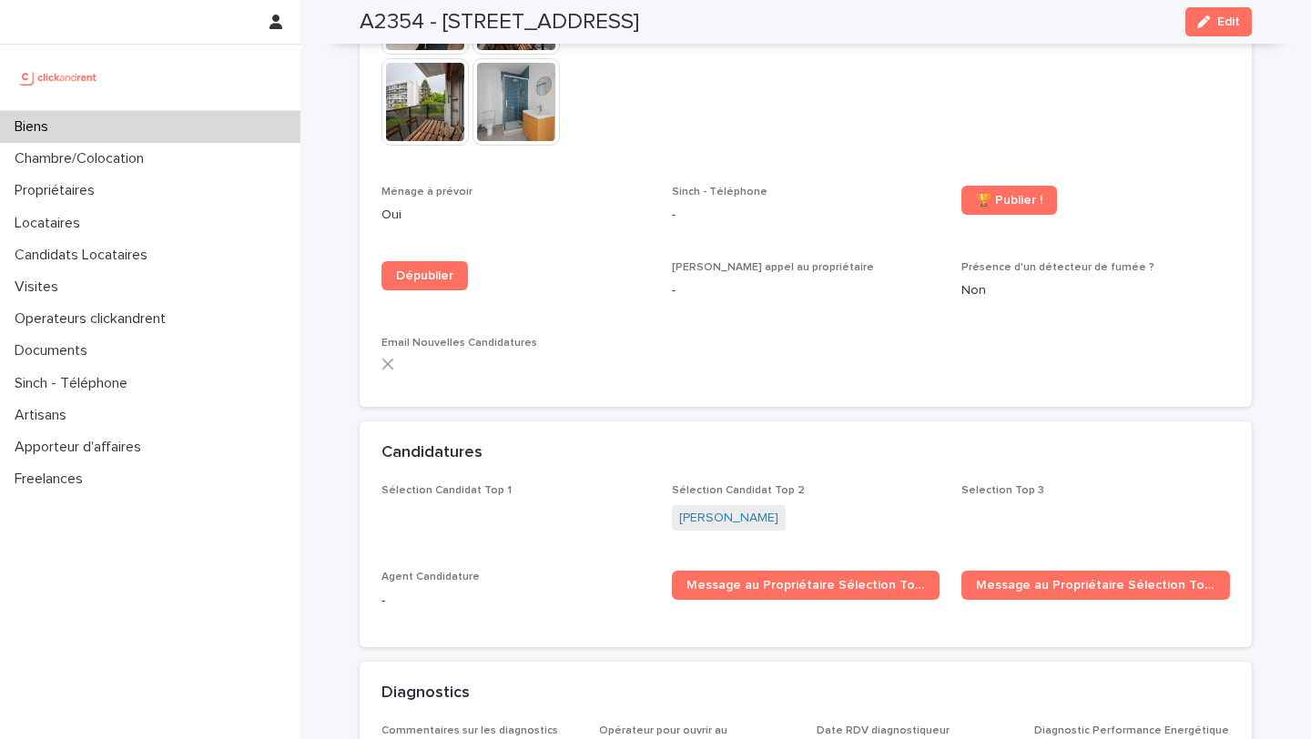
scroll to position [4754, 0]
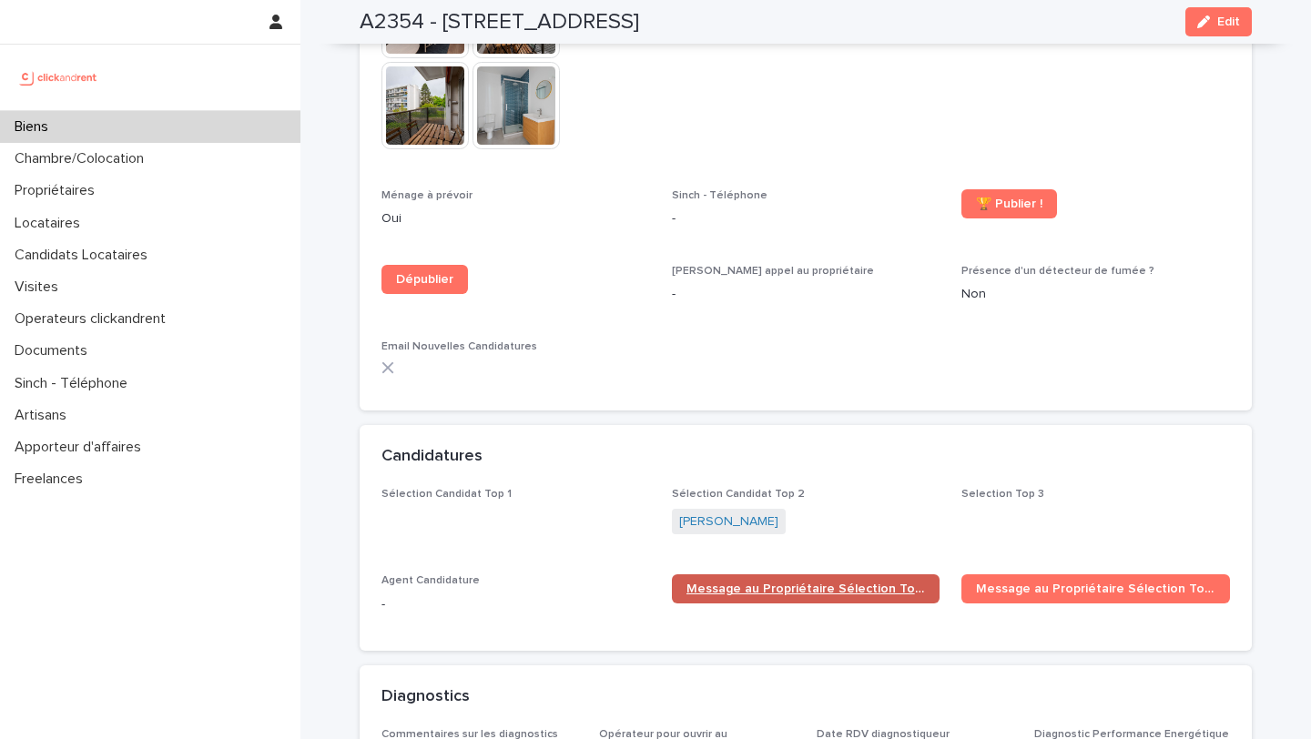
click at [757, 582] on span "Message au Propriétaire Sélection Top 1" at bounding box center [805, 588] width 239 height 13
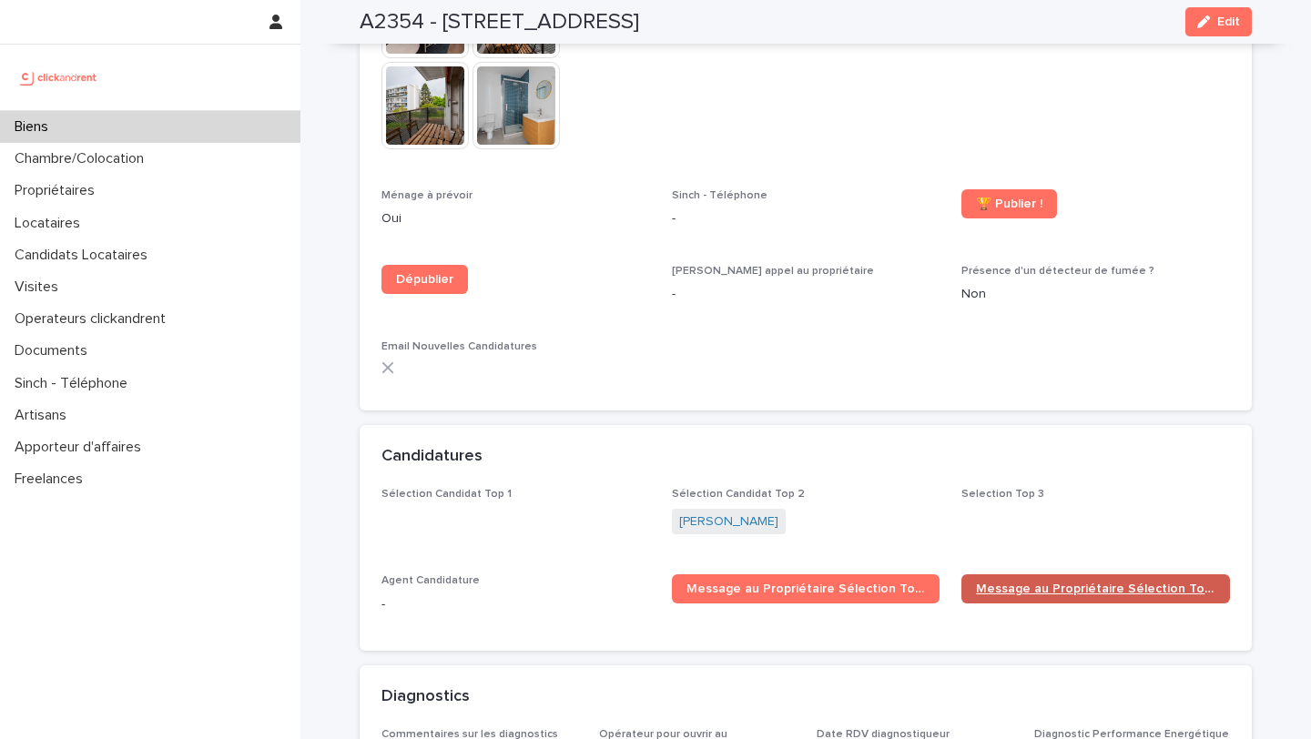
click at [1054, 582] on span "Message au Propriétaire Sélection Top 2" at bounding box center [1095, 588] width 239 height 13
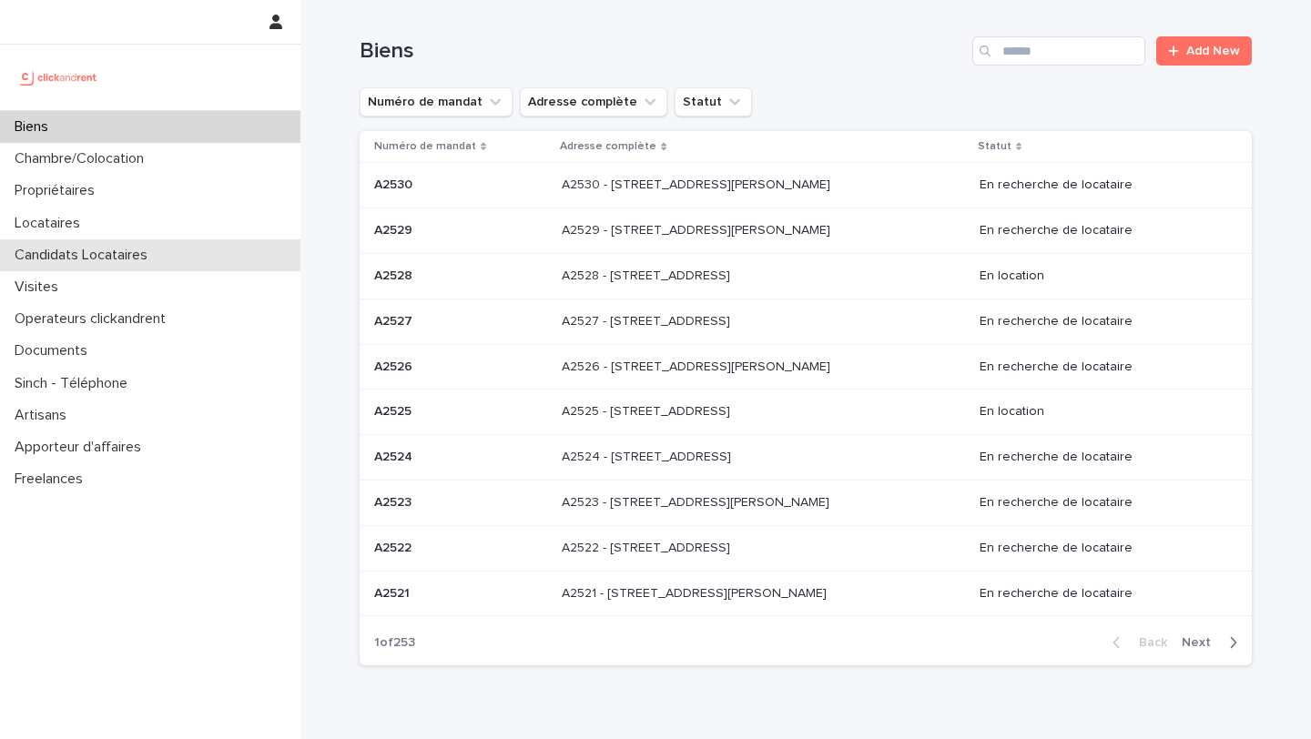
click at [110, 260] on p "Candidats Locataires" at bounding box center [84, 255] width 155 height 17
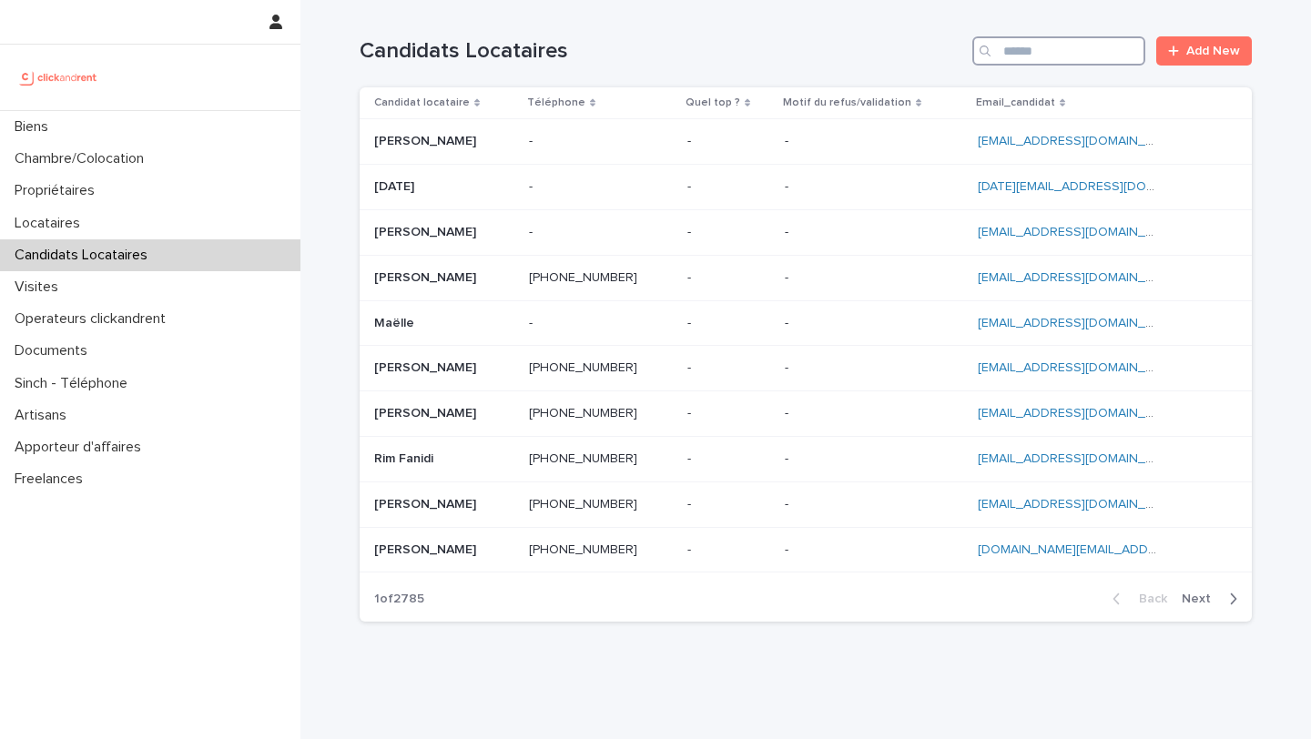
click at [1041, 57] on input "Search" at bounding box center [1058, 50] width 173 height 29
paste input "**********"
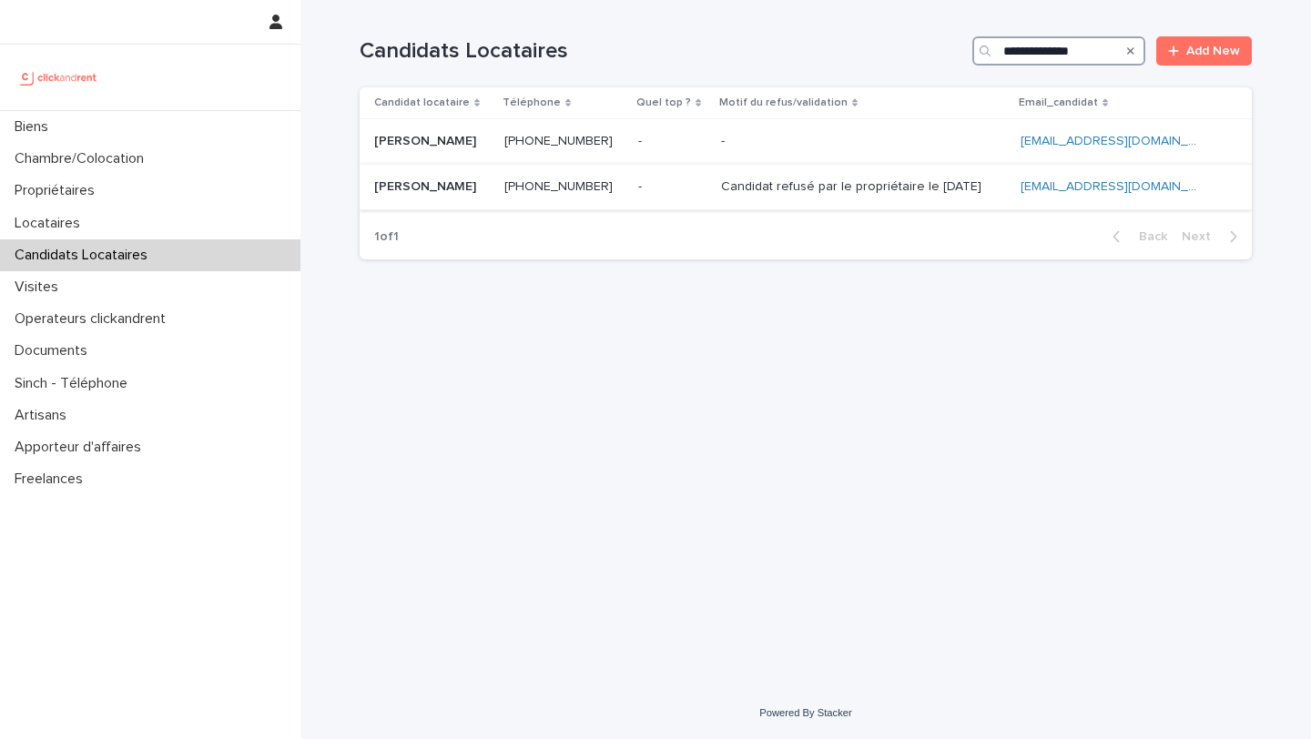
type input "**********"
drag, startPoint x: 423, startPoint y: 172, endPoint x: 423, endPoint y: 187, distance: 15.5
click at [423, 187] on p "Madassa Traore" at bounding box center [427, 185] width 106 height 19
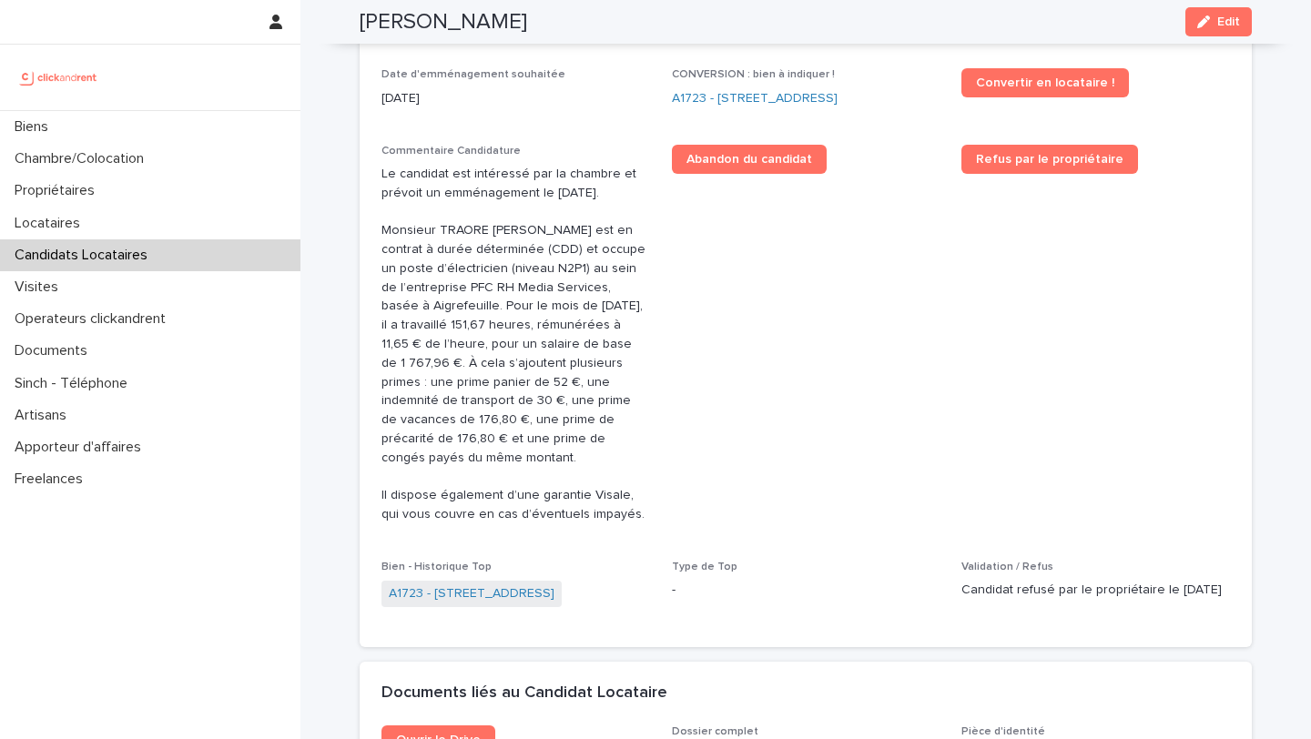
scroll to position [606, 0]
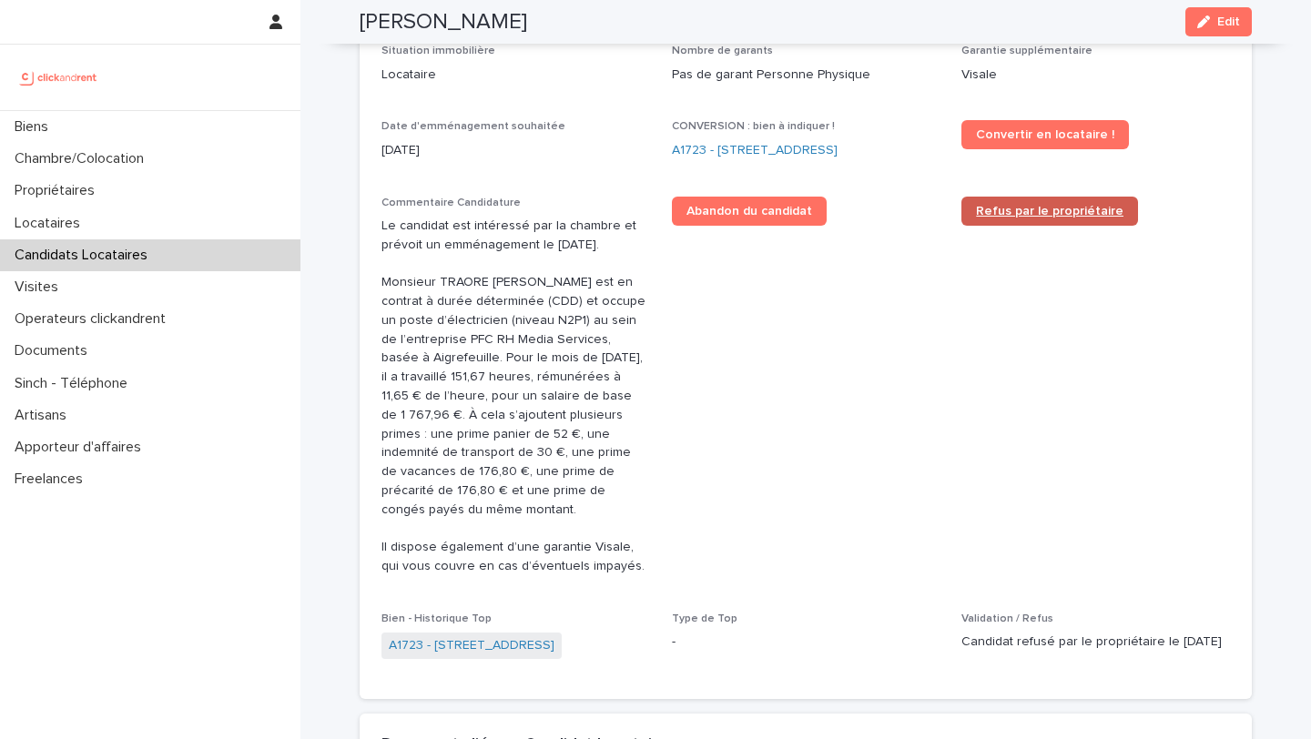
click at [1003, 218] on span "Refus par le propriétaire" at bounding box center [1049, 211] width 147 height 13
click at [681, 144] on link "A1723 - 11 Rue de Grands Buissons, Nanterre 92000" at bounding box center [755, 150] width 166 height 19
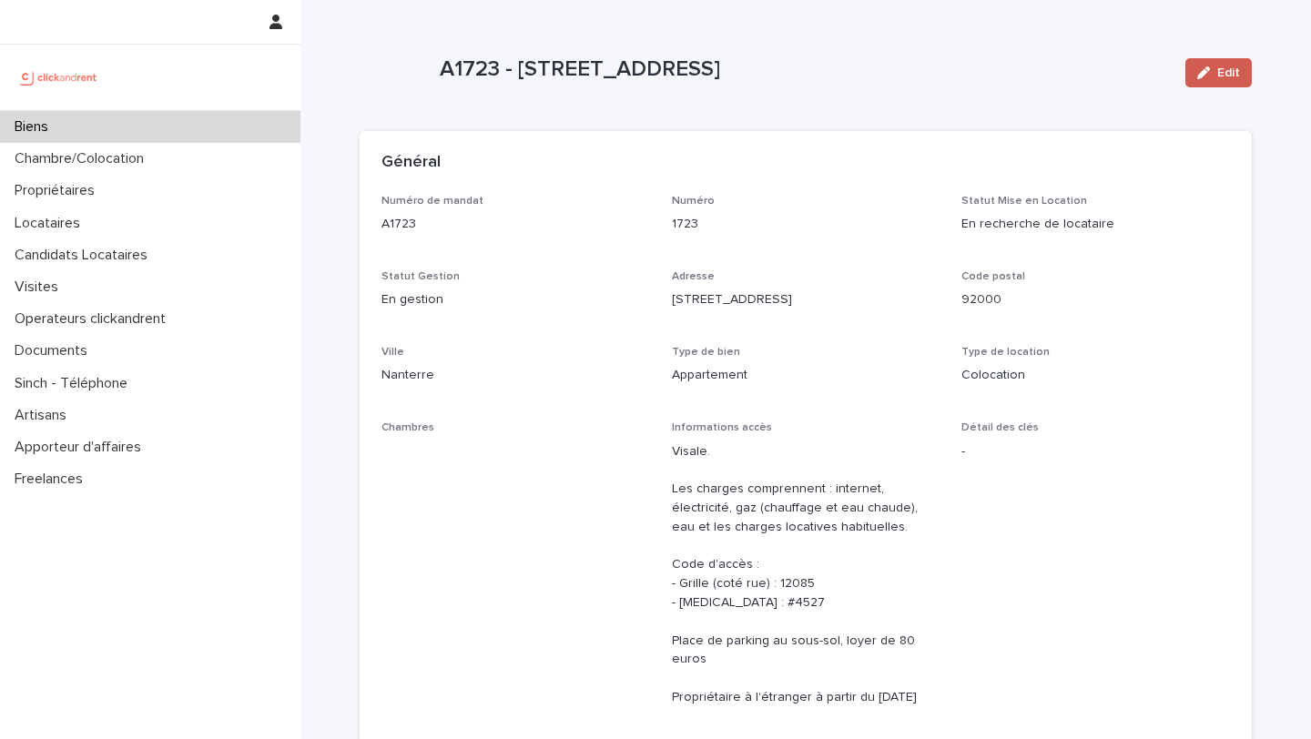
click at [1200, 69] on icon "button" at bounding box center [1203, 72] width 13 height 13
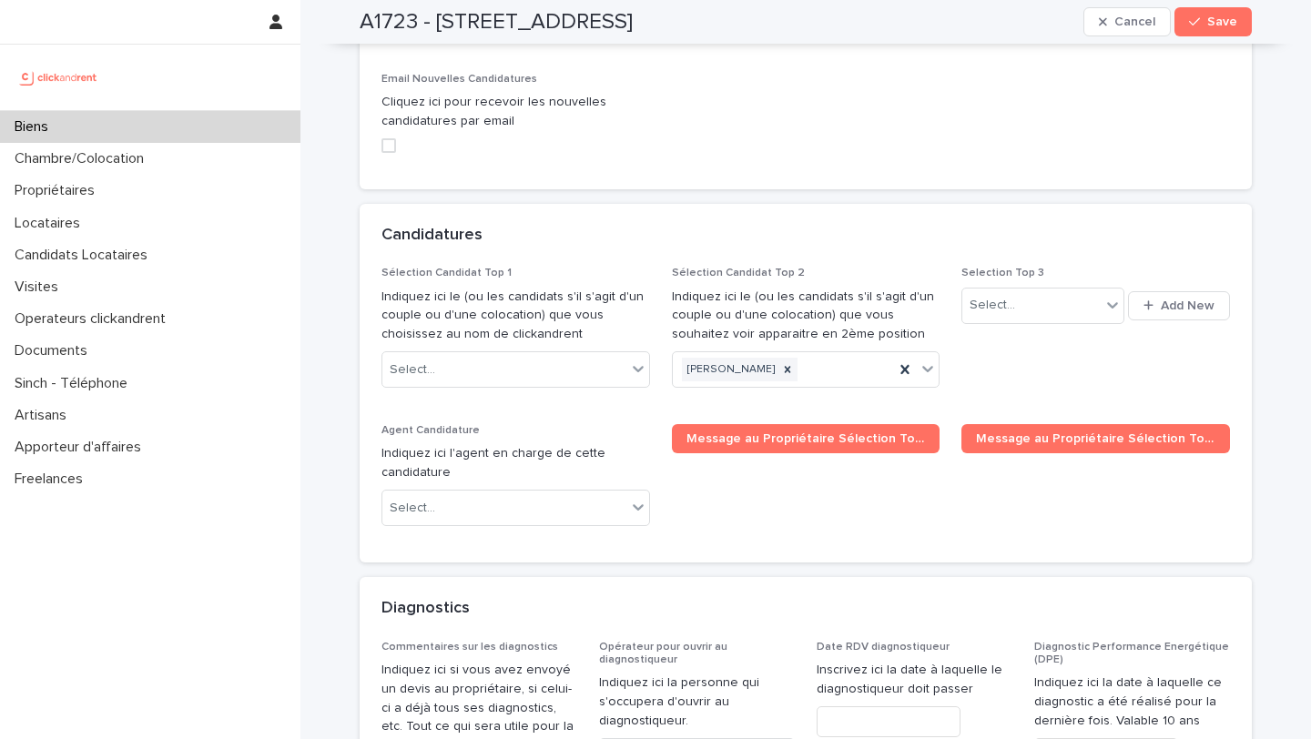
scroll to position [10105, 0]
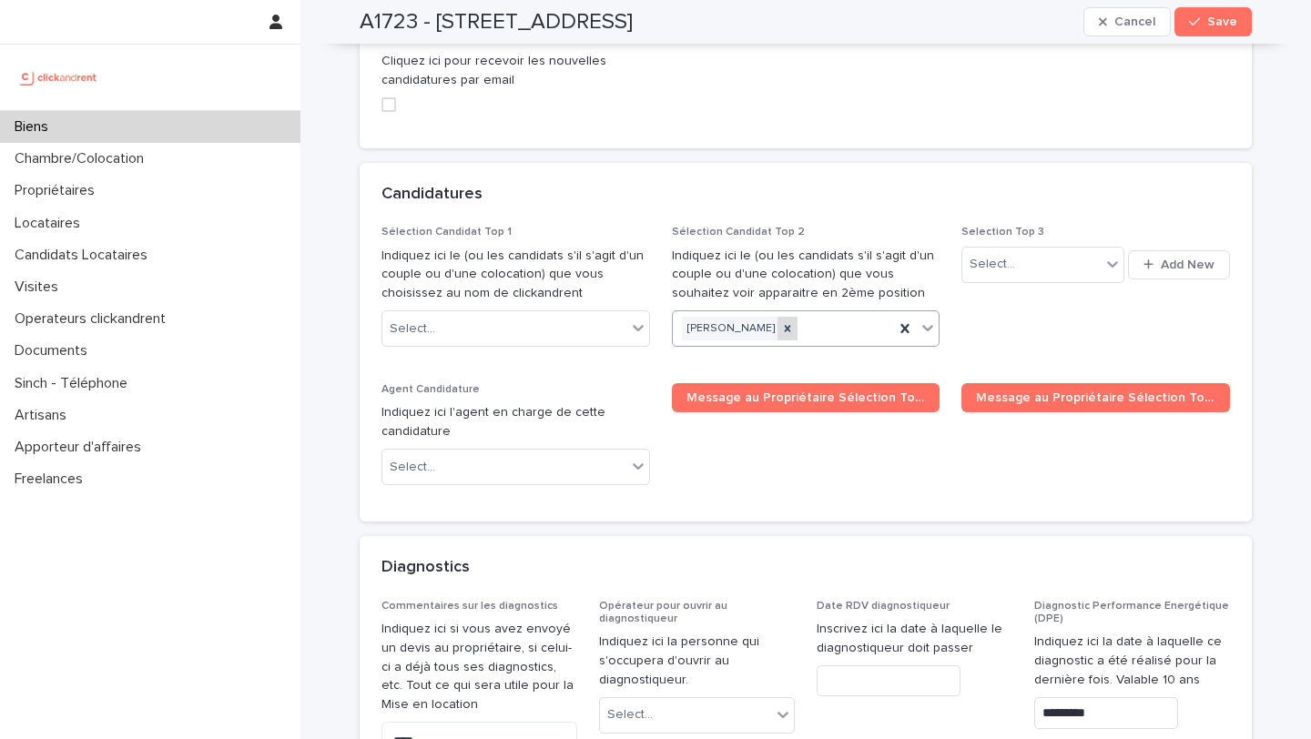
click at [794, 322] on icon at bounding box center [787, 328] width 13 height 13
click at [1215, 20] on span "Save" at bounding box center [1222, 21] width 30 height 13
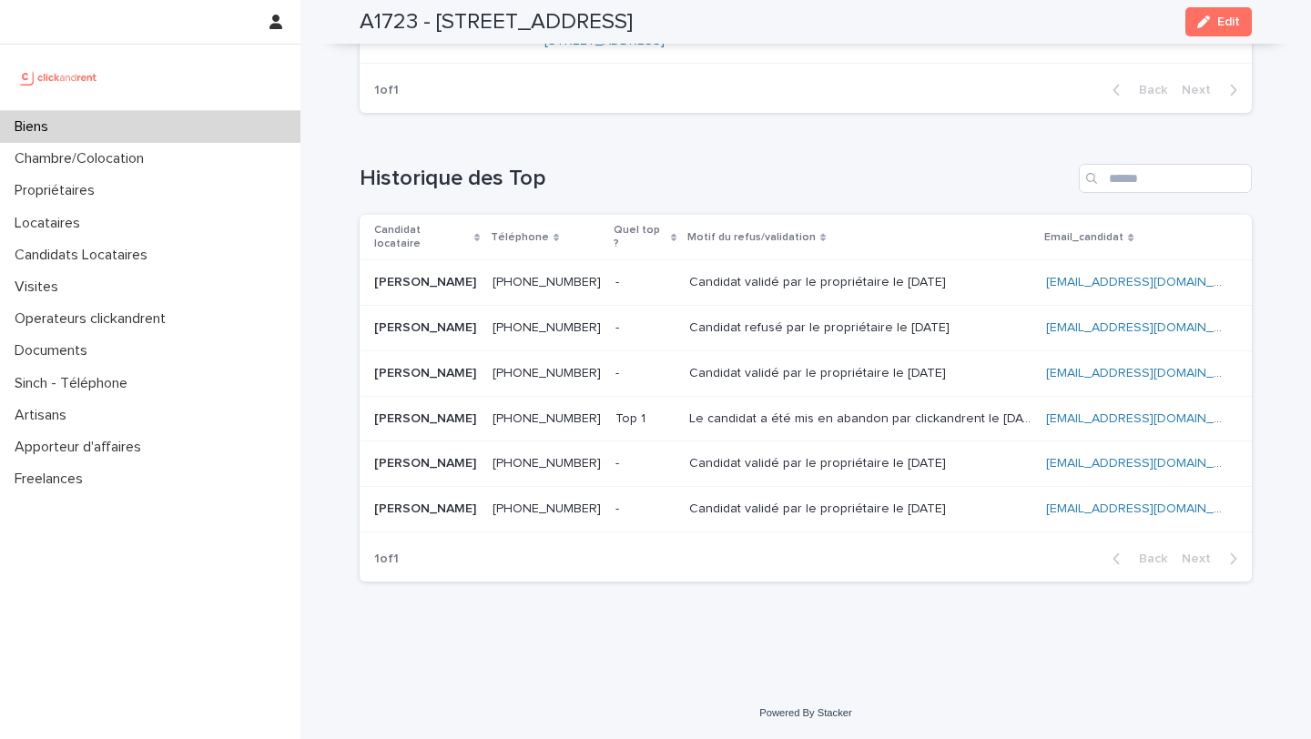
scroll to position [8597, 0]
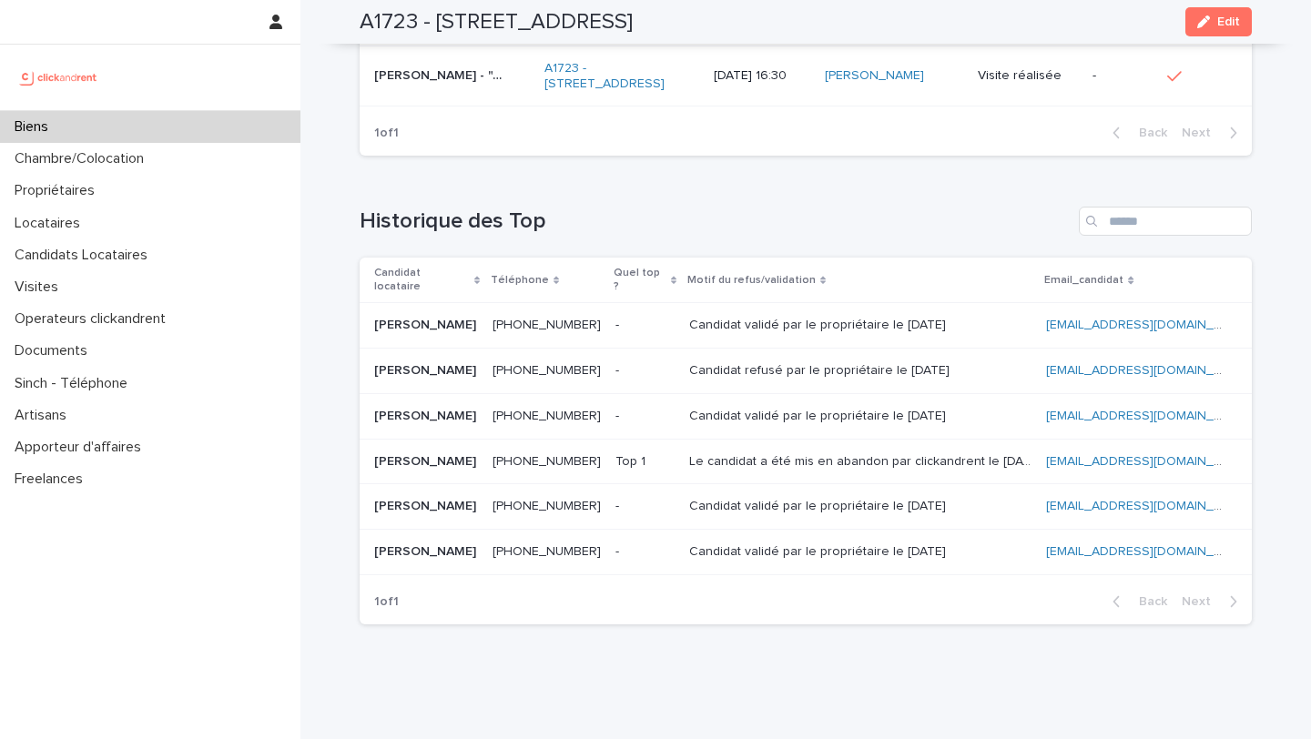
click at [111, 133] on div "Biens" at bounding box center [150, 127] width 300 height 32
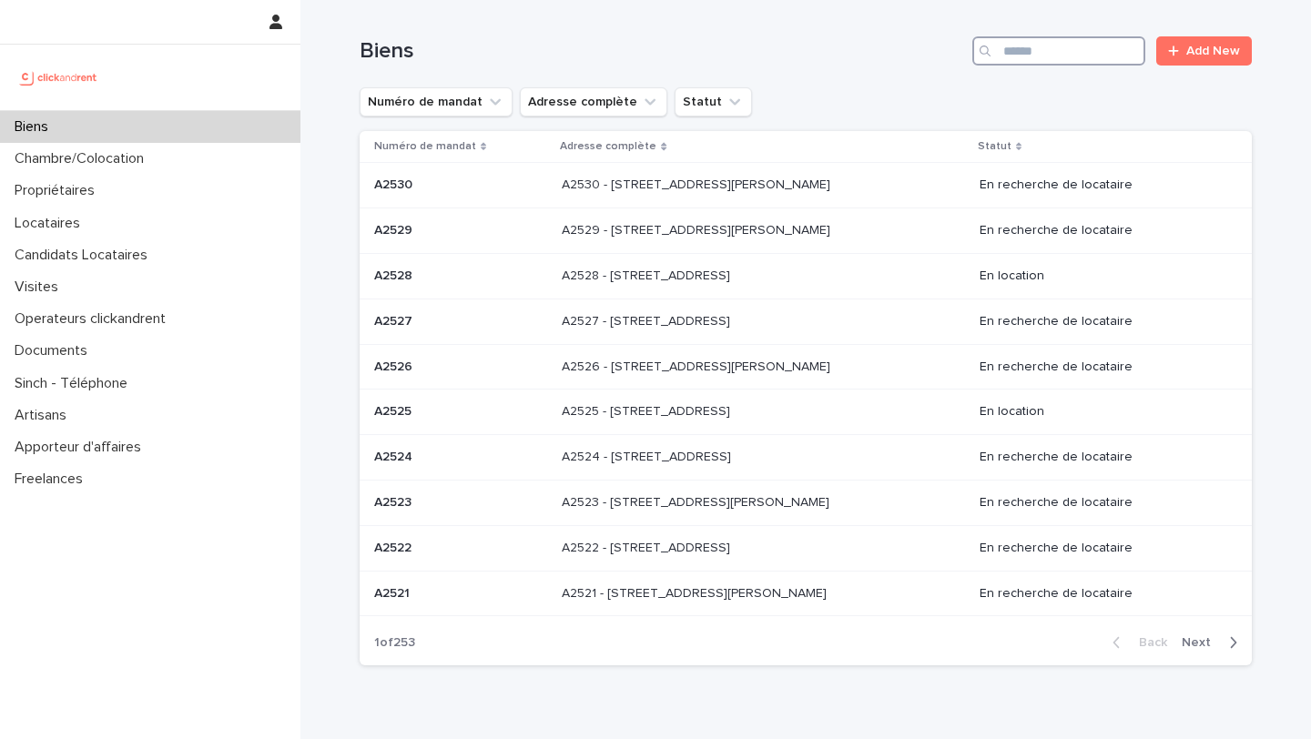
click at [1042, 38] on input "Search" at bounding box center [1058, 50] width 173 height 29
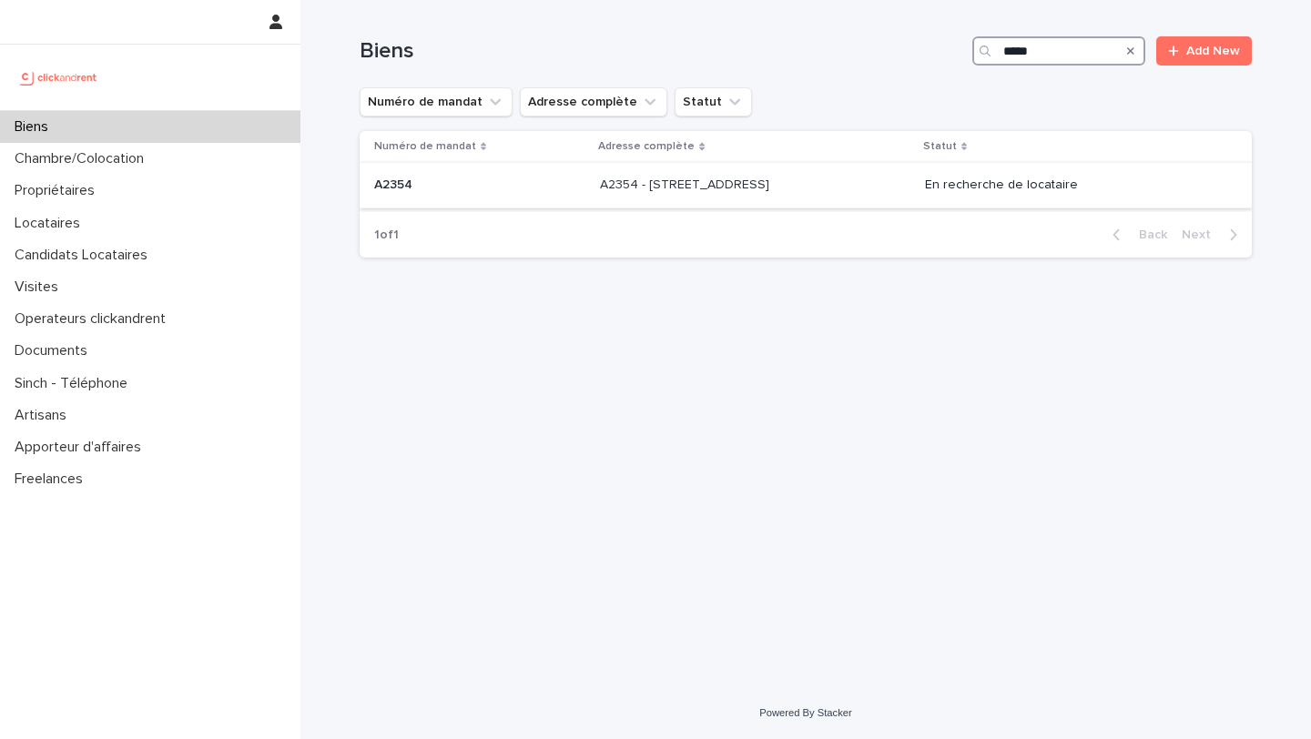
type input "*****"
click at [400, 177] on p "A2354" at bounding box center [395, 183] width 42 height 19
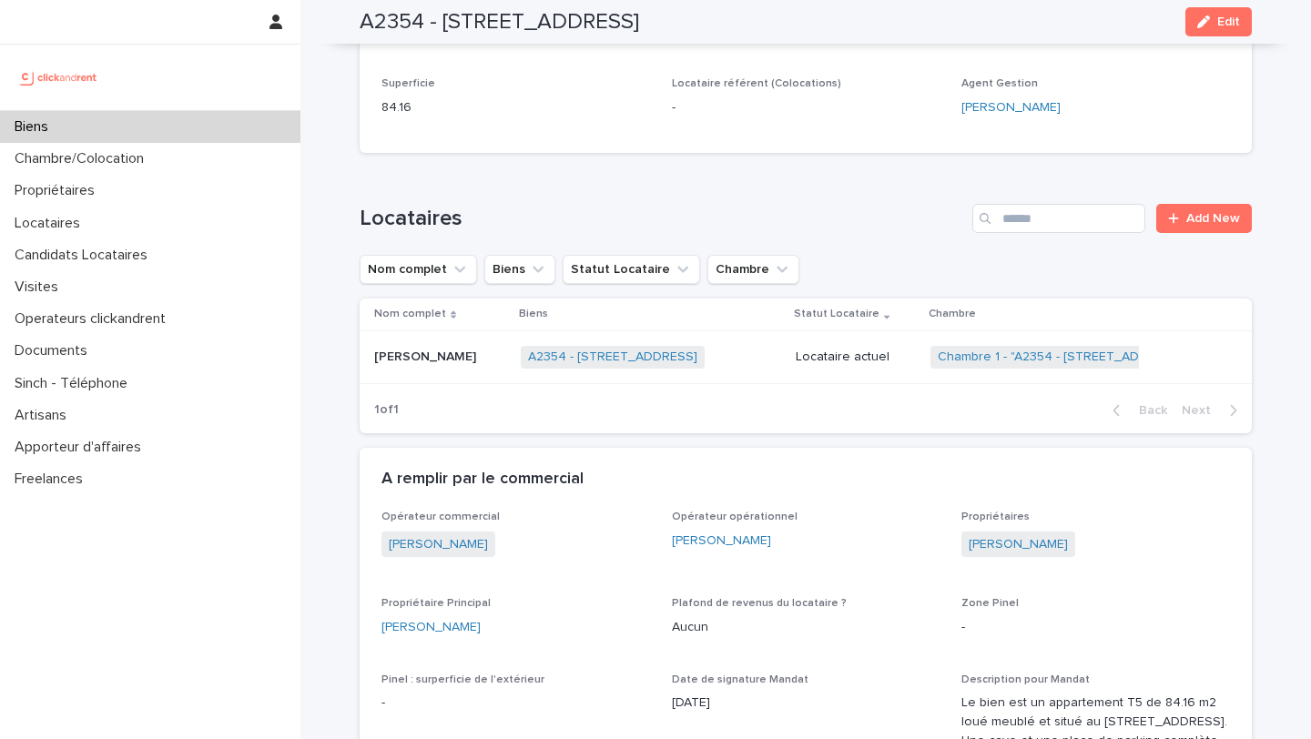
scroll to position [932, 0]
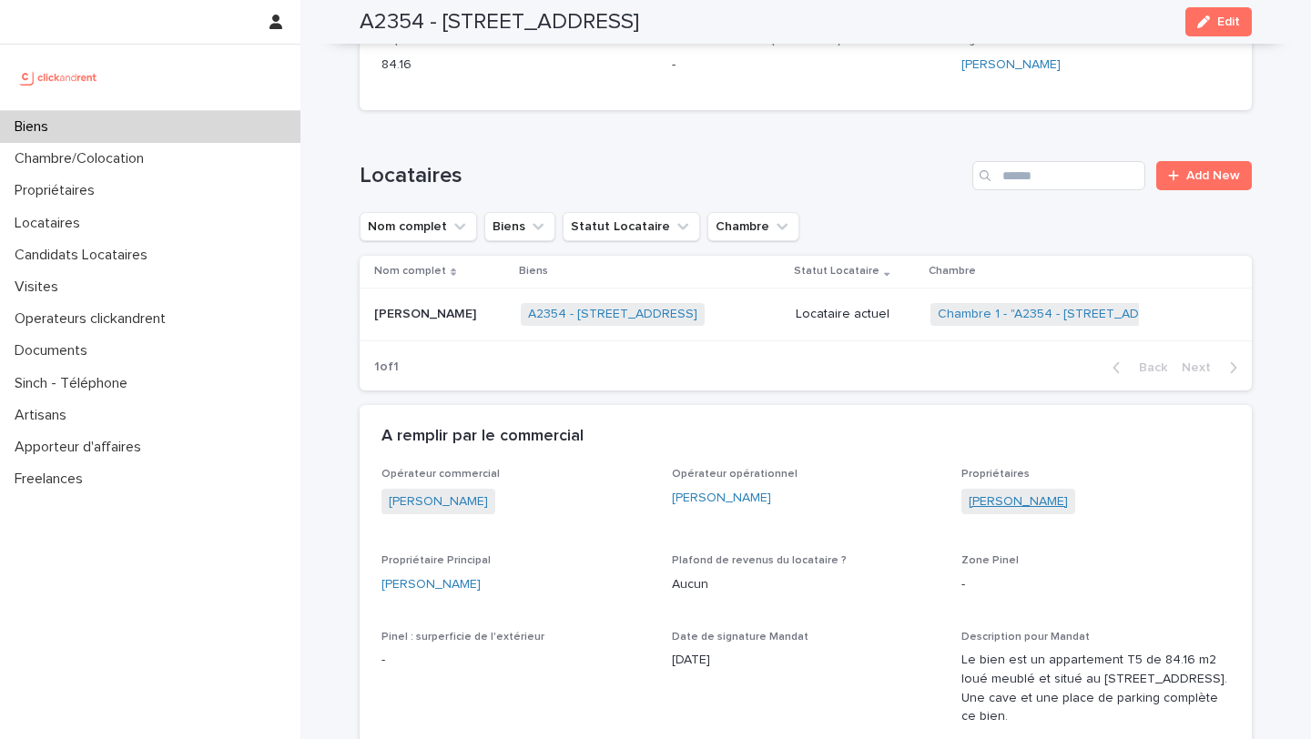
click at [994, 504] on link "Damien Oillic" at bounding box center [1017, 501] width 99 height 19
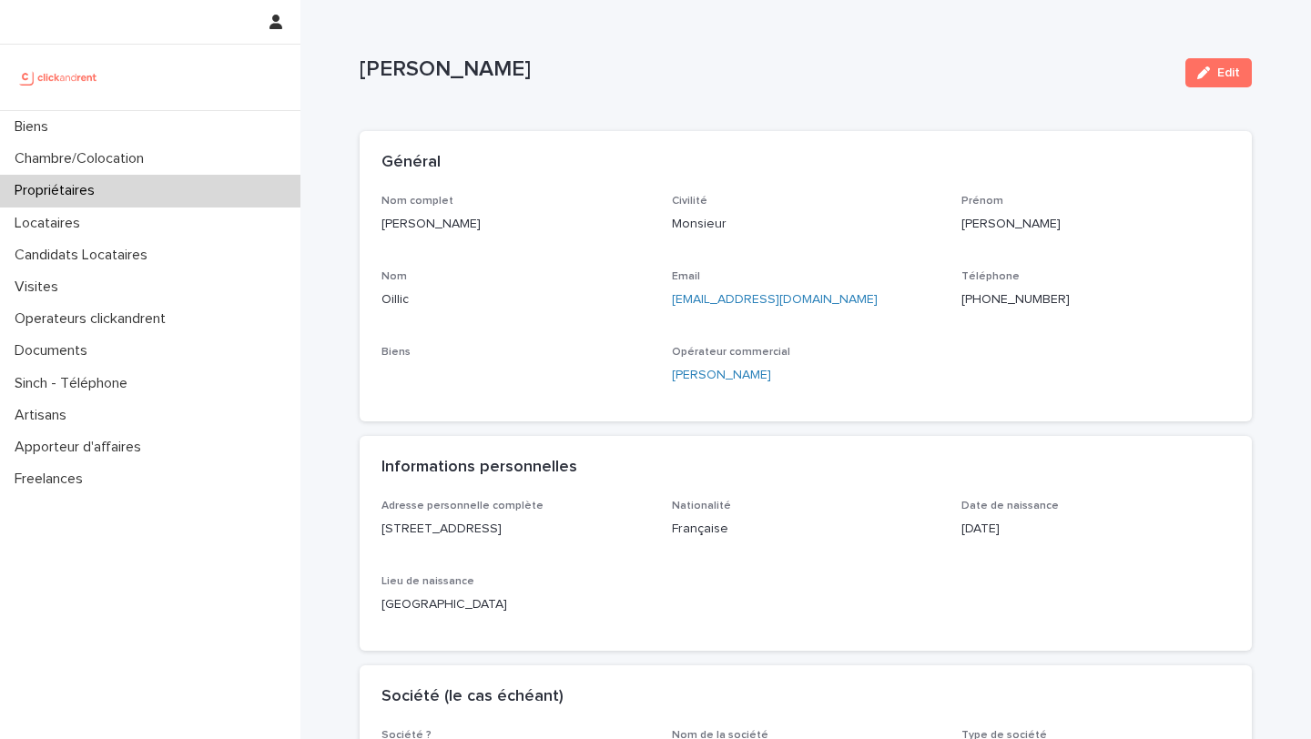
click at [998, 300] on ringoverc2c-number-84e06f14122c "+33688594959" at bounding box center [1015, 299] width 108 height 13
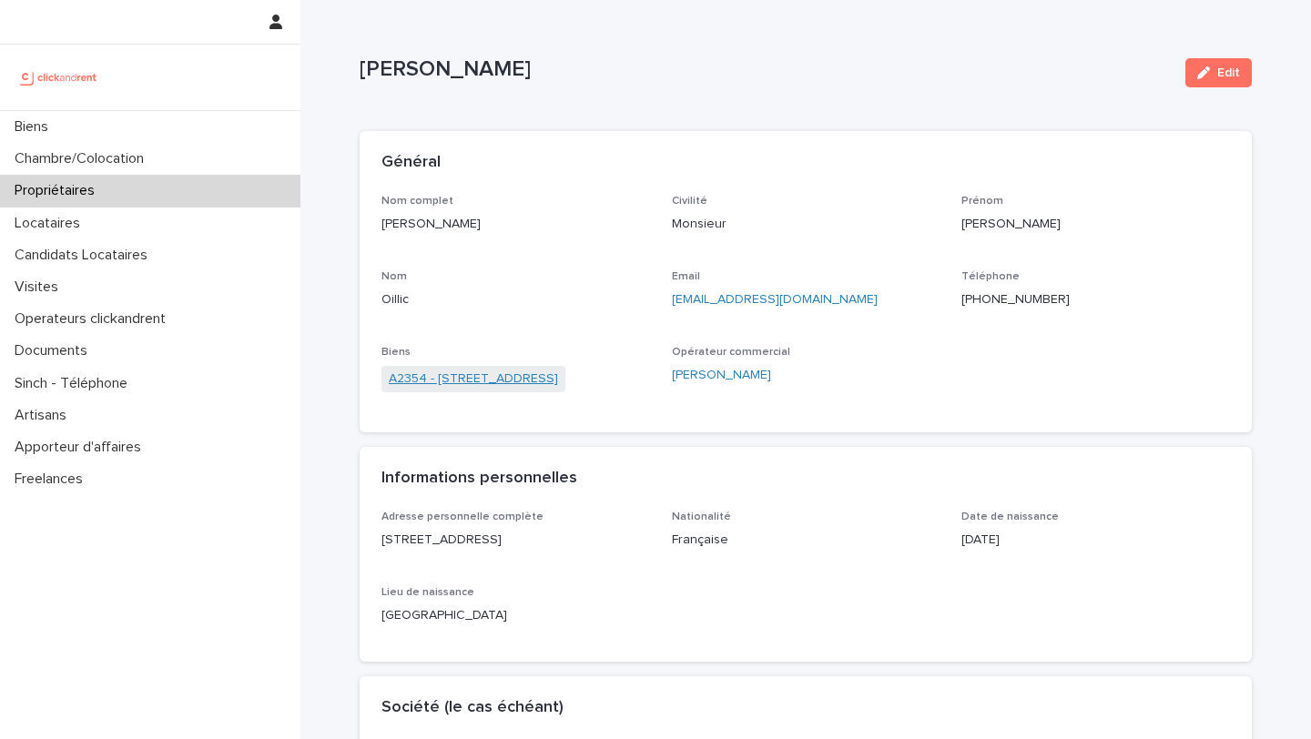
click at [521, 376] on link "A2354 - 2 place d'Allemagne, Massy 91300" at bounding box center [473, 379] width 169 height 19
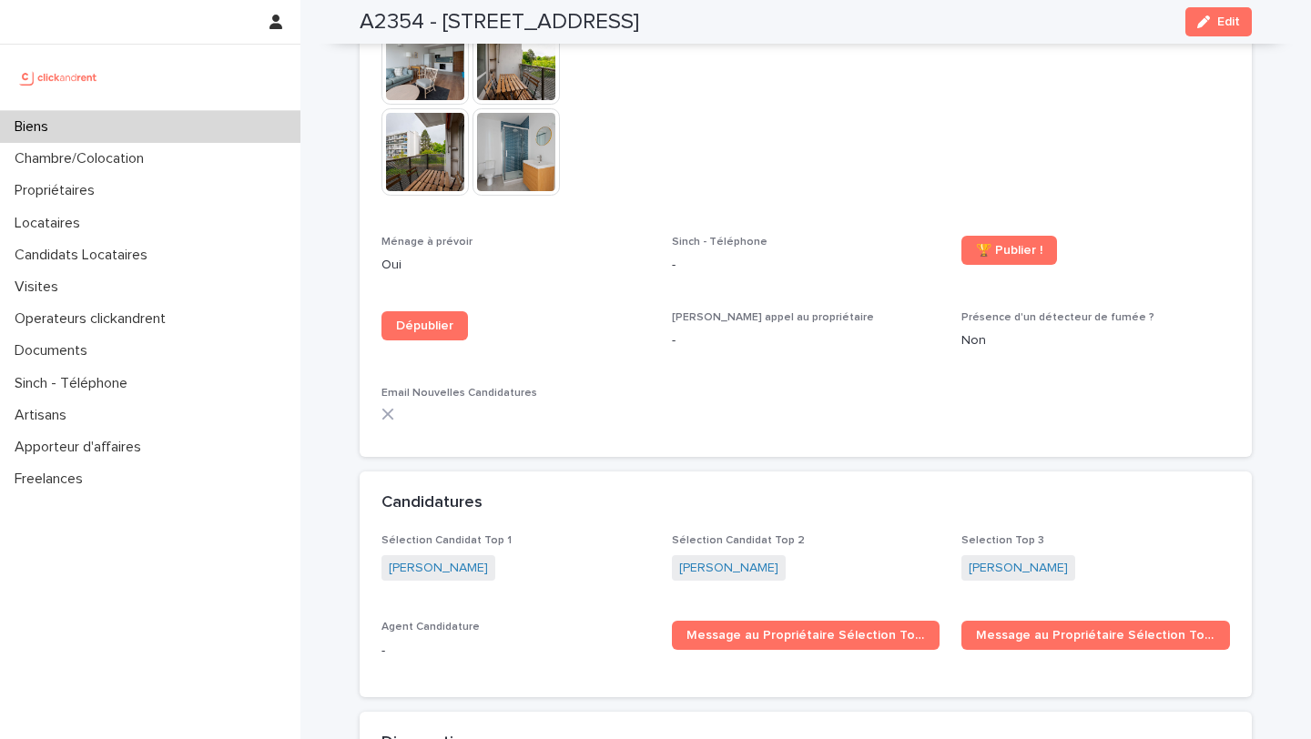
scroll to position [4701, 0]
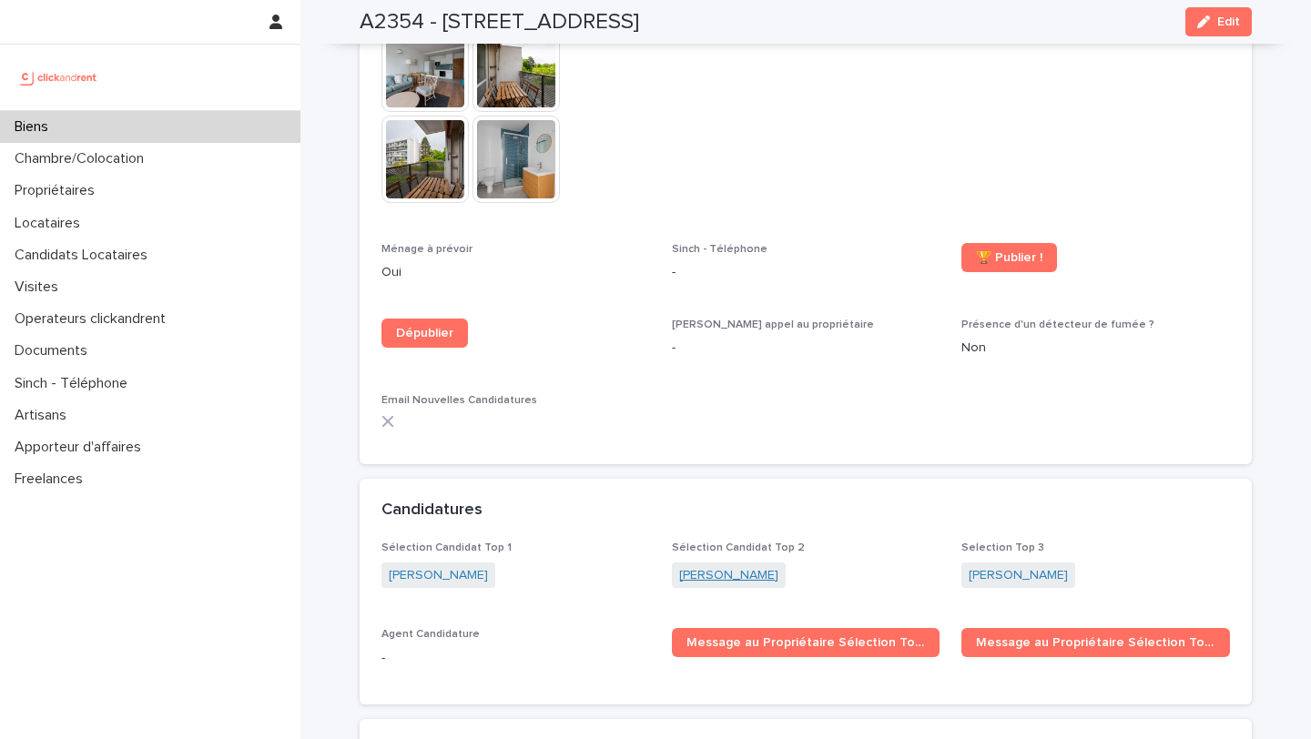
click at [694, 566] on link "Samantha Reig" at bounding box center [728, 575] width 99 height 19
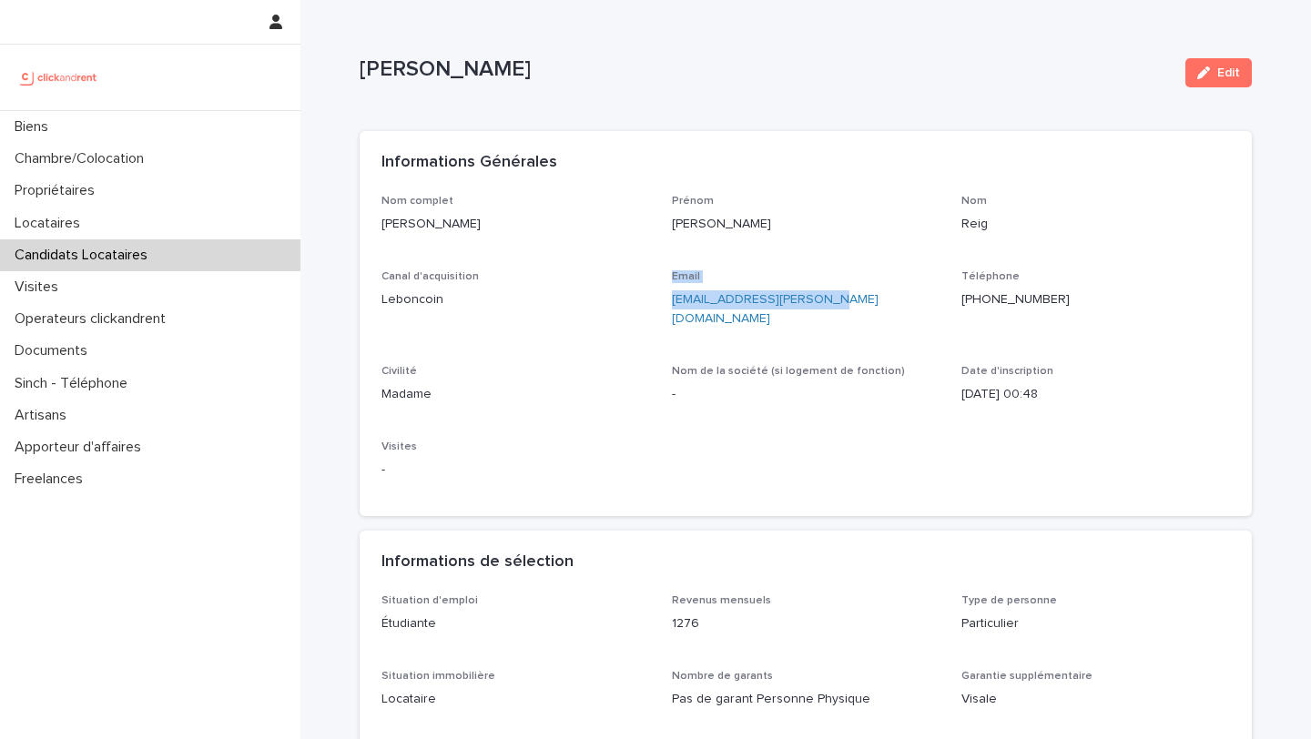
drag, startPoint x: 835, startPoint y: 303, endPoint x: 662, endPoint y: 301, distance: 172.9
click at [661, 301] on div "Nom complet Samantha Reig Prénom Samantha Nom Reig Canal d'acquisition Leboncoi…" at bounding box center [805, 345] width 848 height 300
click at [693, 310] on div "Email ipad.samantha@icloud.com" at bounding box center [806, 306] width 268 height 73
drag, startPoint x: 832, startPoint y: 301, endPoint x: 663, endPoint y: 302, distance: 168.4
click at [663, 302] on div "Nom complet Samantha Reig Prénom Samantha Nom Reig Canal d'acquisition Leboncoi…" at bounding box center [805, 345] width 848 height 300
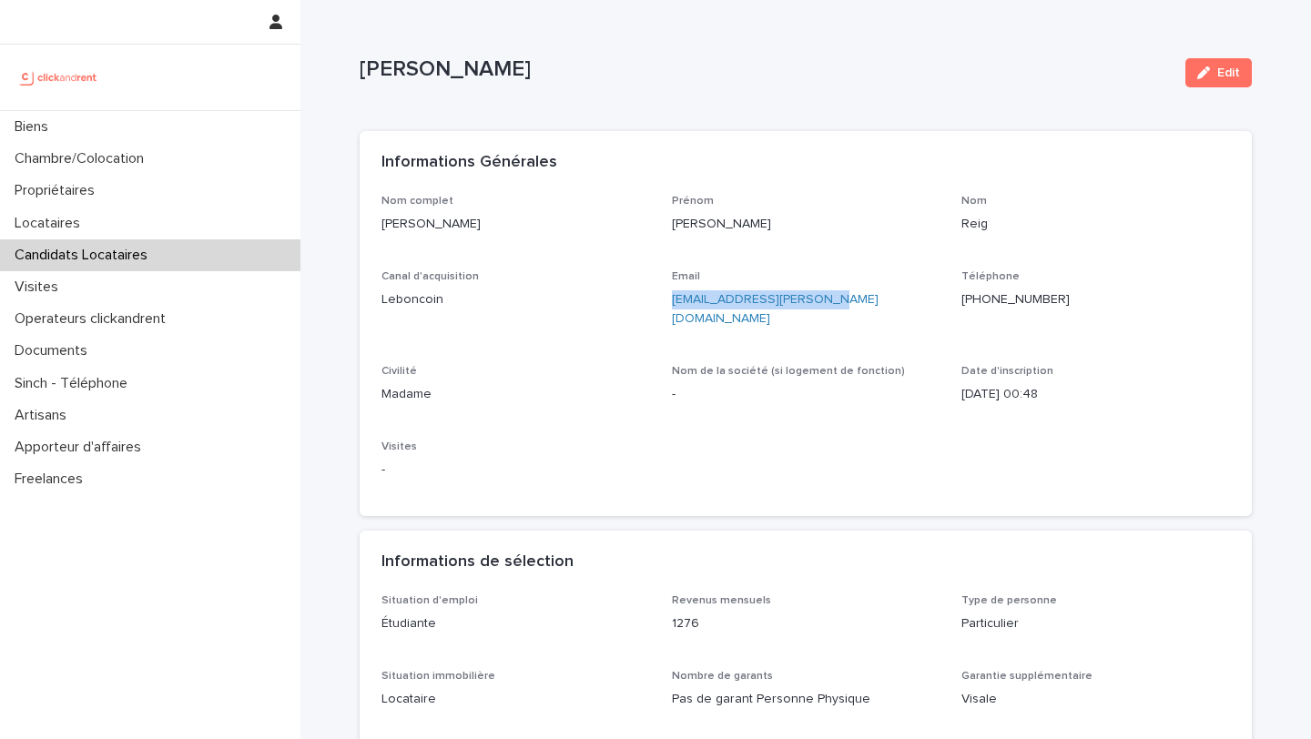
copy link "ipad.samantha@icloud.com"
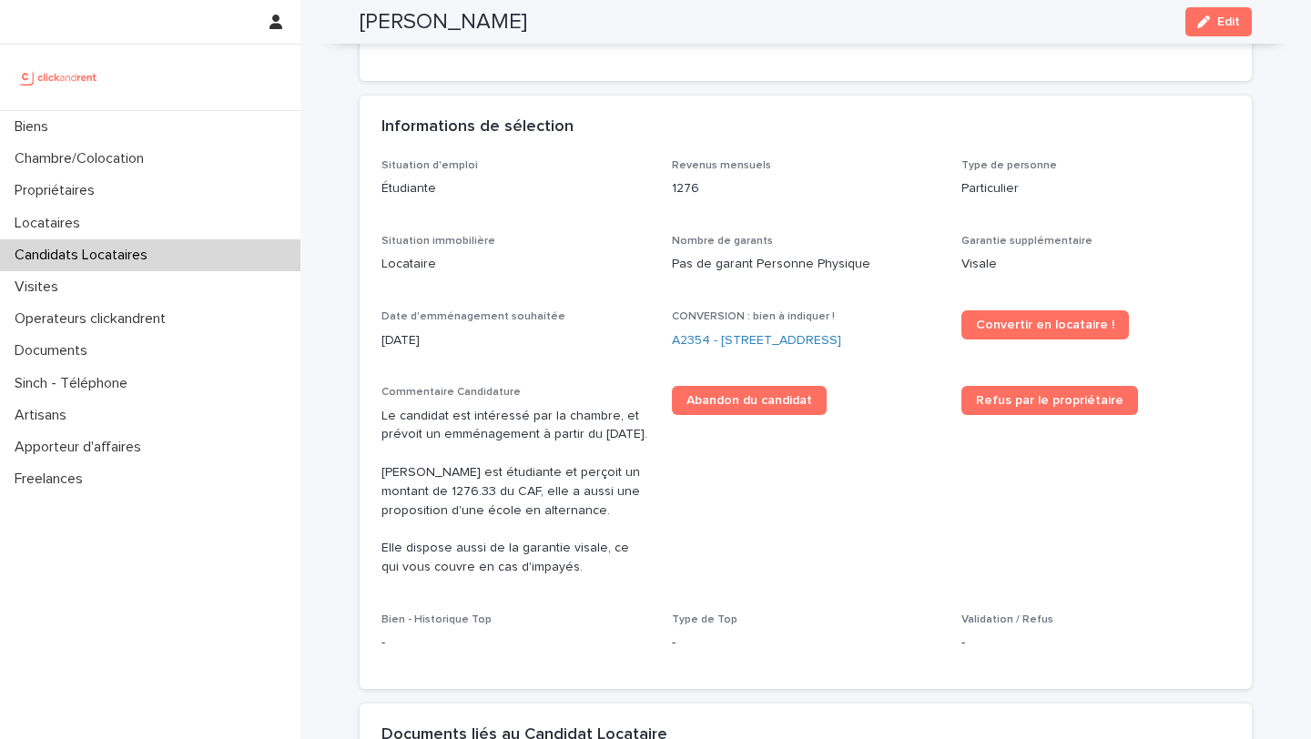
scroll to position [429, 0]
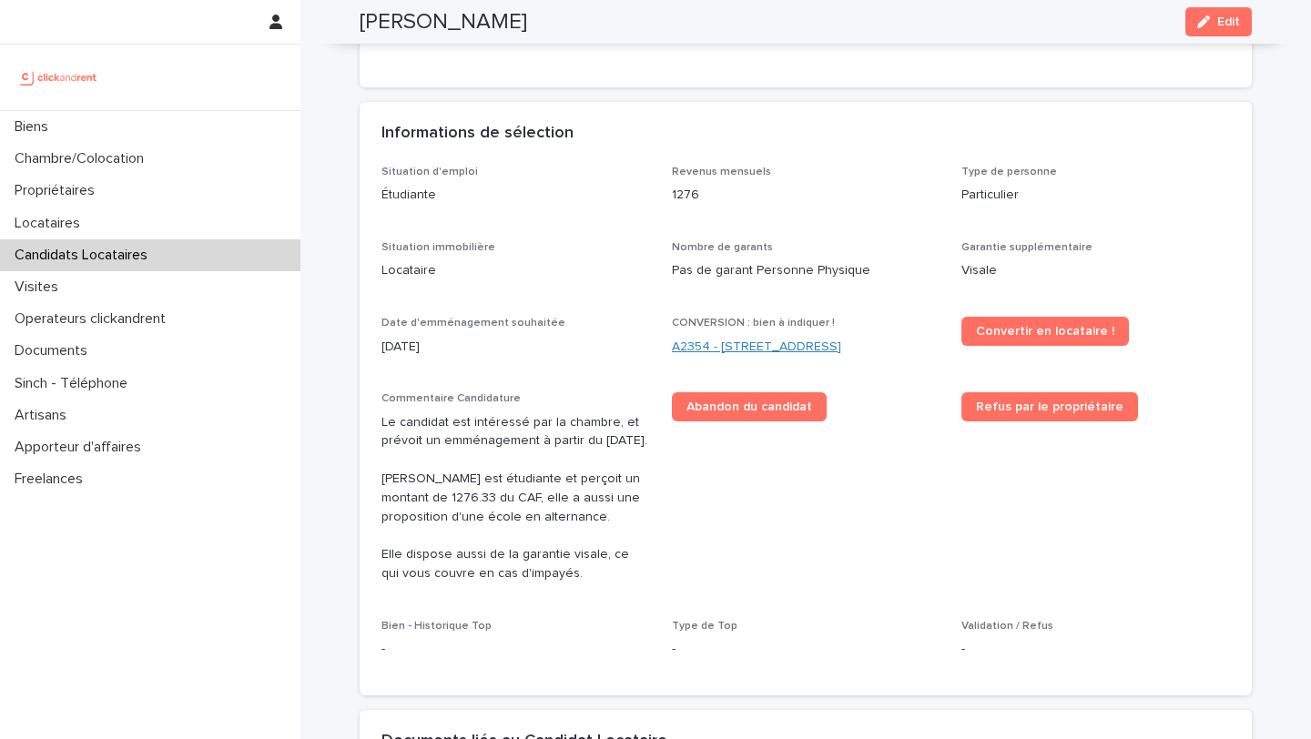
click at [731, 338] on link "A2354 - 2 place d'Allemagne, Massy 91300" at bounding box center [756, 347] width 169 height 19
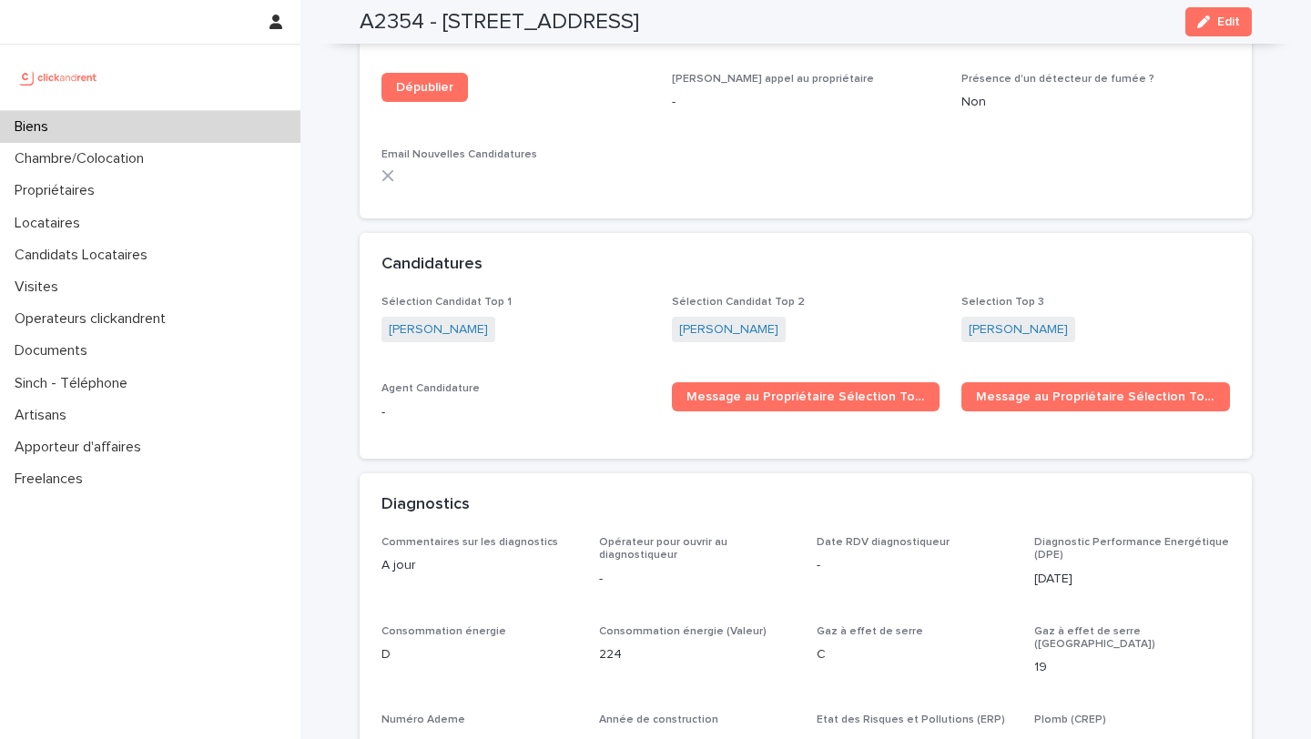
scroll to position [4923, 0]
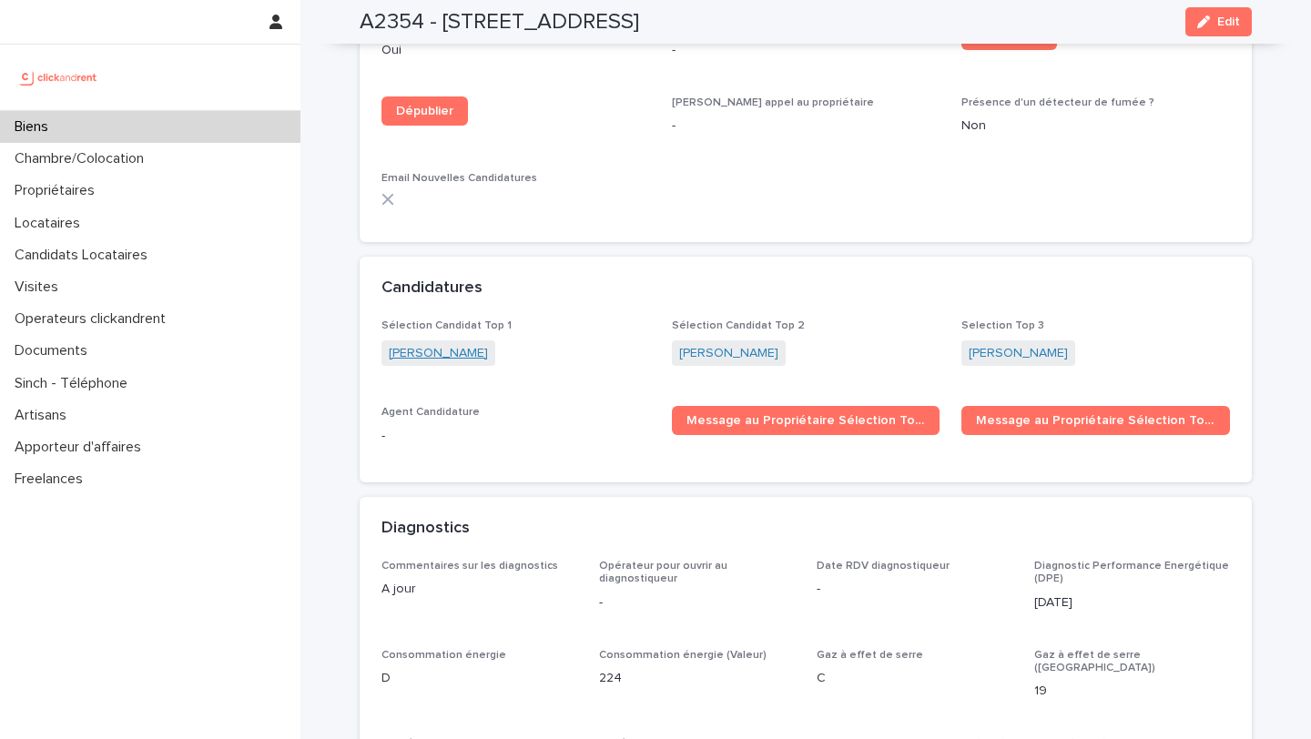
click at [488, 344] on link "Onitiana Andriamanjato" at bounding box center [438, 353] width 99 height 19
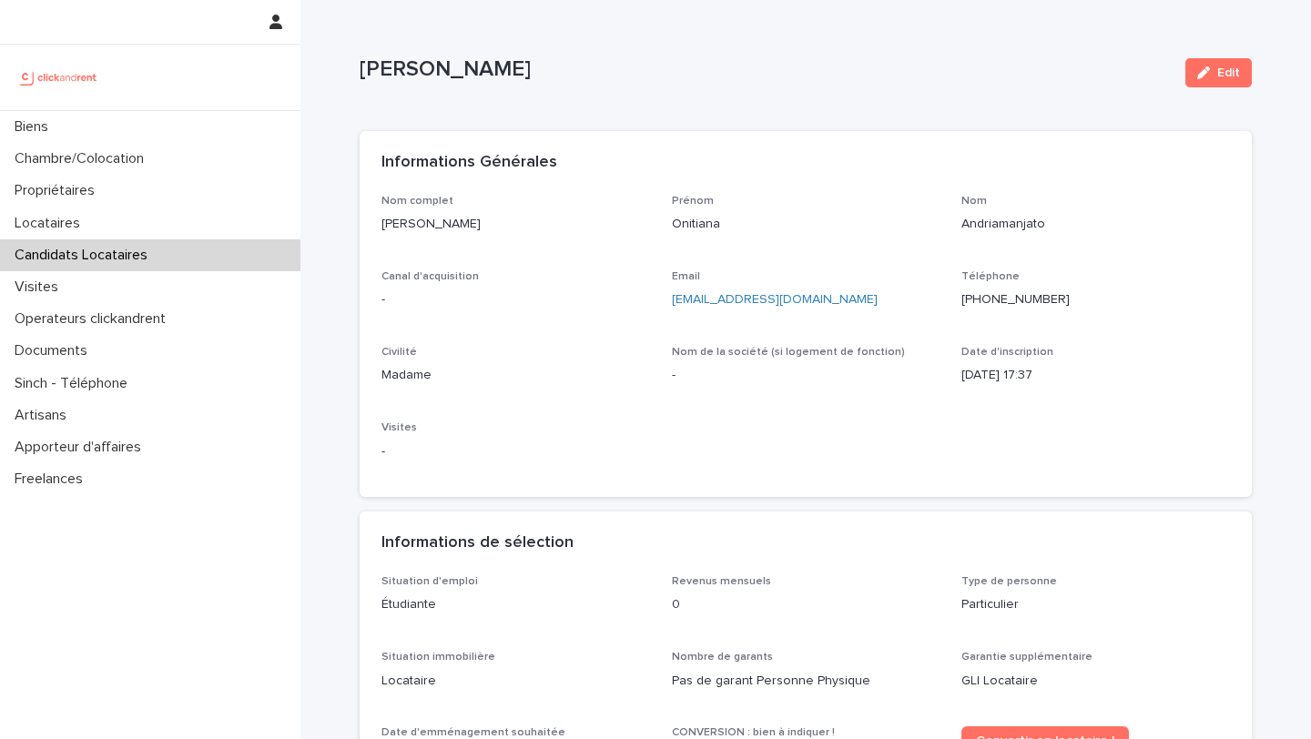
click at [1011, 295] on ringoverc2c-number-84e06f14122c "+33680778161" at bounding box center [1015, 299] width 108 height 13
click at [86, 127] on div "Biens" at bounding box center [150, 127] width 300 height 32
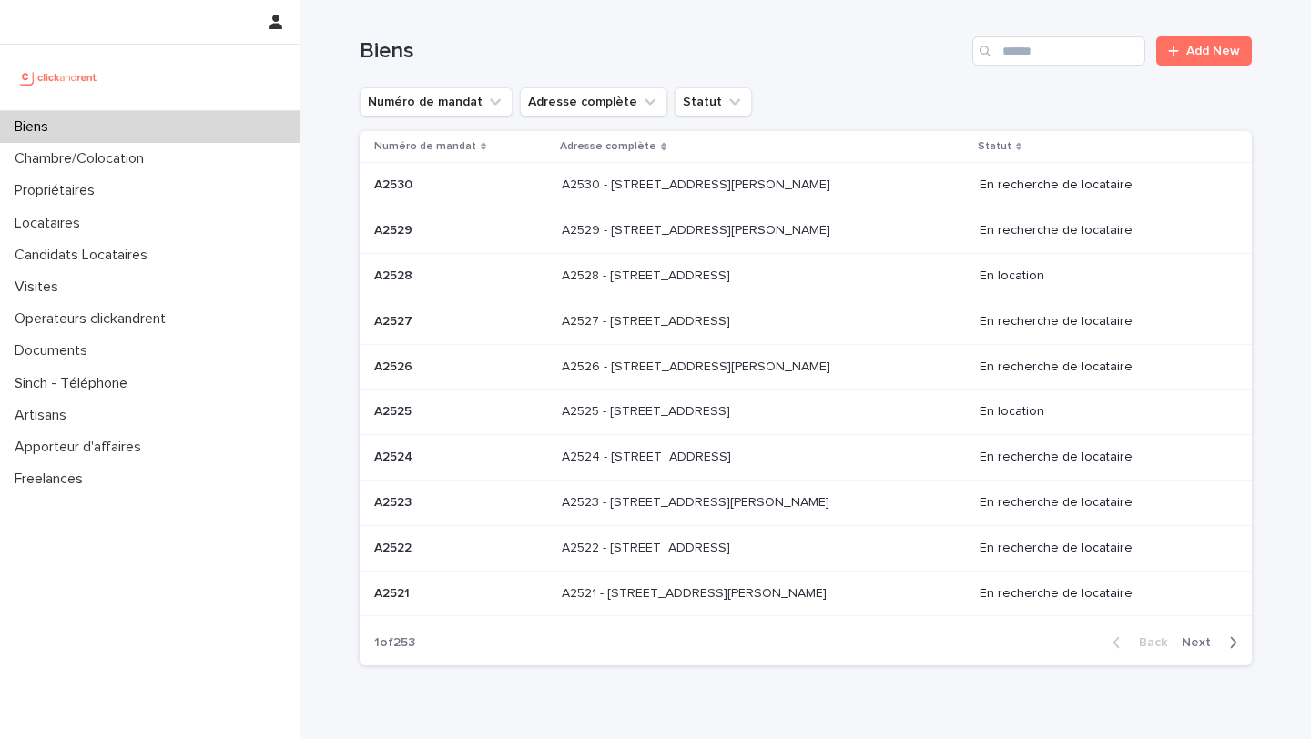
click at [1001, 45] on div "Search" at bounding box center [986, 50] width 29 height 29
click at [1037, 46] on input "Search" at bounding box center [1058, 50] width 173 height 29
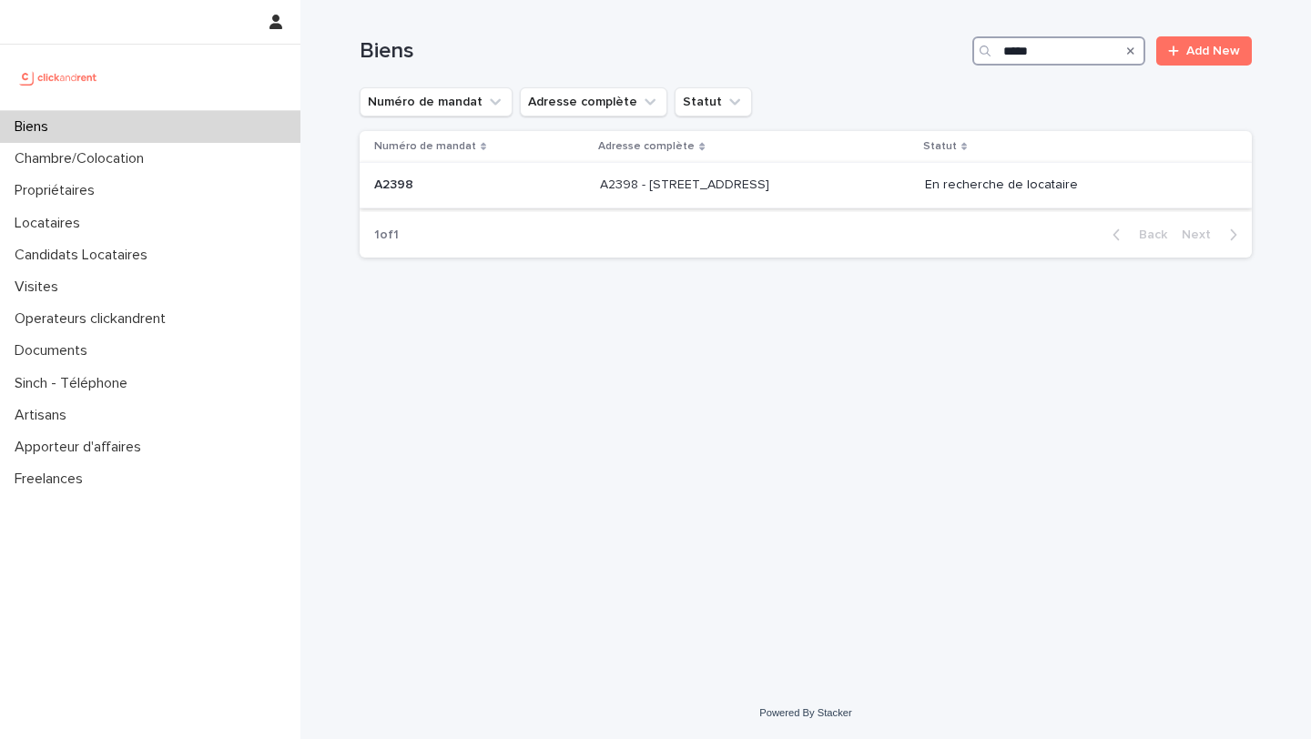
type input "*****"
click at [418, 185] on p at bounding box center [479, 184] width 211 height 15
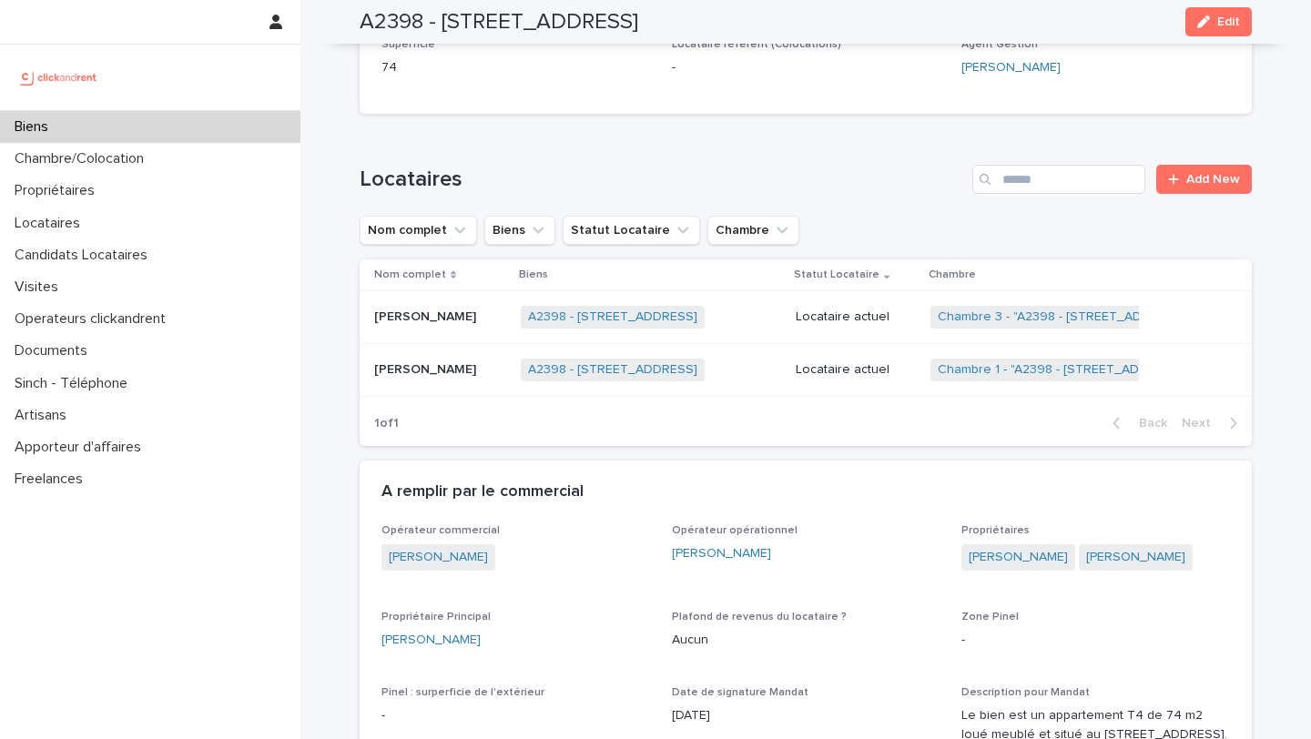
scroll to position [879, 0]
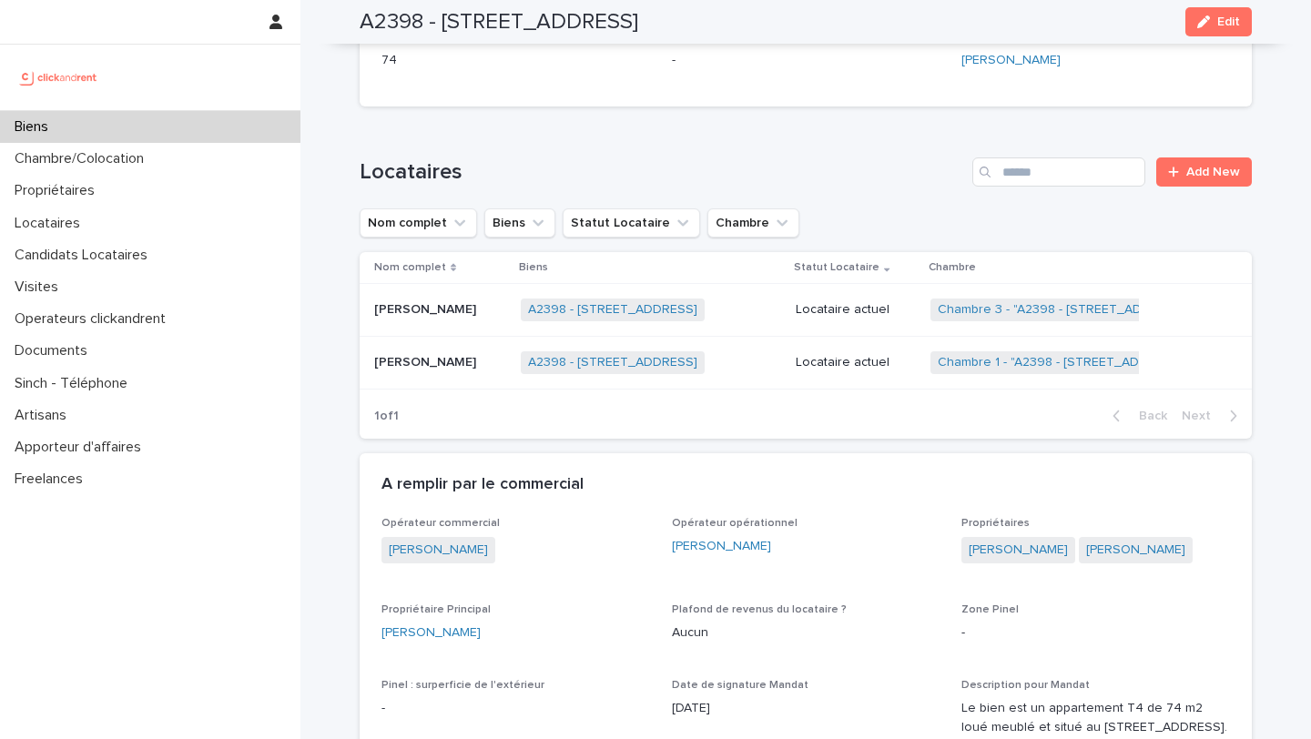
click at [412, 318] on p "Chloé Ferrandez" at bounding box center [427, 308] width 106 height 19
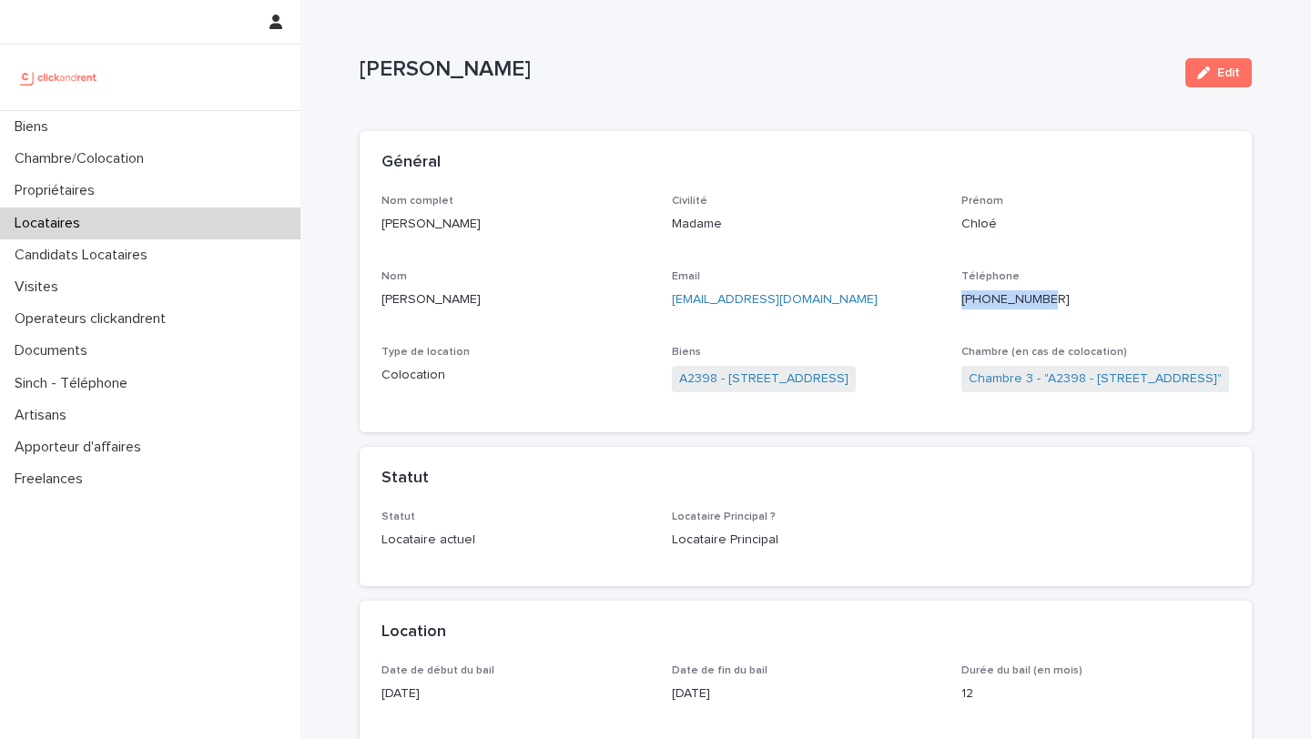
drag, startPoint x: 1070, startPoint y: 301, endPoint x: 972, endPoint y: 297, distance: 98.4
click at [972, 297] on p "+33662730995" at bounding box center [1095, 299] width 268 height 19
copy ringoverc2c-84e06f14122c "+33662730995"
click at [737, 380] on link "A2398 - 226 Rue de Suzon Résidence Le Voltaire , Talence 33400" at bounding box center [763, 379] width 169 height 19
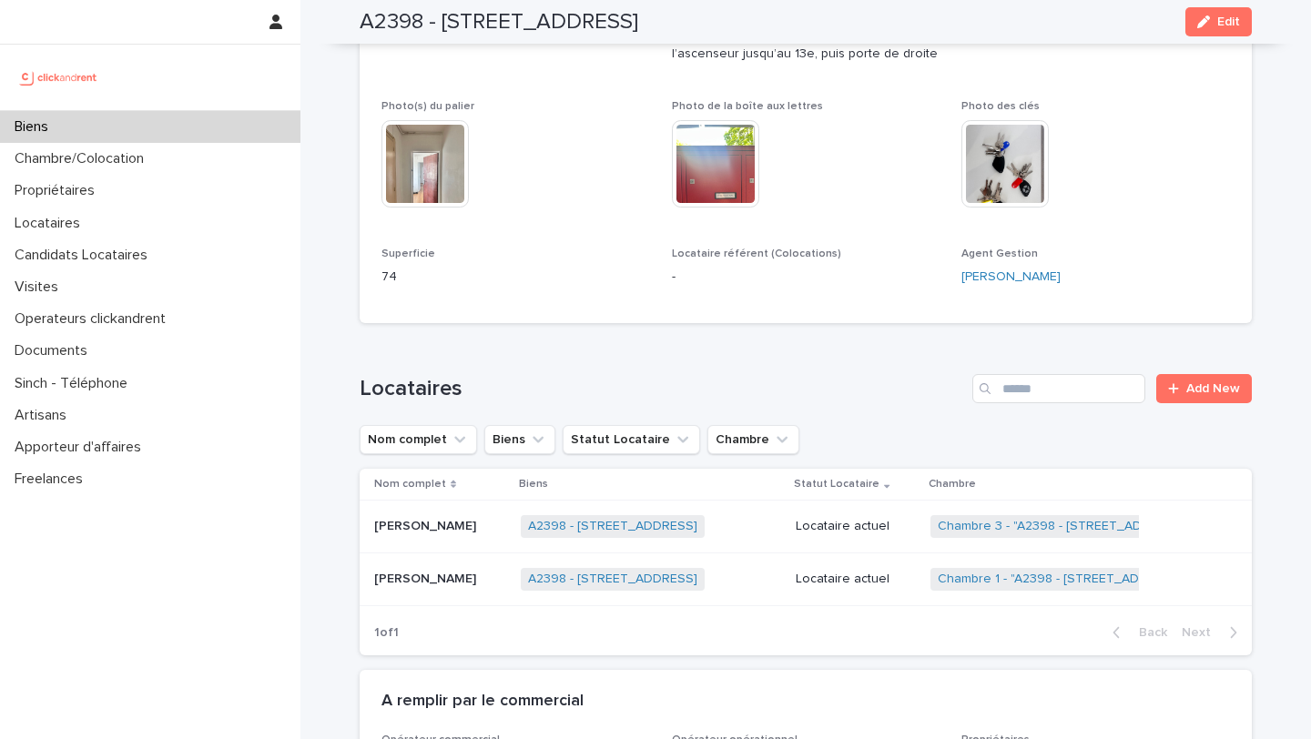
scroll to position [664, 0]
click at [445, 584] on p "Eireen Edith Cardon" at bounding box center [427, 575] width 106 height 19
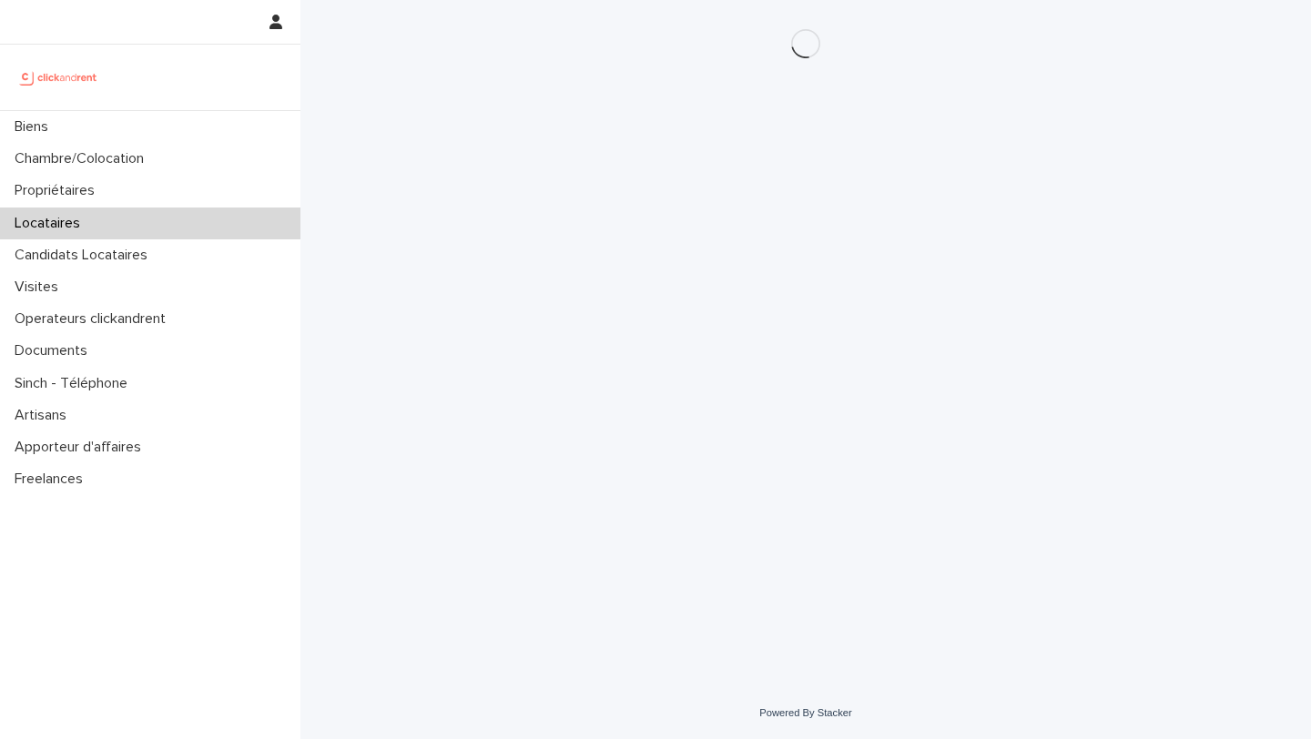
click at [634, 370] on div "Loading... Saving… Loading... Saving…" at bounding box center [805, 321] width 910 height 642
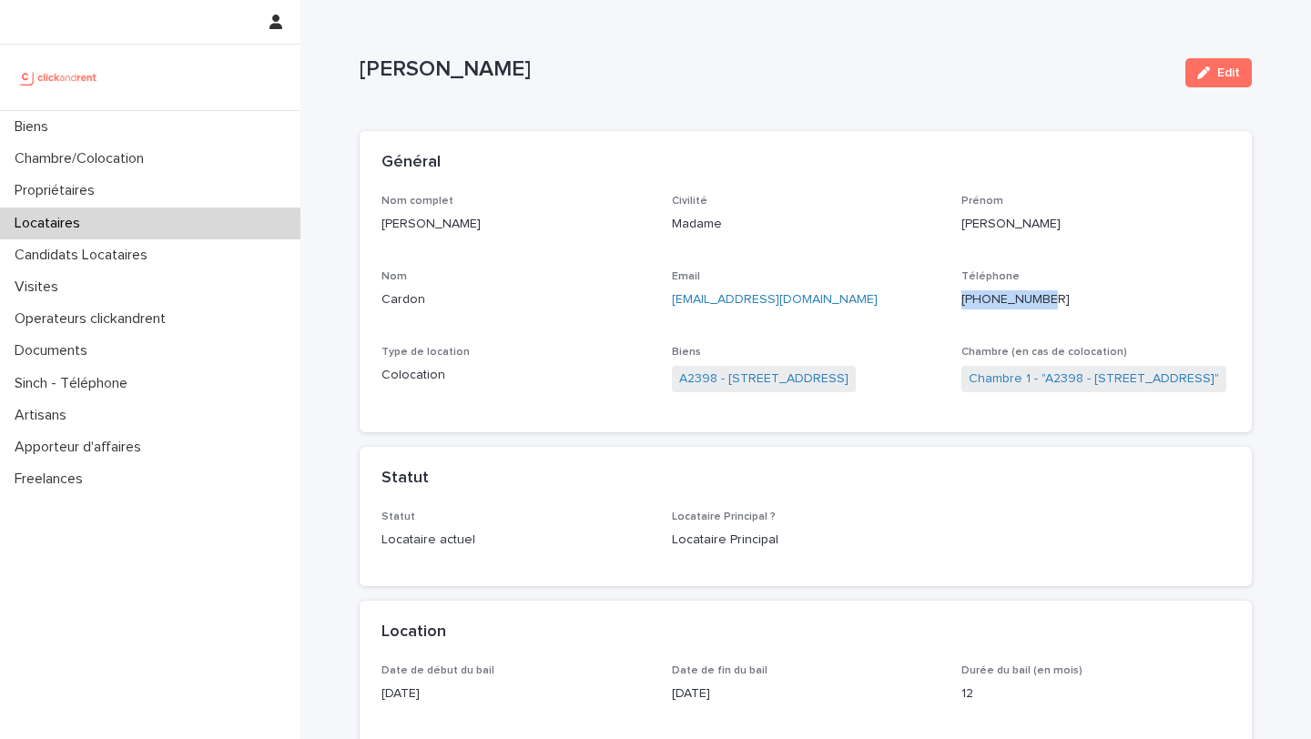
drag, startPoint x: 1090, startPoint y: 301, endPoint x: 976, endPoint y: 305, distance: 114.7
click at [976, 305] on p "+33782136452" at bounding box center [1095, 299] width 268 height 19
copy ringoverc2c-84e06f14122c "+33782136452"
click at [90, 131] on div "Biens" at bounding box center [150, 127] width 300 height 32
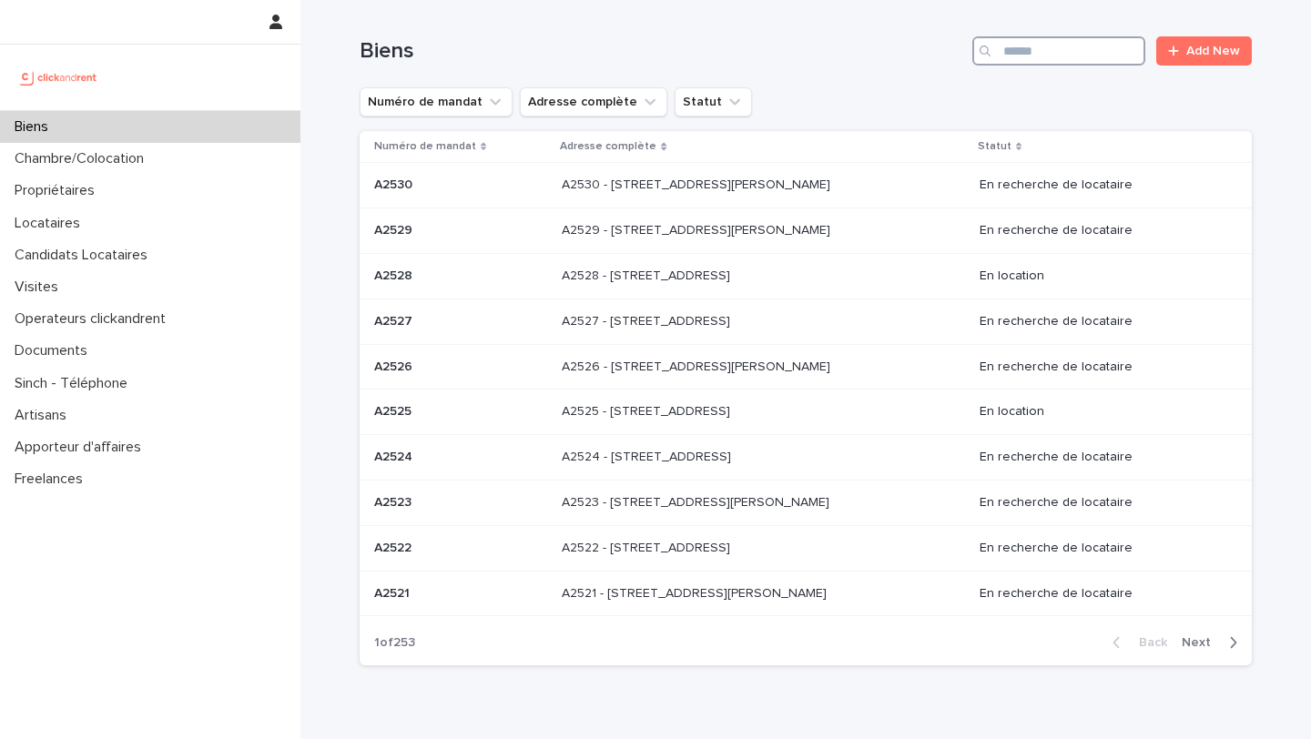
click at [1054, 49] on input "Search" at bounding box center [1058, 50] width 173 height 29
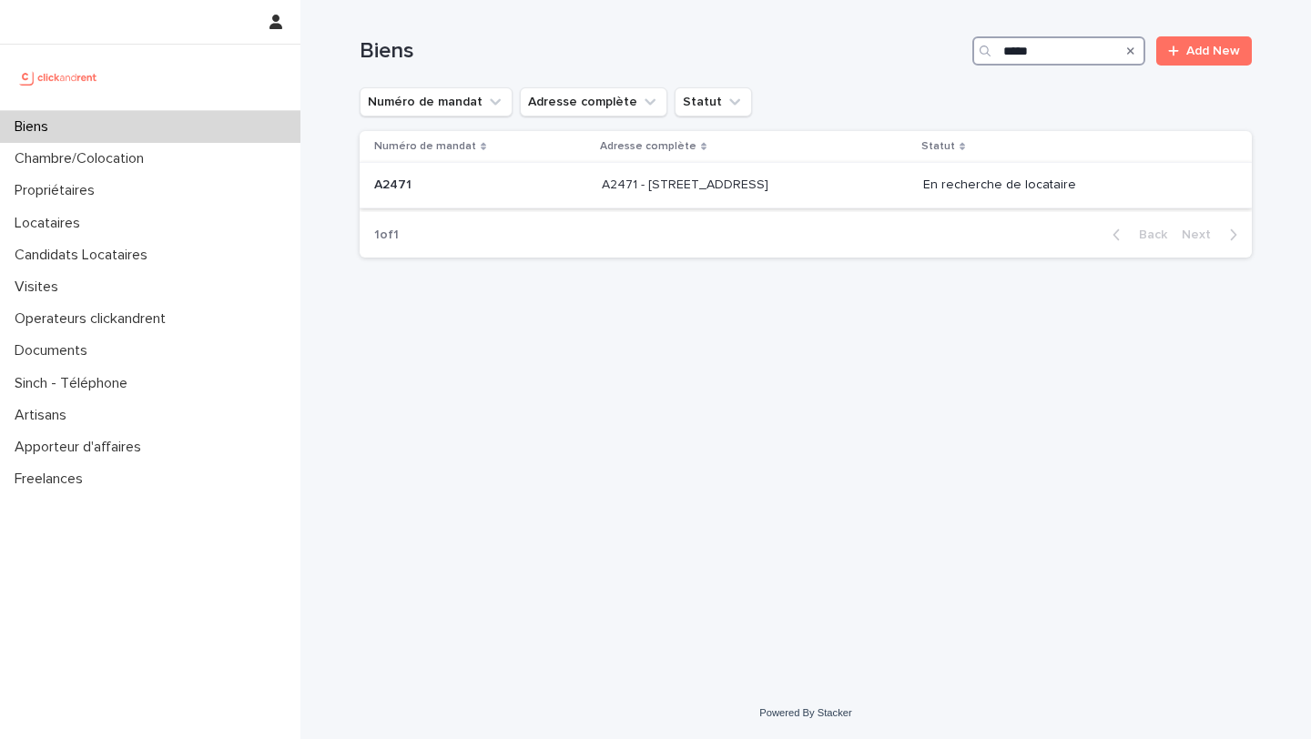
type input "*****"
click at [602, 197] on div "A2471 - 38 rue des Marjoberts, Cergy 95000 A2471 - 38 rue des Marjoberts, Cergy…" at bounding box center [755, 185] width 307 height 30
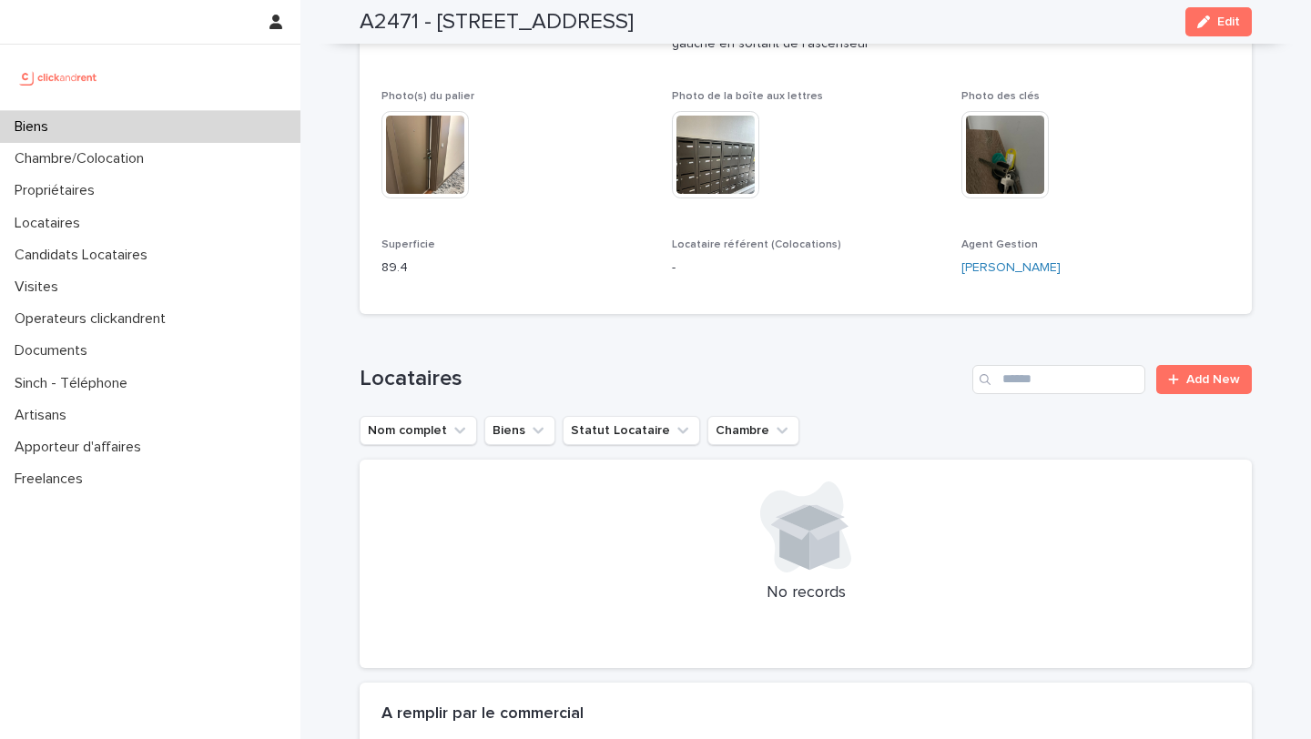
scroll to position [532, 0]
